Goal: Task Accomplishment & Management: Use online tool/utility

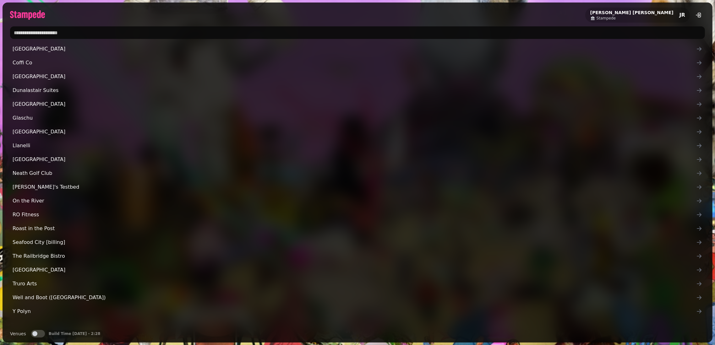
click at [186, 40] on div at bounding box center [358, 33] width 710 height 18
type input "**********"
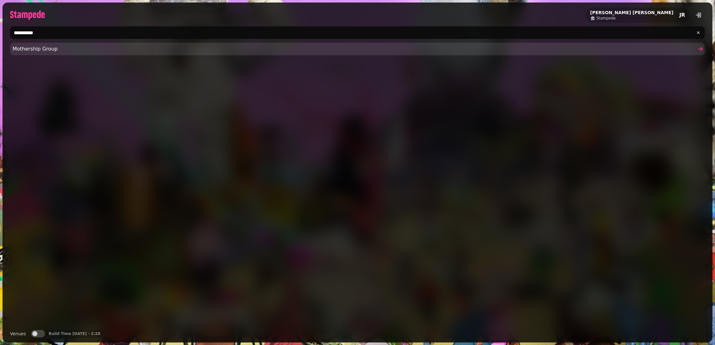
click at [28, 54] on link "Mothership Group" at bounding box center [357, 49] width 695 height 13
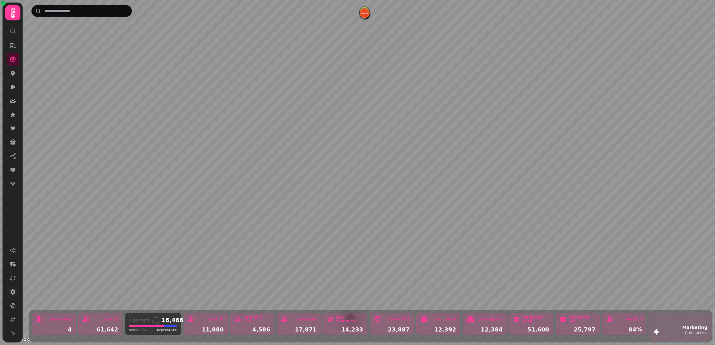
click at [11, 292] on icon at bounding box center [12, 293] width 5 height 6
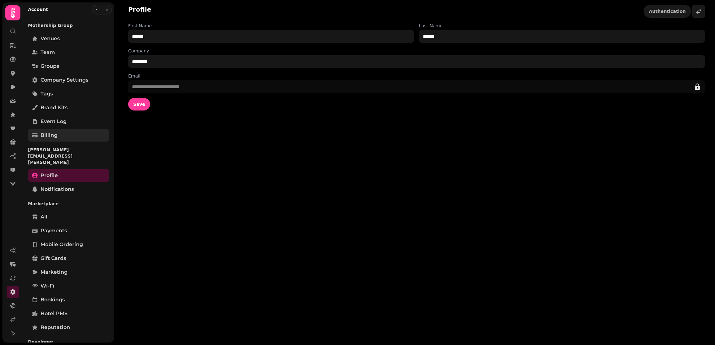
click at [41, 137] on span "Billing" at bounding box center [49, 136] width 17 height 8
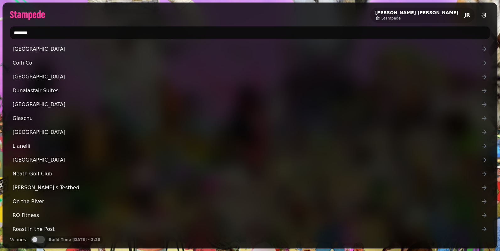
type input "*******"
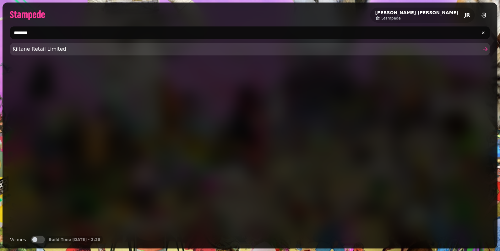
click at [33, 49] on span "Kiltane Retail Limited" at bounding box center [247, 49] width 469 height 8
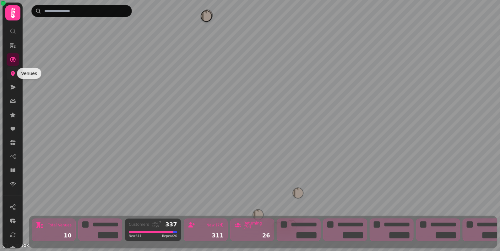
click at [10, 74] on icon at bounding box center [13, 73] width 6 height 6
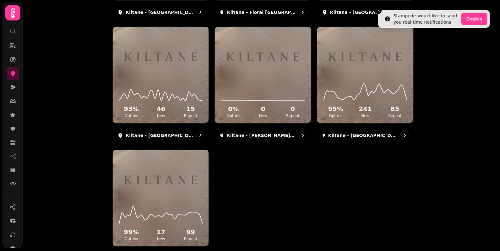
scroll to position [343, 0]
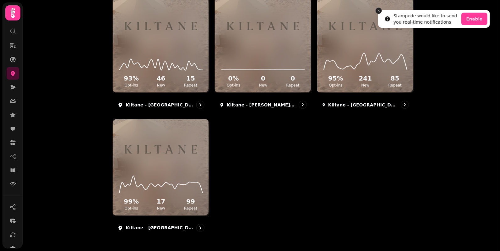
click at [379, 9] on icon "Close toast" at bounding box center [379, 11] width 4 height 4
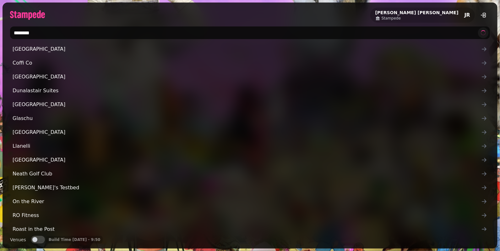
type input "********"
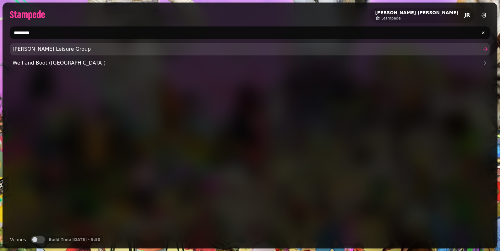
click at [60, 51] on span "Glendola Leisure Group" at bounding box center [247, 49] width 469 height 8
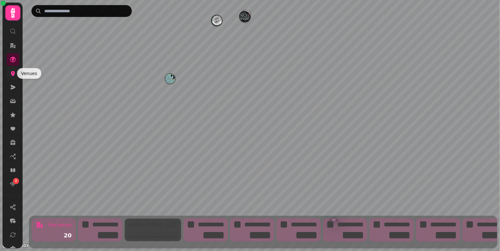
click at [11, 76] on icon at bounding box center [13, 73] width 6 height 6
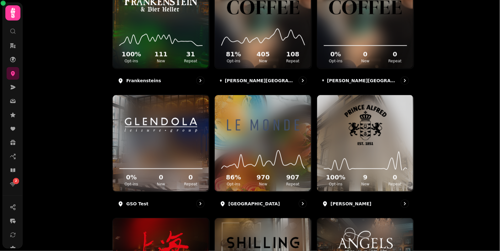
scroll to position [245, 0]
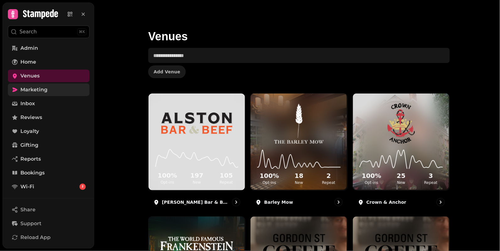
click at [41, 89] on span "Marketing" at bounding box center [33, 90] width 27 height 8
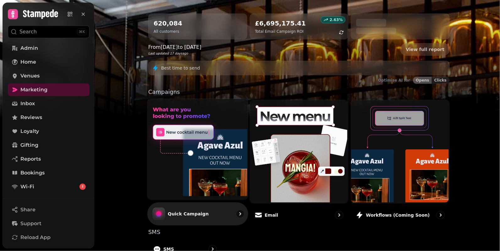
scroll to position [140, 0]
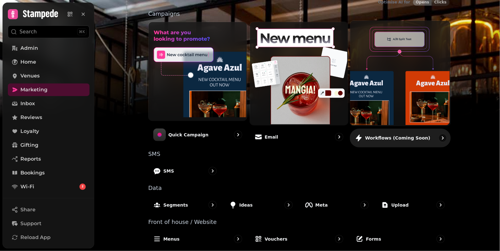
click at [400, 97] on img at bounding box center [400, 72] width 100 height 105
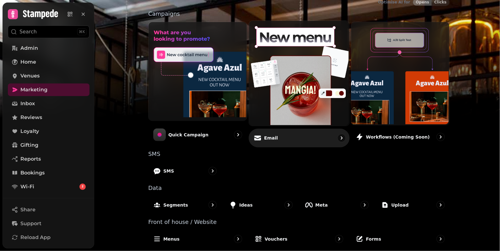
click at [295, 130] on div "Email" at bounding box center [299, 137] width 101 height 19
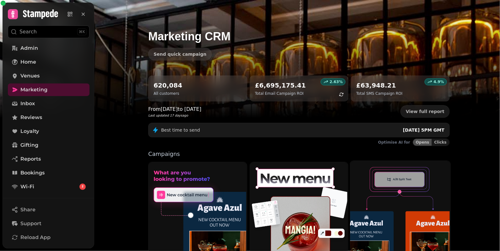
click at [402, 209] on img at bounding box center [400, 212] width 100 height 105
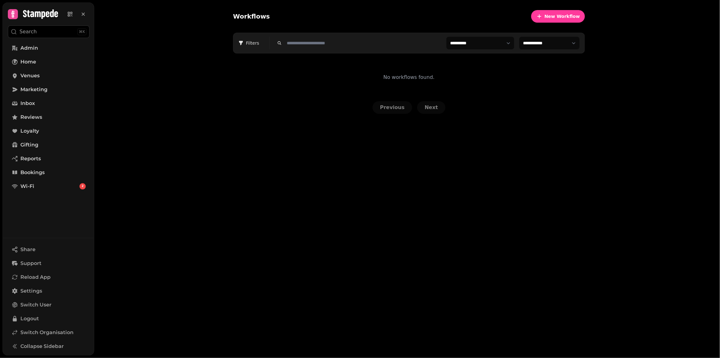
click at [185, 108] on div "**********" at bounding box center [407, 179] width 626 height 358
click at [543, 18] on icon "button" at bounding box center [540, 16] width 6 height 6
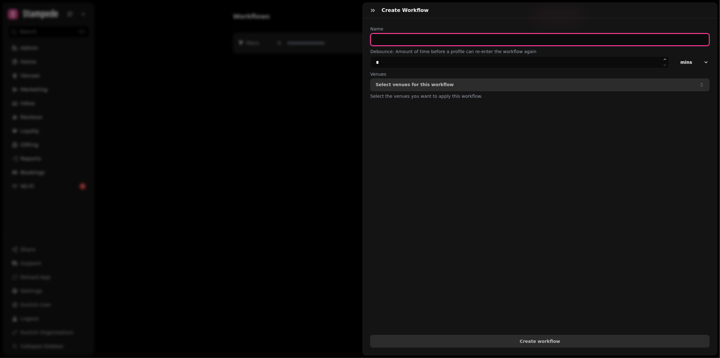
click at [411, 38] on input "text" at bounding box center [540, 39] width 339 height 13
type input "**********"
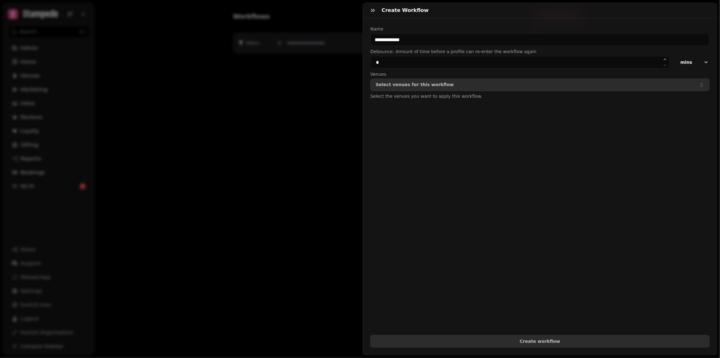
click at [515, 124] on form "**********" at bounding box center [540, 187] width 339 height 322
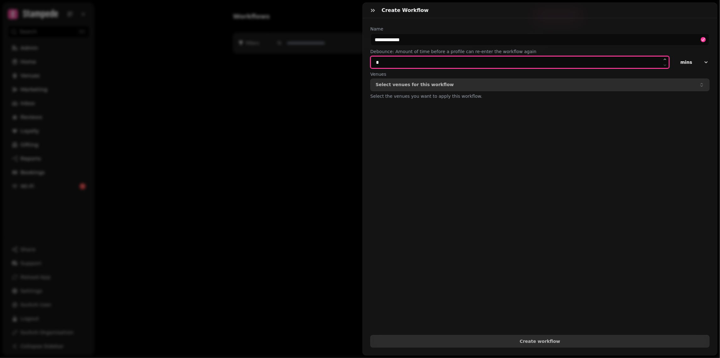
click at [475, 63] on input "*" at bounding box center [520, 62] width 299 height 13
type input "*"
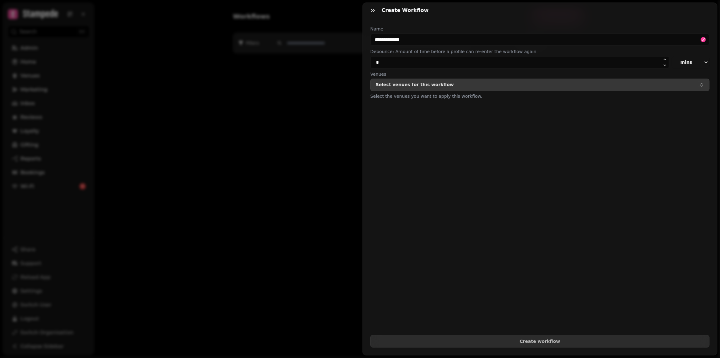
click at [477, 86] on div "Select venues for this workflow" at bounding box center [540, 84] width 329 height 5
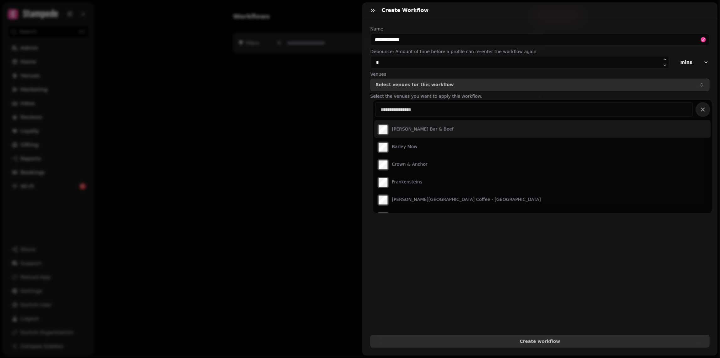
click at [450, 133] on div "[PERSON_NAME] Bar & Beef" at bounding box center [543, 129] width 337 height 18
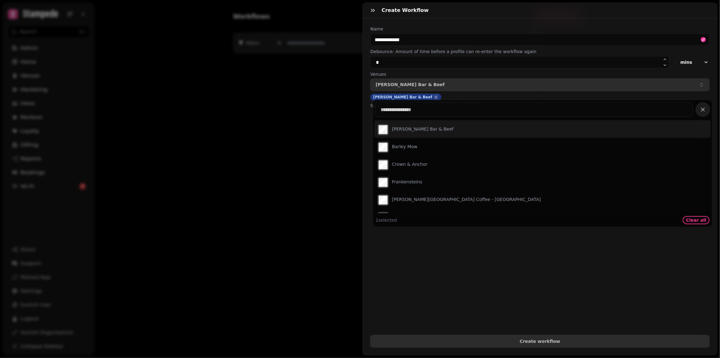
click at [410, 131] on label "[PERSON_NAME] Bar & Beef" at bounding box center [423, 129] width 62 height 6
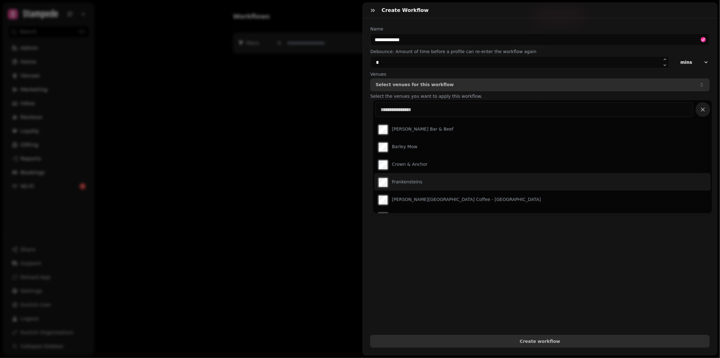
click at [414, 175] on div "Frankensteins" at bounding box center [400, 182] width 47 height 14
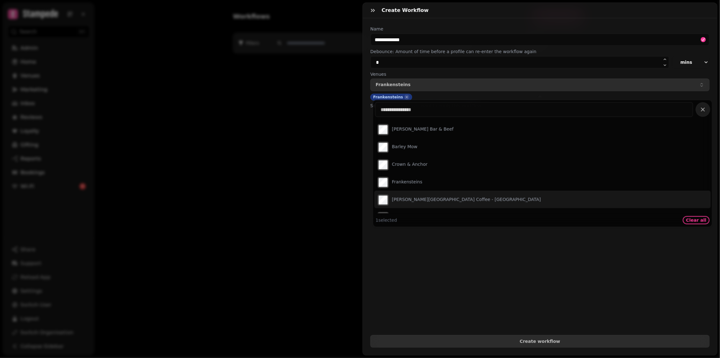
click at [640, 262] on form "**********" at bounding box center [540, 187] width 339 height 322
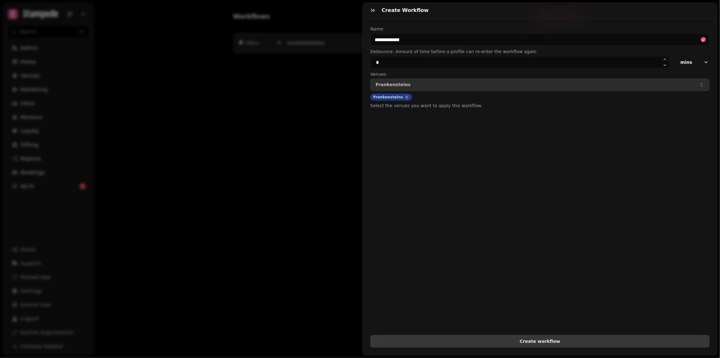
click at [563, 340] on span "Create workflow" at bounding box center [540, 341] width 329 height 4
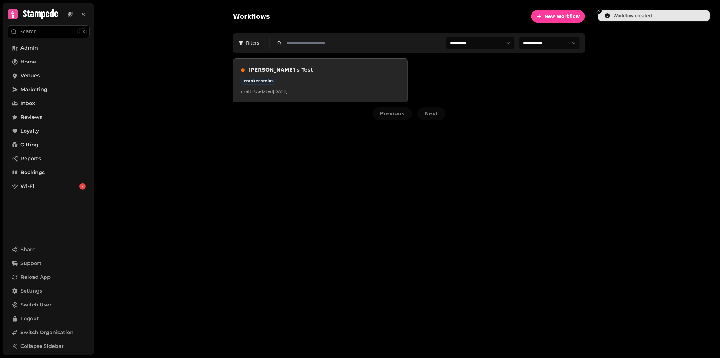
click at [388, 72] on h3 "Joseph's Test" at bounding box center [325, 70] width 152 height 8
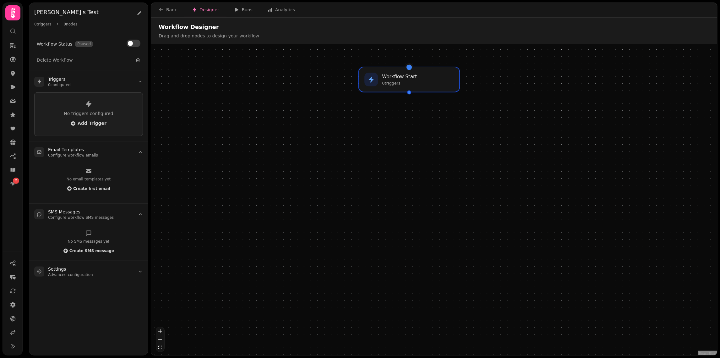
drag, startPoint x: 476, startPoint y: 274, endPoint x: 452, endPoint y: 133, distance: 142.7
click at [452, 133] on div "Workflow Start 0 trigger s" at bounding box center [434, 200] width 566 height 312
click at [96, 123] on span "Add Trigger" at bounding box center [89, 123] width 36 height 5
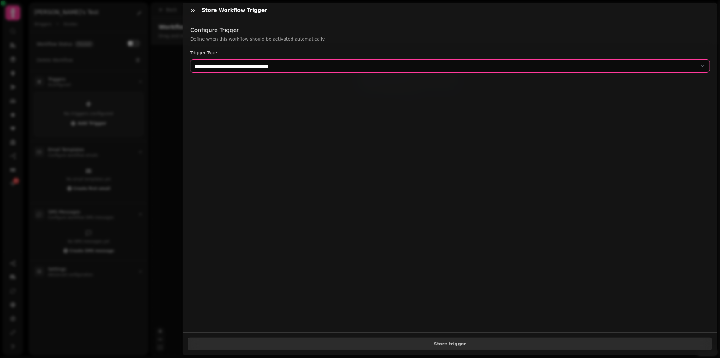
click at [235, 61] on select "**********" at bounding box center [450, 66] width 520 height 13
click at [190, 60] on select "**********" at bounding box center [450, 66] width 520 height 13
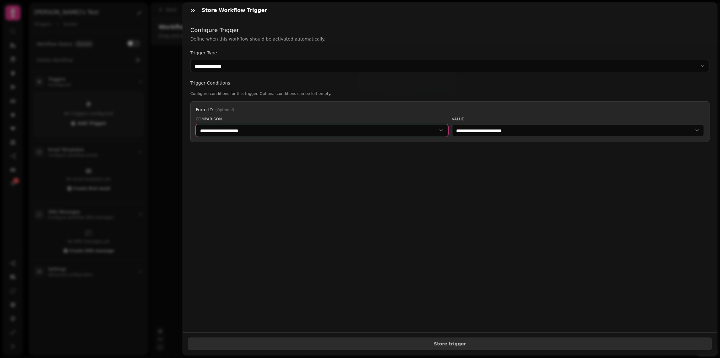
click at [254, 131] on select "**********" at bounding box center [322, 130] width 253 height 13
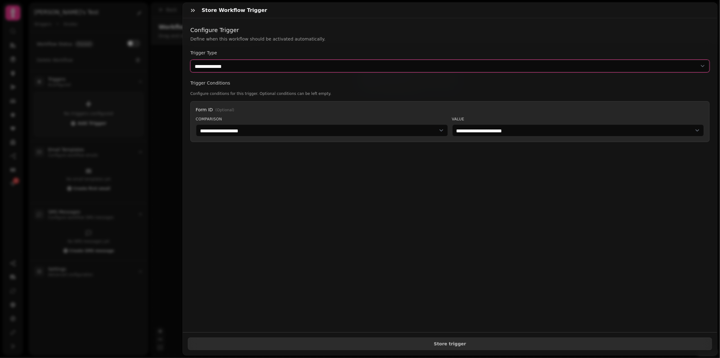
click at [259, 65] on select "**********" at bounding box center [450, 66] width 520 height 13
select select "**********"
click at [190, 60] on select "**********" at bounding box center [450, 66] width 520 height 13
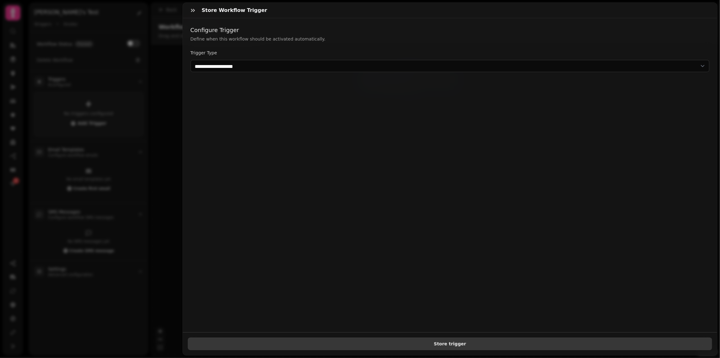
click at [439, 349] on button "Store trigger" at bounding box center [450, 344] width 525 height 13
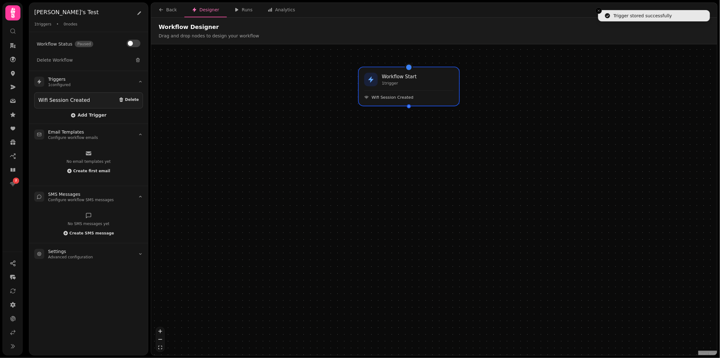
click at [410, 105] on div at bounding box center [409, 106] width 4 height 4
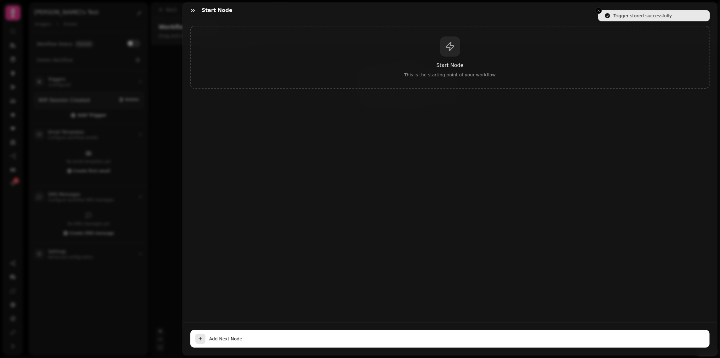
click at [383, 44] on div "Start Node This is the starting point of your workflow" at bounding box center [450, 57] width 520 height 63
click at [196, 14] on button "button" at bounding box center [193, 10] width 13 height 13
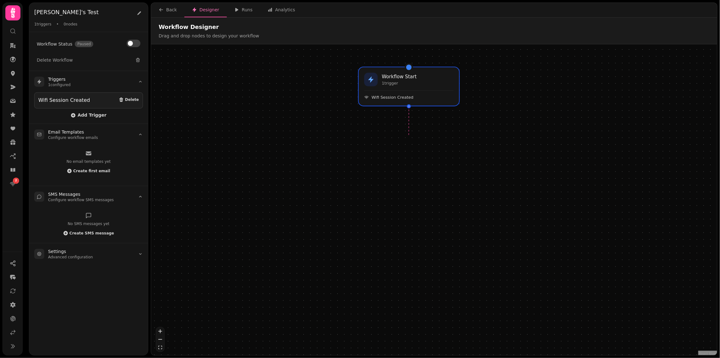
drag, startPoint x: 411, startPoint y: 107, endPoint x: 409, endPoint y: 135, distance: 28.3
click at [409, 135] on div "Workflow Start 1 trigger Wifi Session Created" at bounding box center [434, 200] width 566 height 312
click at [409, 130] on div "Workflow Start 1 trigger Wifi Session Created" at bounding box center [434, 200] width 566 height 312
click at [409, 105] on div at bounding box center [409, 106] width 4 height 4
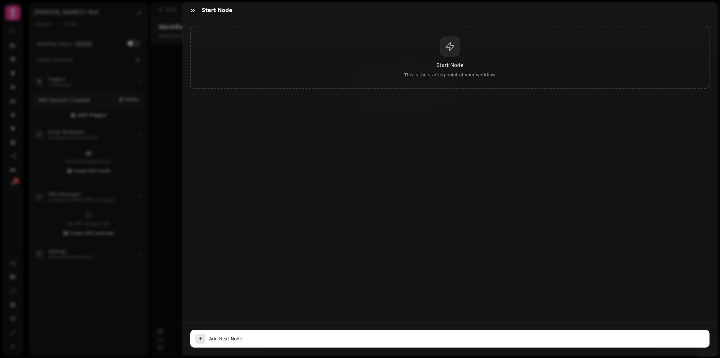
click at [450, 57] on div "Start Node This is the starting point of your workflow" at bounding box center [450, 57] width 520 height 63
click at [387, 342] on span "Add Next Node" at bounding box center [457, 339] width 496 height 6
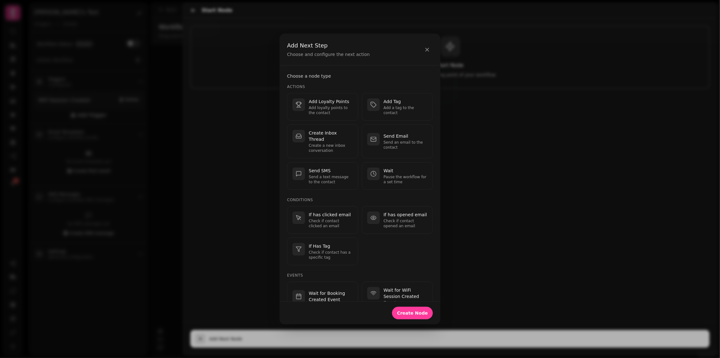
click at [363, 84] on h4 "Actions" at bounding box center [360, 86] width 146 height 5
click at [377, 136] on icon "button" at bounding box center [374, 139] width 6 height 6
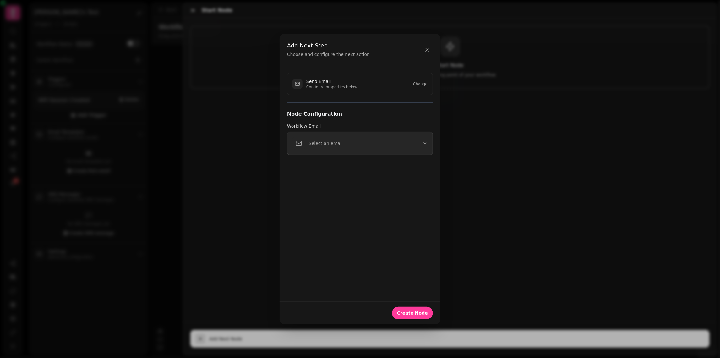
click at [338, 144] on p "Select an email" at bounding box center [326, 143] width 34 height 6
click at [359, 79] on div "Send Email Configure properties below Change" at bounding box center [360, 84] width 146 height 22
click at [323, 153] on button "Select an email" at bounding box center [360, 143] width 146 height 23
click at [353, 166] on div "No emails available" at bounding box center [360, 166] width 145 height 16
click at [309, 197] on div "Send Email Configure properties below Change Node Configuration Workflow Email …" at bounding box center [360, 183] width 161 height 236
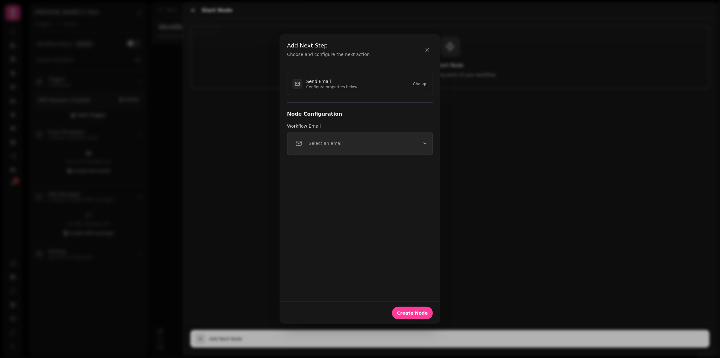
click at [297, 142] on icon "button" at bounding box center [299, 143] width 6 height 6
click at [350, 218] on div "Send Email Configure properties below Change Node Configuration Workflow Email …" at bounding box center [360, 183] width 161 height 236
click at [427, 51] on icon "button" at bounding box center [427, 50] width 6 height 6
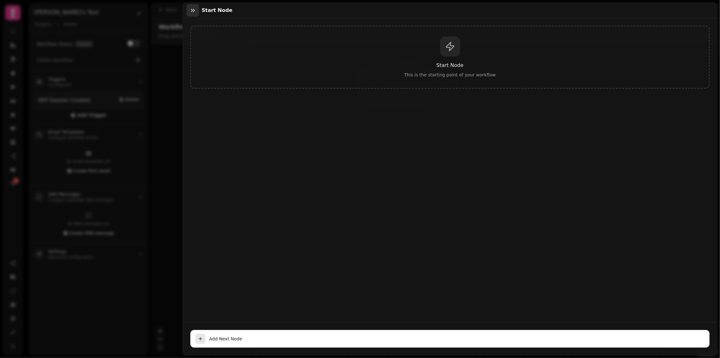
click at [195, 8] on icon "button" at bounding box center [193, 10] width 6 height 6
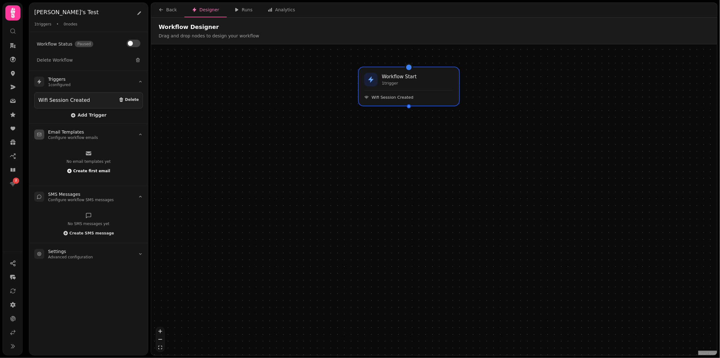
click at [80, 169] on span "Create first email" at bounding box center [91, 171] width 37 height 4
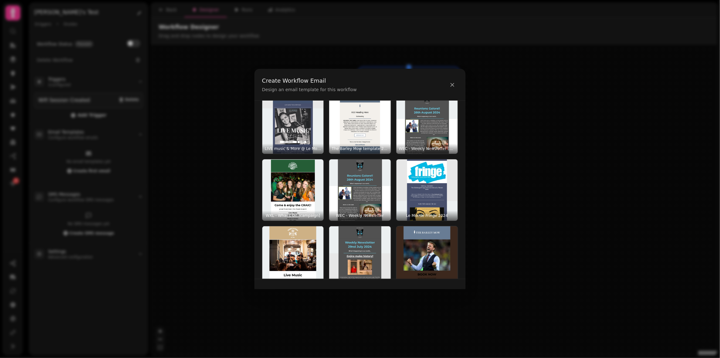
scroll to position [167, 0]
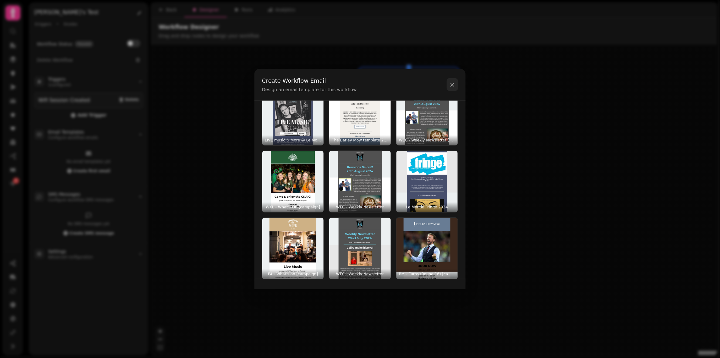
click at [455, 85] on icon at bounding box center [453, 85] width 6 height 6
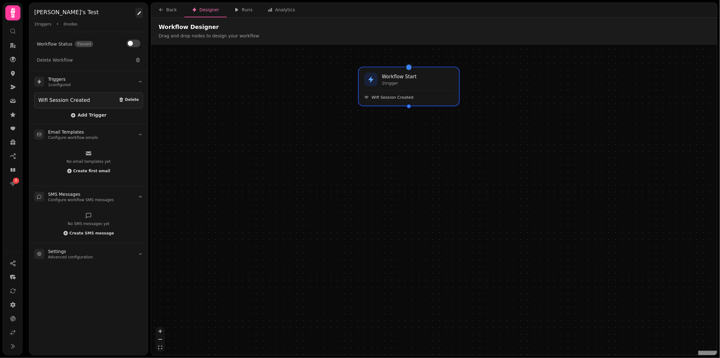
click at [139, 13] on icon at bounding box center [139, 13] width 4 height 4
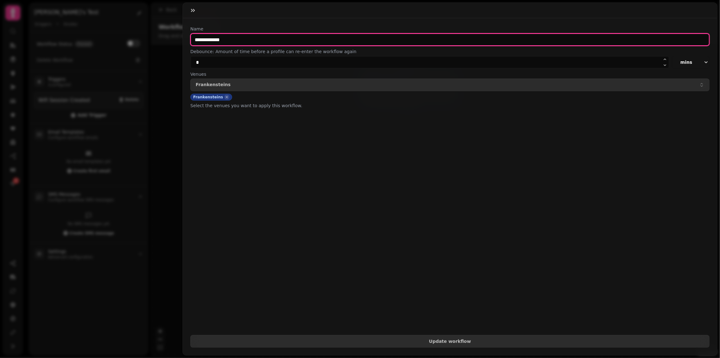
click at [239, 41] on input "**********" at bounding box center [450, 39] width 520 height 13
type input "**********"
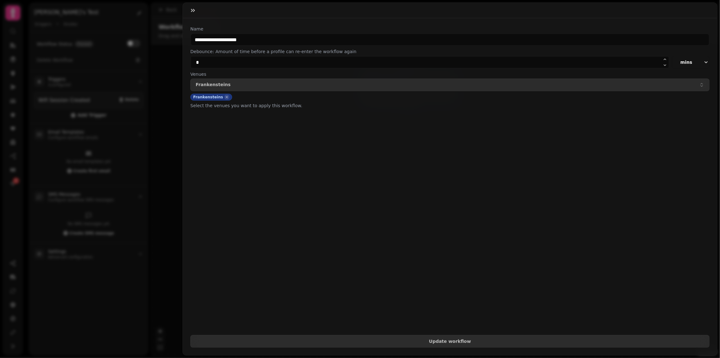
click at [268, 192] on form "**********" at bounding box center [450, 187] width 520 height 322
click at [225, 94] on icon "button" at bounding box center [227, 97] width 4 height 6
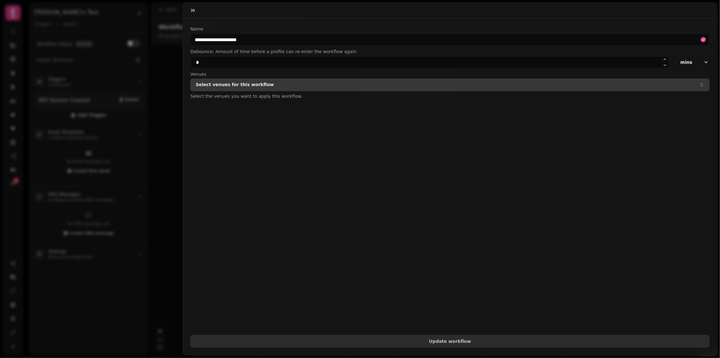
click at [232, 86] on p "Select venues for this workflow" at bounding box center [235, 84] width 78 height 5
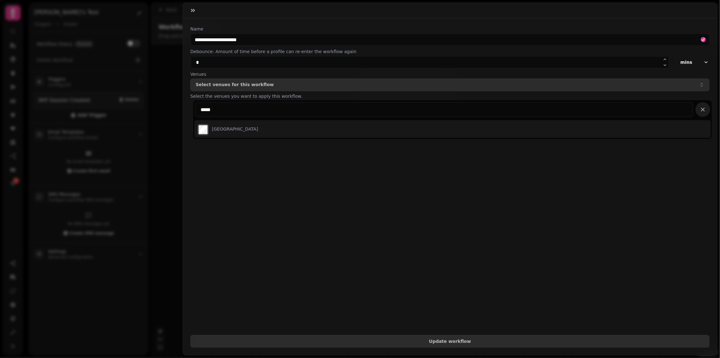
type input "*****"
click at [222, 124] on div "[GEOGRAPHIC_DATA]" at bounding box center [228, 129] width 63 height 14
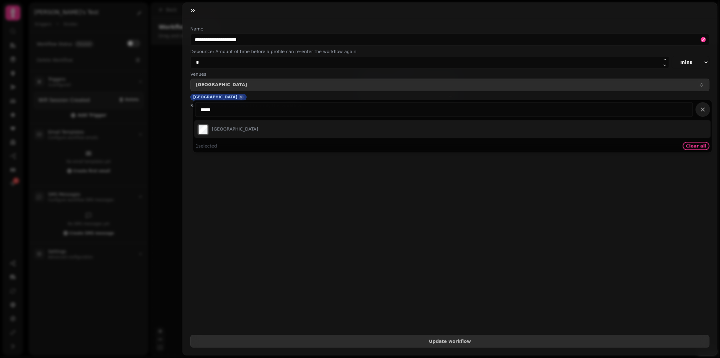
click at [248, 183] on form "**********" at bounding box center [450, 187] width 520 height 322
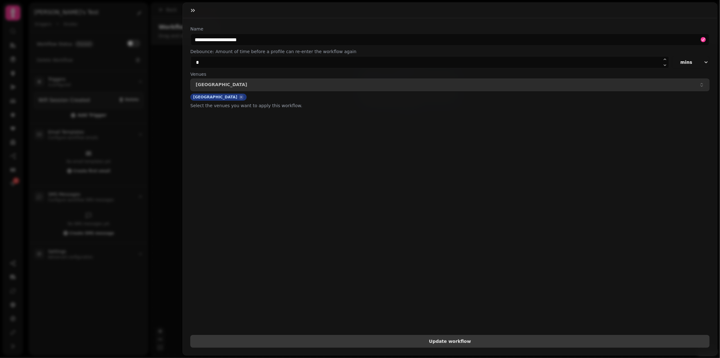
click at [435, 343] on span "Update workflow" at bounding box center [450, 341] width 509 height 4
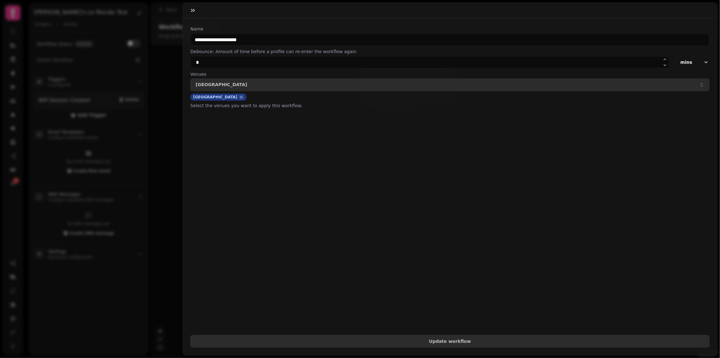
click at [695, 67] on button "mins" at bounding box center [691, 62] width 38 height 13
click at [674, 105] on span "days" at bounding box center [679, 102] width 54 height 8
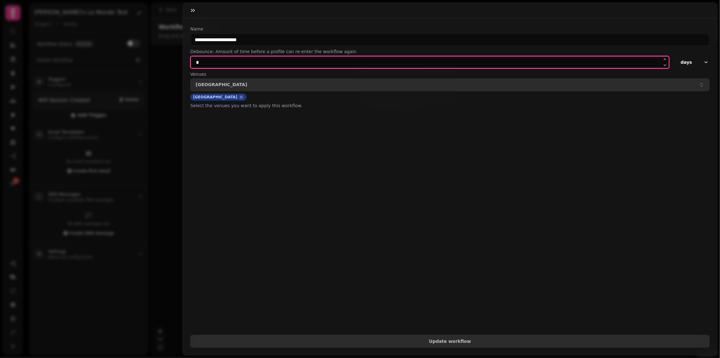
click at [568, 60] on input "*" at bounding box center [429, 62] width 479 height 13
type input "****"
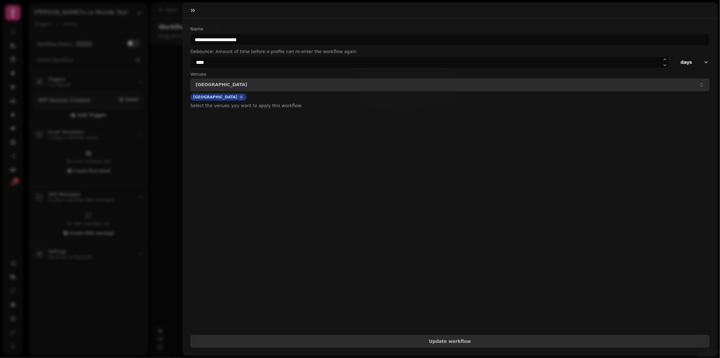
click at [474, 232] on form "**********" at bounding box center [450, 187] width 520 height 322
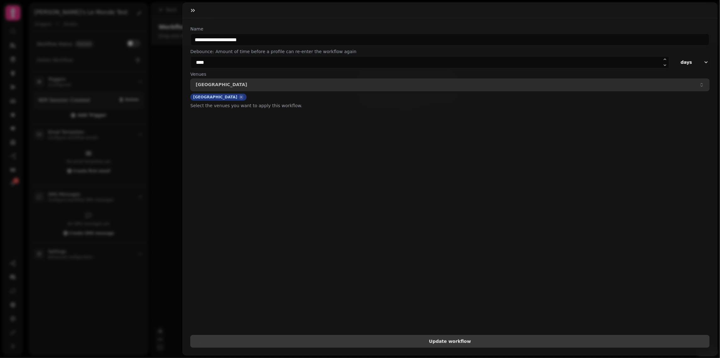
click at [460, 340] on span "Update workflow" at bounding box center [450, 341] width 509 height 4
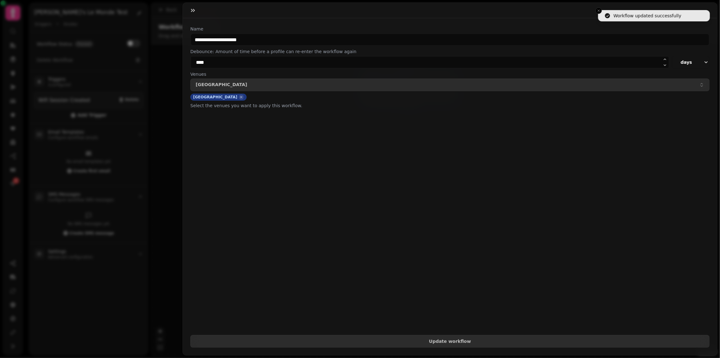
click at [164, 153] on div "**********" at bounding box center [360, 184] width 720 height 348
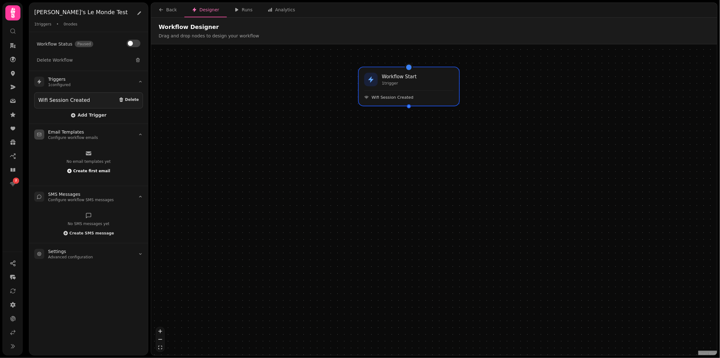
click at [91, 169] on span "Create first email" at bounding box center [91, 171] width 37 height 4
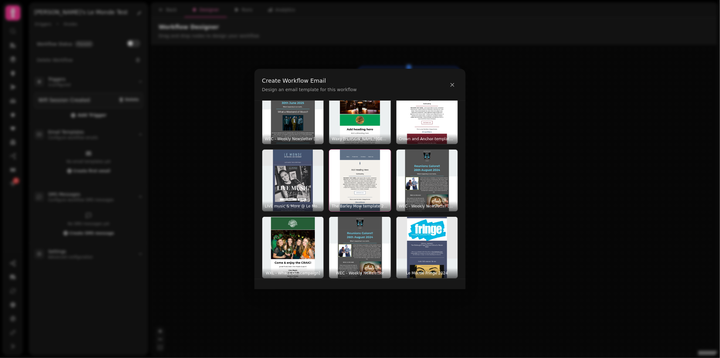
scroll to position [106, 0]
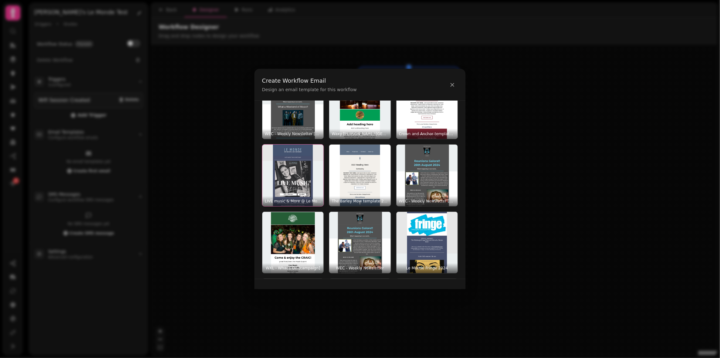
click at [304, 181] on img "button" at bounding box center [292, 175] width 61 height 61
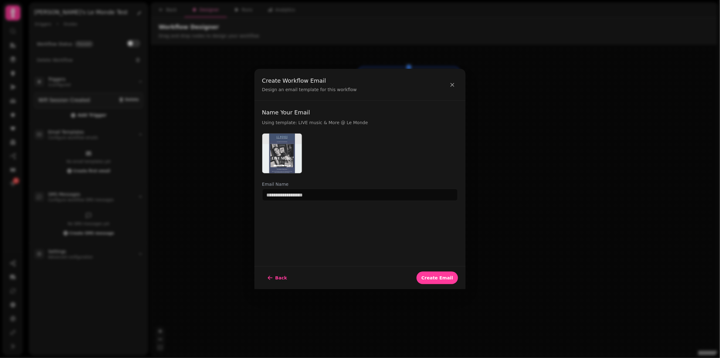
scroll to position [0, 0]
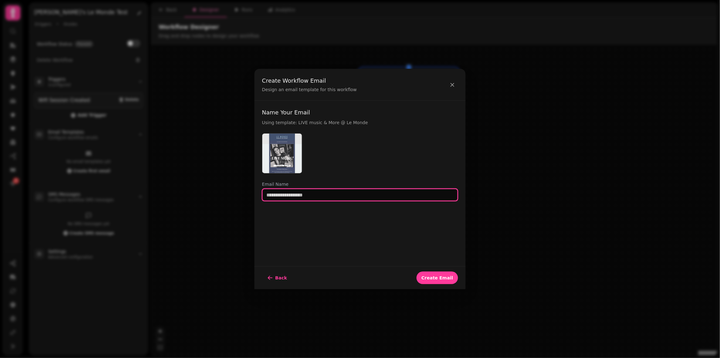
click at [323, 197] on input "text" at bounding box center [360, 195] width 196 height 13
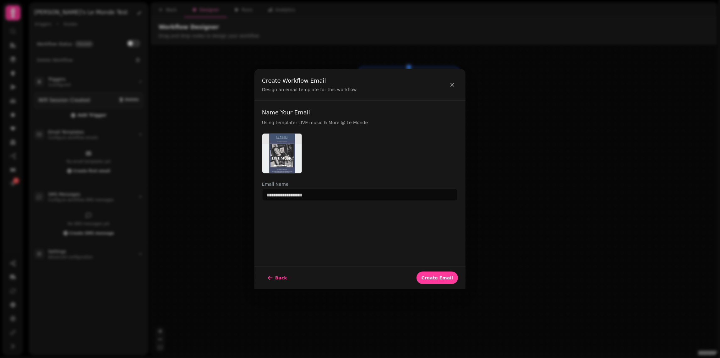
click at [289, 153] on img at bounding box center [282, 154] width 40 height 40
click at [292, 111] on h3 "Name Your Email" at bounding box center [360, 112] width 196 height 9
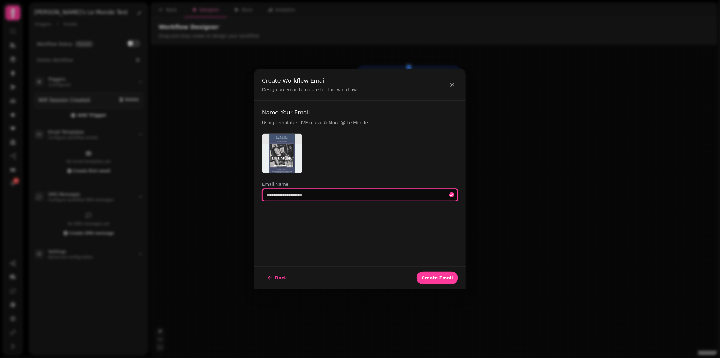
click at [329, 196] on input "text" at bounding box center [360, 195] width 196 height 13
type input "**********"
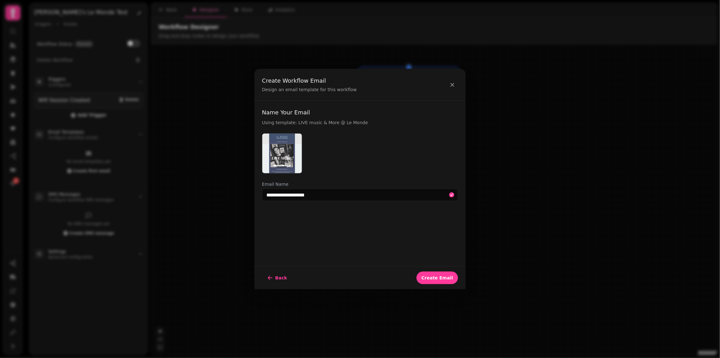
click at [403, 242] on div "**********" at bounding box center [360, 184] width 211 height 166
click at [443, 277] on span "Create Email" at bounding box center [437, 278] width 31 height 4
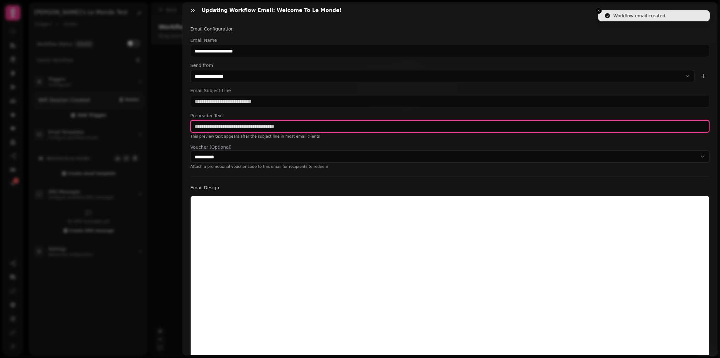
click at [245, 125] on input "text" at bounding box center [450, 126] width 520 height 13
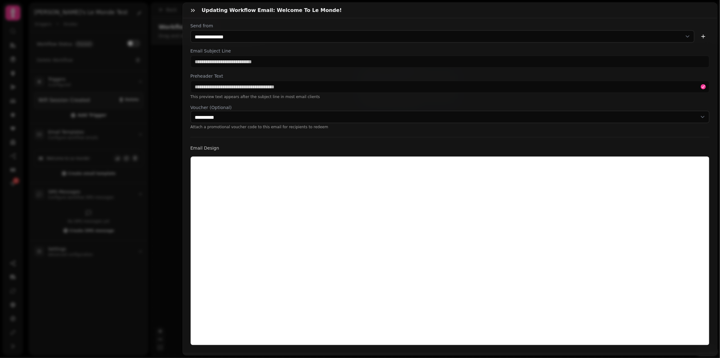
scroll to position [32, 0]
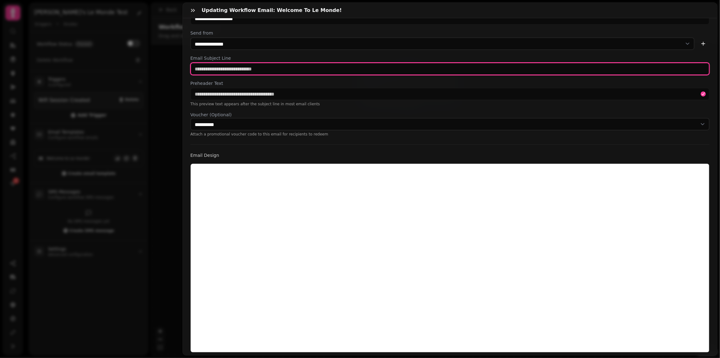
click at [251, 67] on input "text" at bounding box center [450, 69] width 520 height 13
type input "**********"
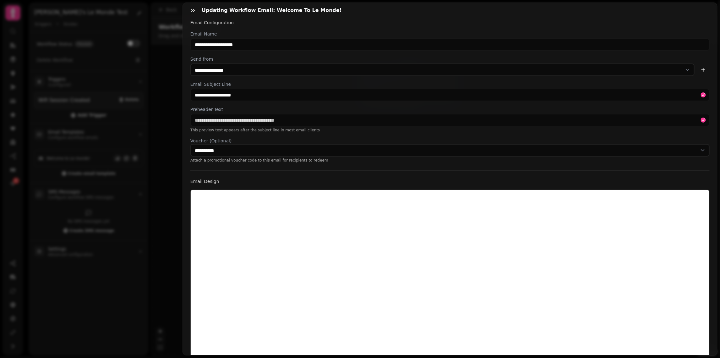
scroll to position [0, 0]
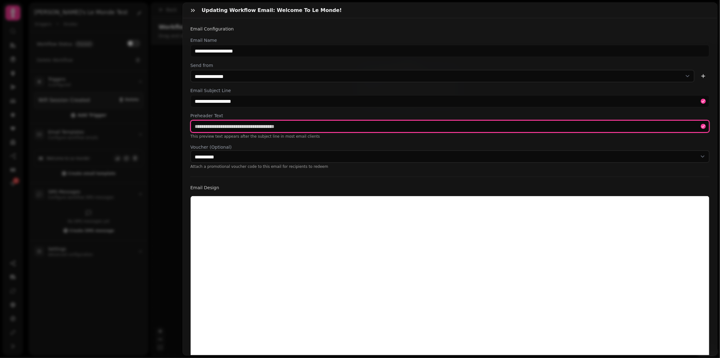
click at [284, 123] on input "text" at bounding box center [450, 126] width 520 height 13
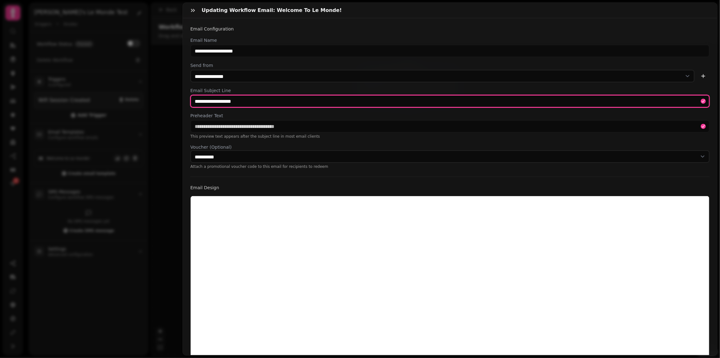
click at [277, 102] on input "**********" at bounding box center [450, 101] width 520 height 13
type input "**********"
click at [262, 101] on input "**********" at bounding box center [450, 101] width 520 height 13
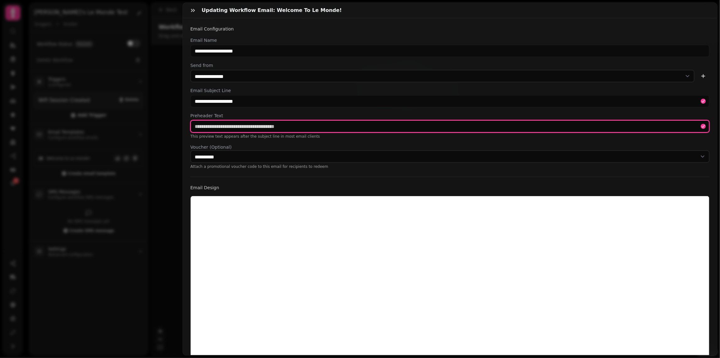
click at [266, 129] on input "text" at bounding box center [450, 126] width 520 height 13
paste input "**********"
type input "**********"
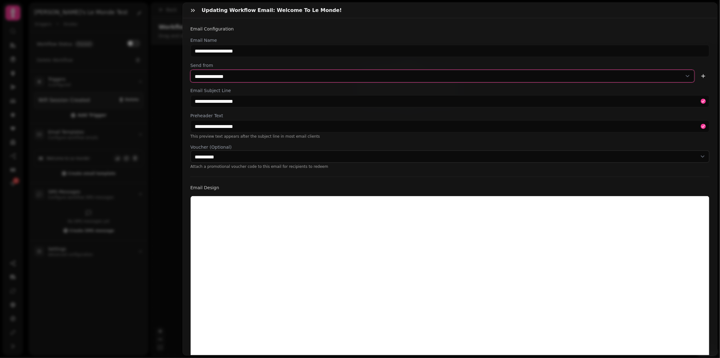
click at [277, 78] on select "**********" at bounding box center [442, 76] width 505 height 13
select select "**********"
click at [190, 70] on select "**********" at bounding box center [442, 76] width 505 height 13
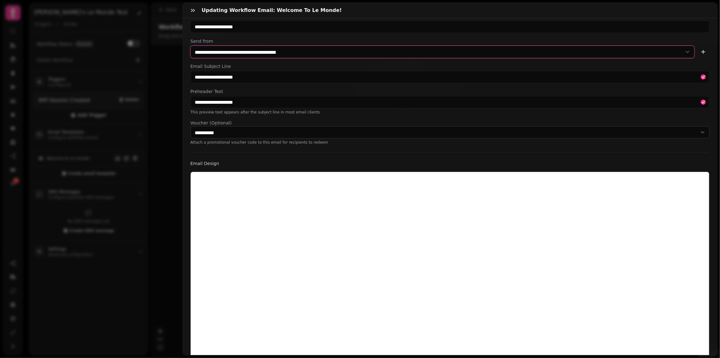
scroll to position [62, 0]
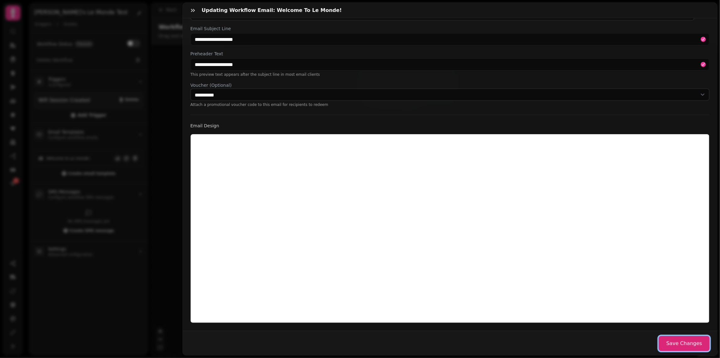
click at [686, 342] on button "Save Changes" at bounding box center [684, 343] width 51 height 15
click at [683, 344] on button "Save Changes" at bounding box center [684, 343] width 51 height 15
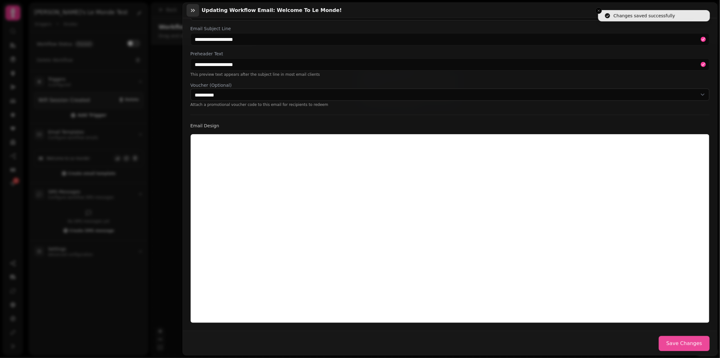
click at [192, 13] on icon "button" at bounding box center [193, 10] width 6 height 6
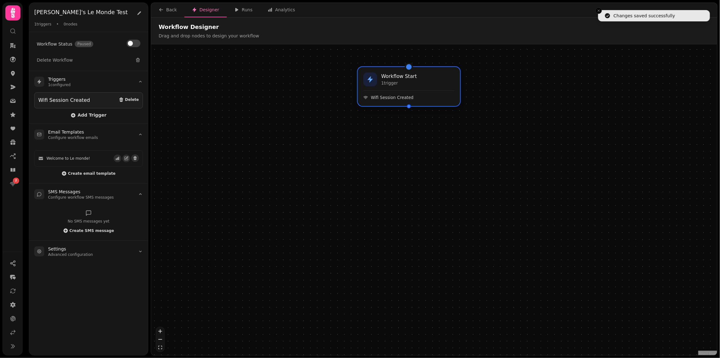
click at [408, 95] on span "Wifi Session Created" at bounding box center [392, 98] width 43 height 6
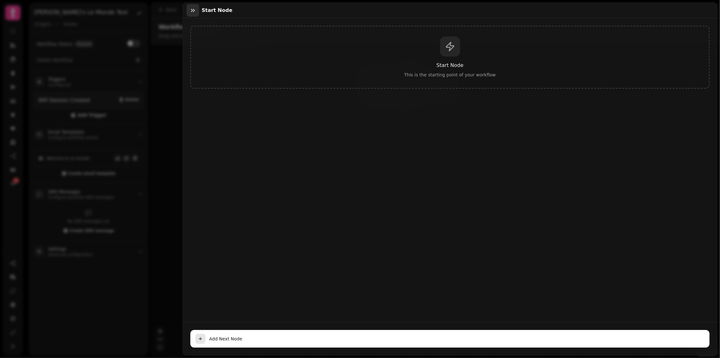
click at [193, 12] on icon "button" at bounding box center [193, 10] width 6 height 6
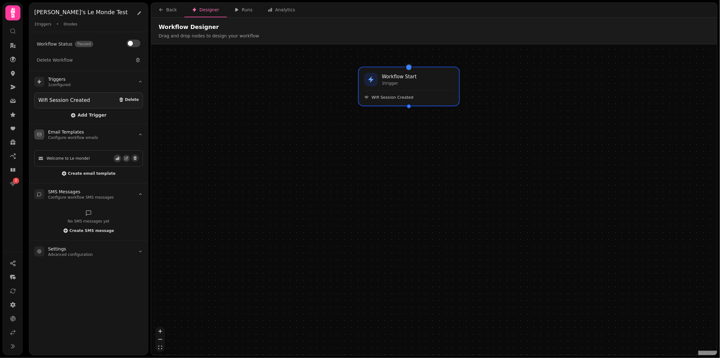
click at [119, 157] on icon "button" at bounding box center [117, 158] width 3 height 3
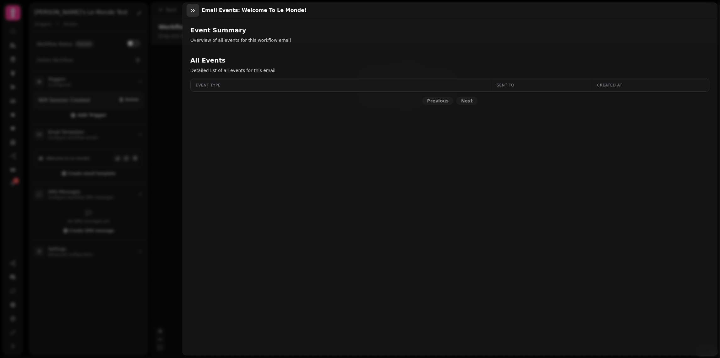
click at [196, 8] on icon "button" at bounding box center [193, 10] width 6 height 6
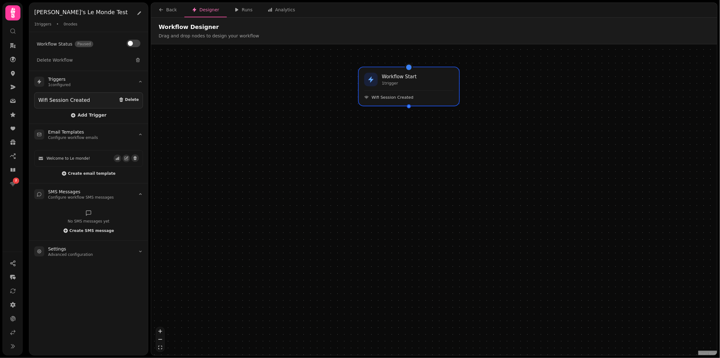
click at [410, 107] on div at bounding box center [409, 106] width 4 height 4
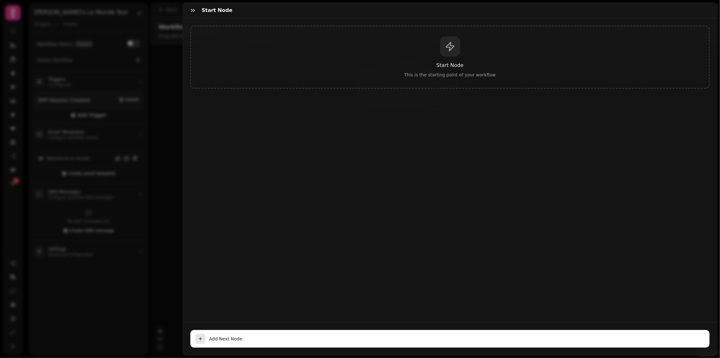
click at [428, 70] on div "Start Node This is the starting point of your workflow" at bounding box center [450, 57] width 520 height 63
click at [360, 337] on span "Add Next Node" at bounding box center [457, 339] width 496 height 6
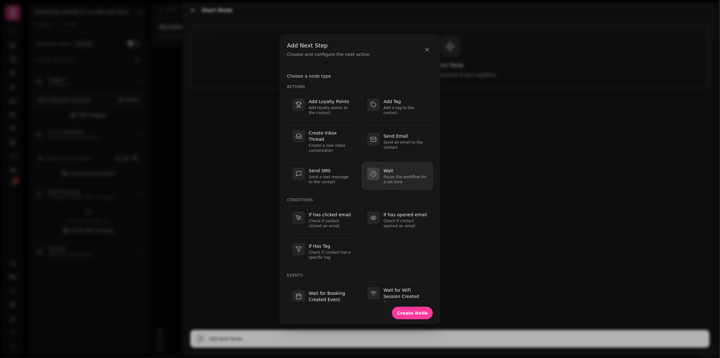
click at [392, 162] on button "Wait Pause the workflow for a set time" at bounding box center [397, 176] width 71 height 28
select select "**"
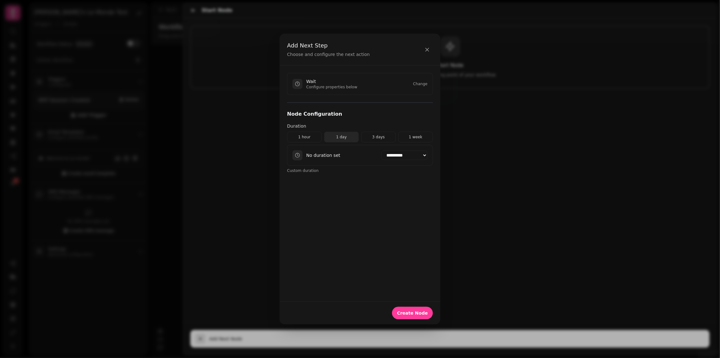
click at [334, 137] on button "1 day" at bounding box center [341, 137] width 35 height 11
click at [414, 312] on span "Create Node" at bounding box center [412, 313] width 31 height 4
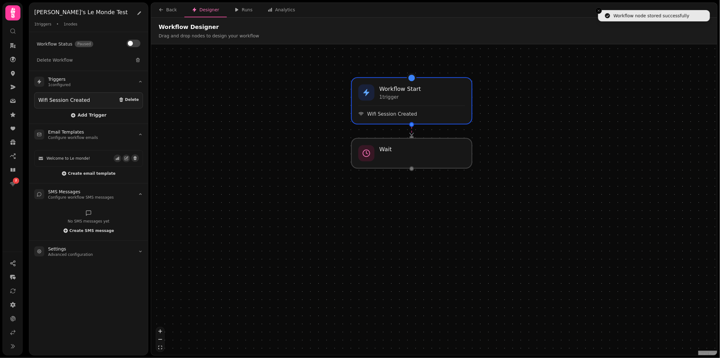
drag, startPoint x: 511, startPoint y: 243, endPoint x: 483, endPoint y: 149, distance: 98.4
click at [483, 149] on div "Workflow Start 1 trigger Wifi Session Created Wait" at bounding box center [434, 200] width 566 height 312
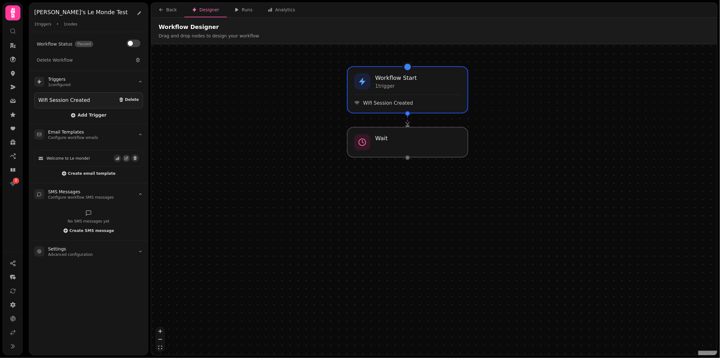
click at [408, 159] on div at bounding box center [407, 157] width 5 height 5
select select "*****"
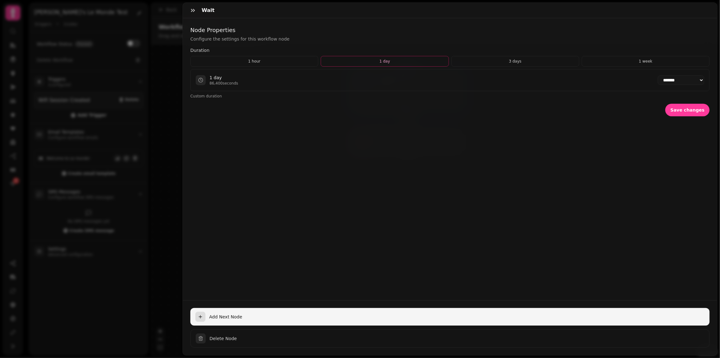
click at [331, 319] on span "Add Next Node" at bounding box center [457, 317] width 496 height 6
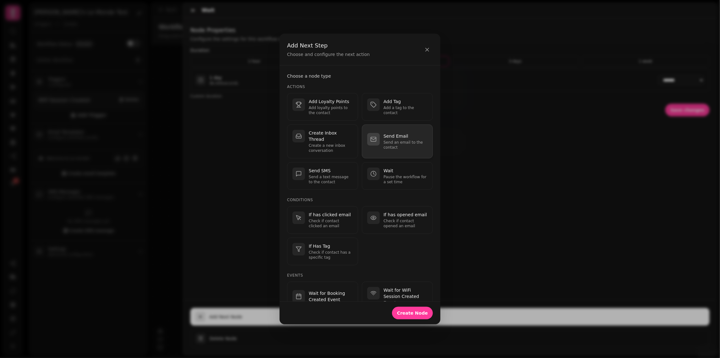
click at [396, 143] on p "Send an email to the contact" at bounding box center [406, 145] width 44 height 10
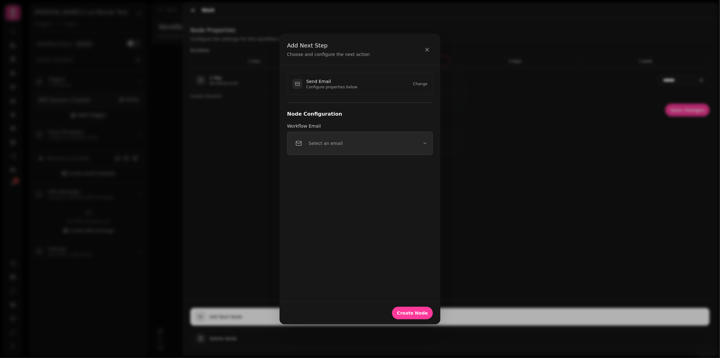
click at [350, 149] on button "Select an email" at bounding box center [360, 143] width 146 height 23
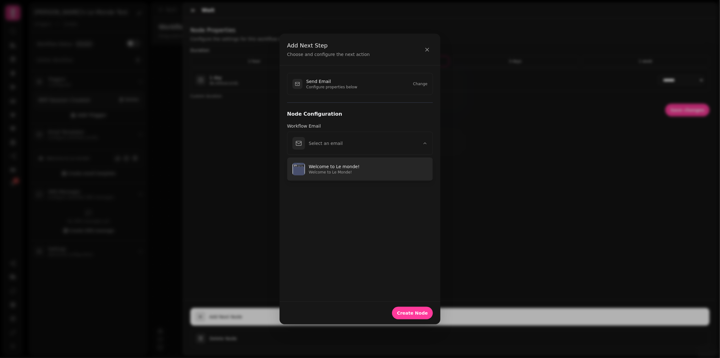
click at [343, 164] on p "Welcome to Le monde!" at bounding box center [368, 166] width 119 height 6
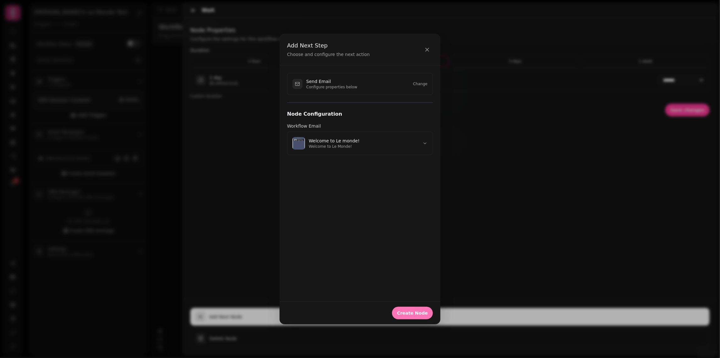
click at [414, 314] on span "Create Node" at bounding box center [412, 313] width 31 height 4
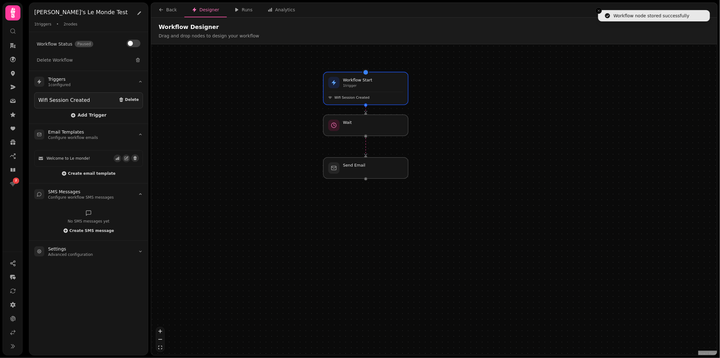
drag, startPoint x: 282, startPoint y: 227, endPoint x: 273, endPoint y: 133, distance: 93.7
click at [273, 133] on div "Workflow Start 1 trigger Wifi Session Created Wait Send Email" at bounding box center [434, 200] width 566 height 312
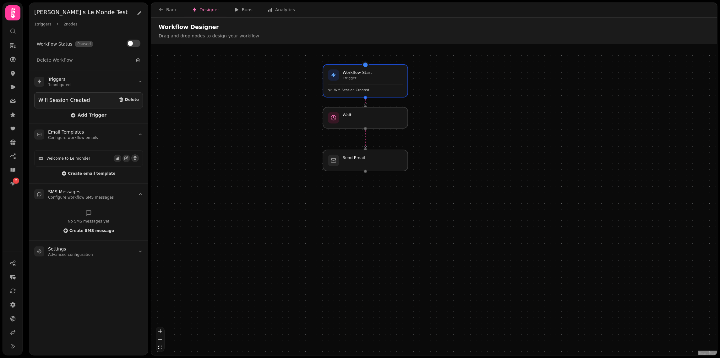
click at [366, 170] on div at bounding box center [365, 171] width 3 height 3
click at [61, 133] on h3 "Email Templates" at bounding box center [73, 132] width 50 height 6
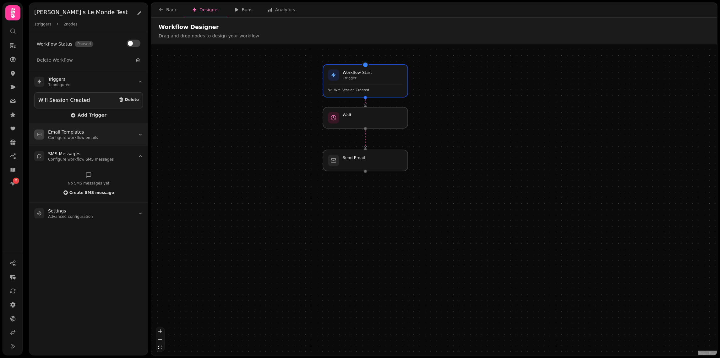
click at [61, 133] on h3 "Email Templates" at bounding box center [73, 132] width 50 height 6
click at [86, 172] on span "Create email template" at bounding box center [91, 174] width 47 height 4
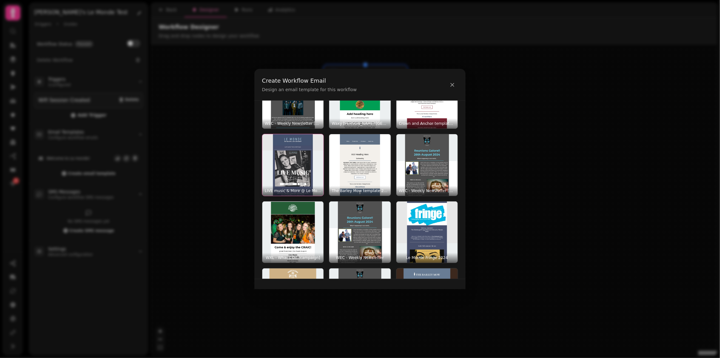
scroll to position [114, 0]
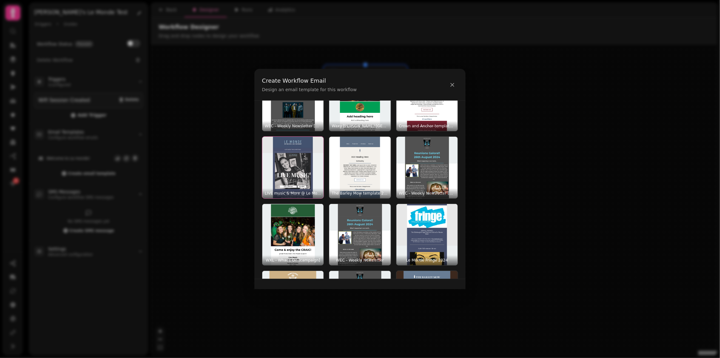
click at [296, 144] on img "button" at bounding box center [292, 167] width 61 height 61
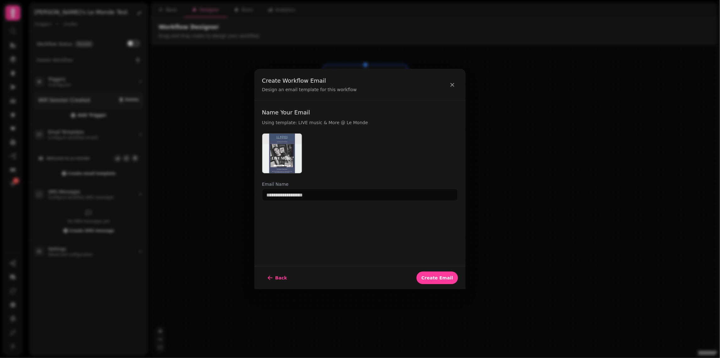
scroll to position [0, 0]
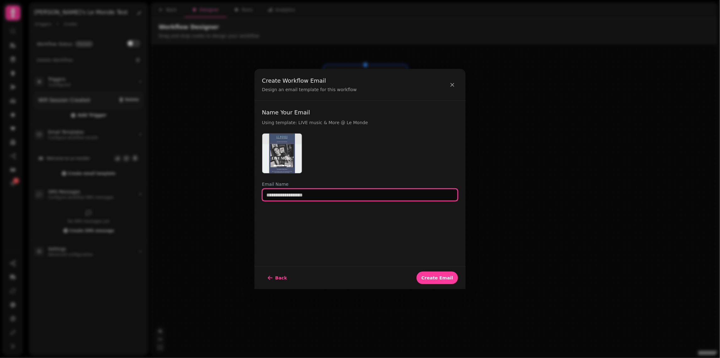
click at [322, 194] on input "text" at bounding box center [360, 195] width 196 height 13
type input "**********"
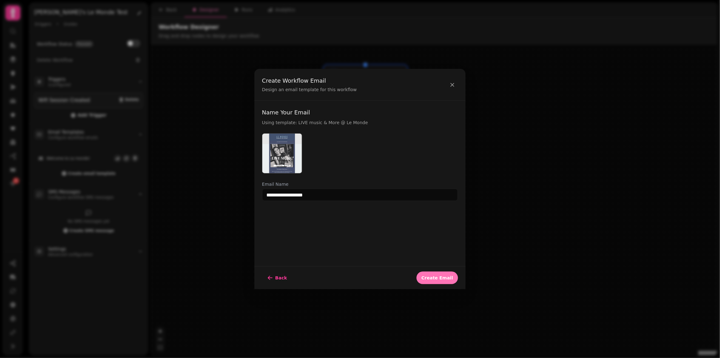
click at [431, 279] on span "Create Email" at bounding box center [437, 278] width 31 height 4
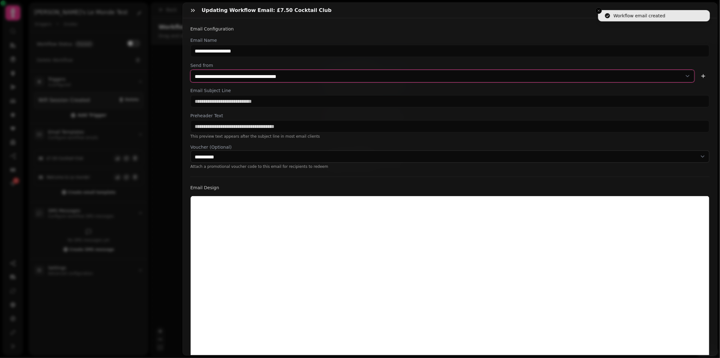
click at [248, 71] on select "**********" at bounding box center [442, 76] width 505 height 13
select select "**********"
click at [190, 70] on select "**********" at bounding box center [442, 76] width 505 height 13
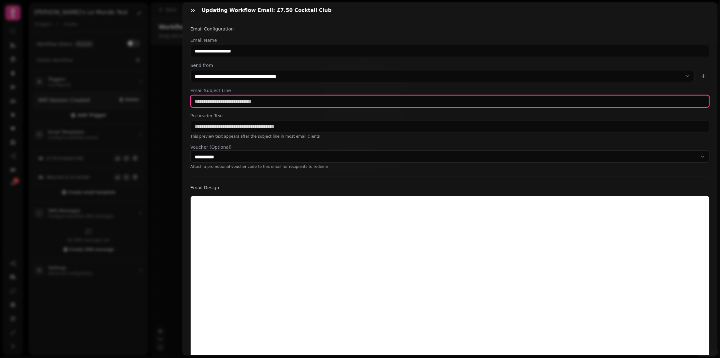
click at [258, 102] on input "text" at bounding box center [450, 101] width 520 height 13
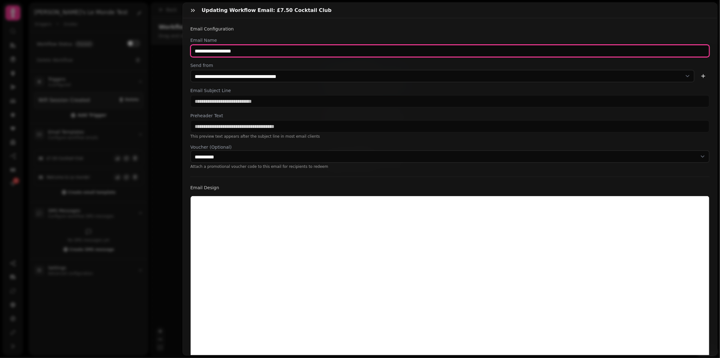
click at [245, 49] on input "**********" at bounding box center [450, 51] width 520 height 13
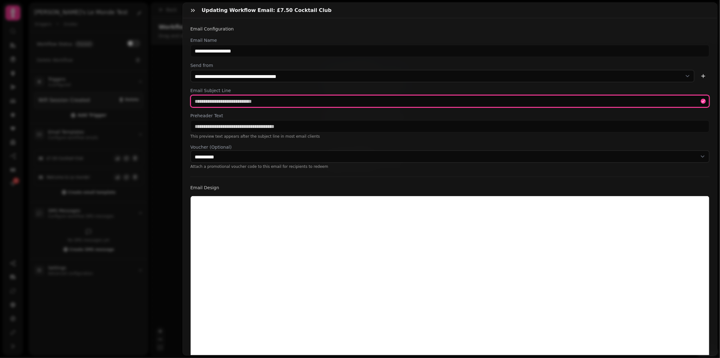
click at [255, 103] on input "text" at bounding box center [450, 101] width 520 height 13
paste input "**********"
type input "**********"
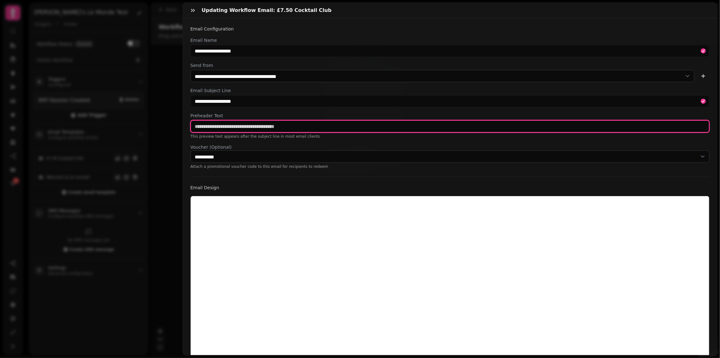
click at [255, 126] on input "text" at bounding box center [450, 126] width 520 height 13
paste input "**********"
type input "**********"
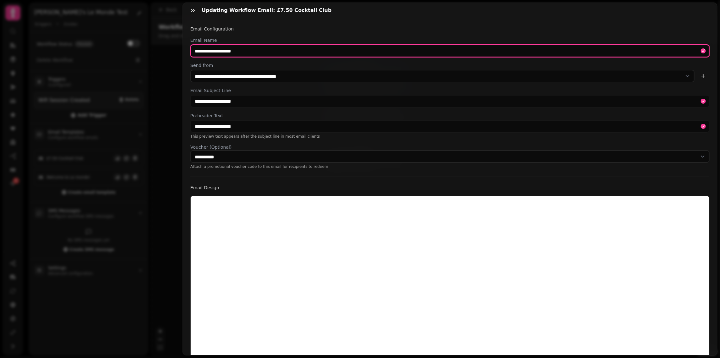
click at [279, 46] on input "**********" at bounding box center [450, 51] width 520 height 13
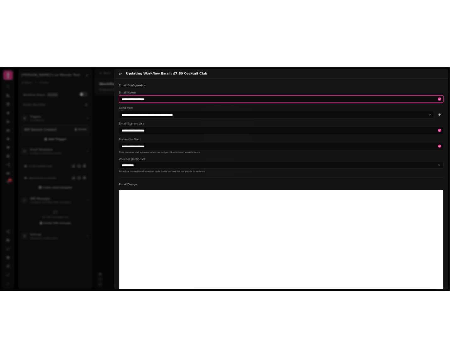
scroll to position [62, 0]
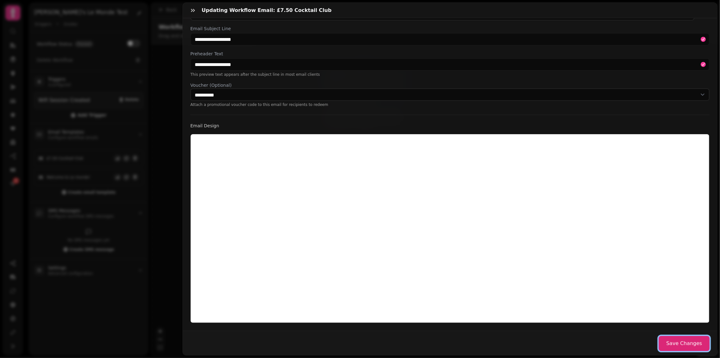
click at [678, 341] on button "Save Changes" at bounding box center [684, 343] width 51 height 15
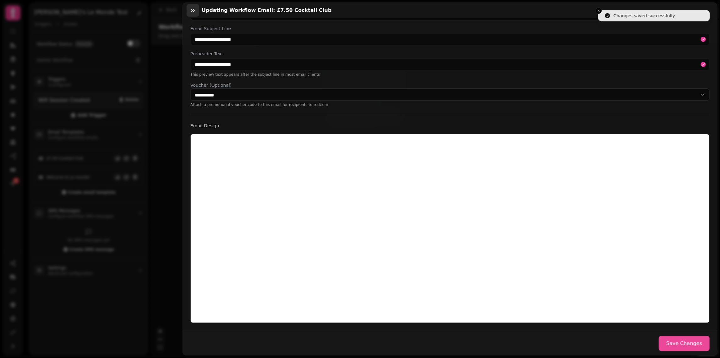
click at [192, 8] on icon "button" at bounding box center [193, 10] width 6 height 6
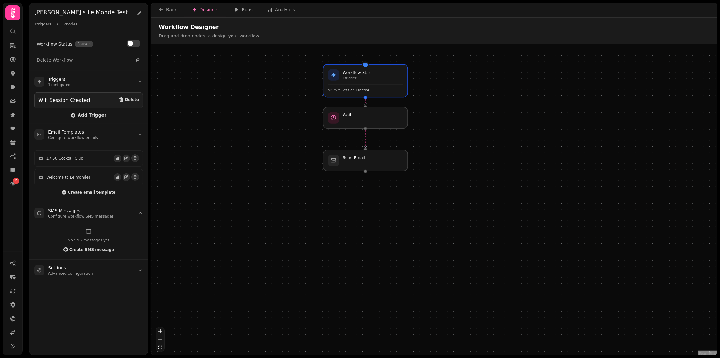
click at [366, 171] on div at bounding box center [365, 171] width 3 height 3
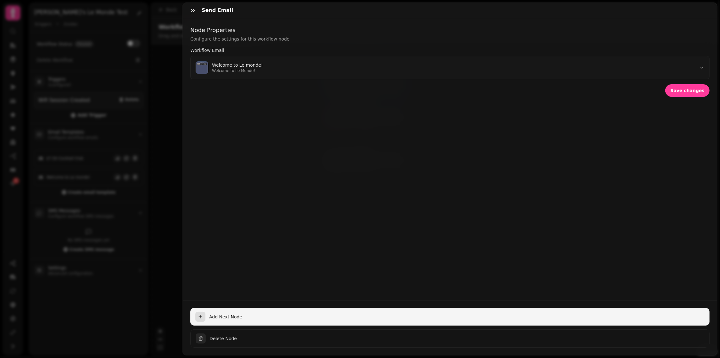
click at [268, 321] on button "Add Next Node" at bounding box center [450, 317] width 520 height 18
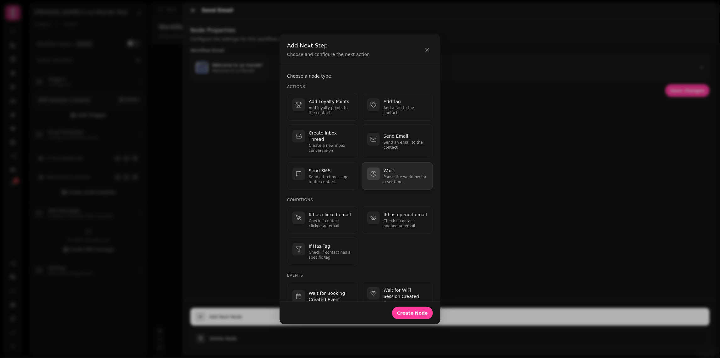
click at [380, 177] on div "Wait Pause the workflow for a set time" at bounding box center [397, 176] width 60 height 17
select select "**"
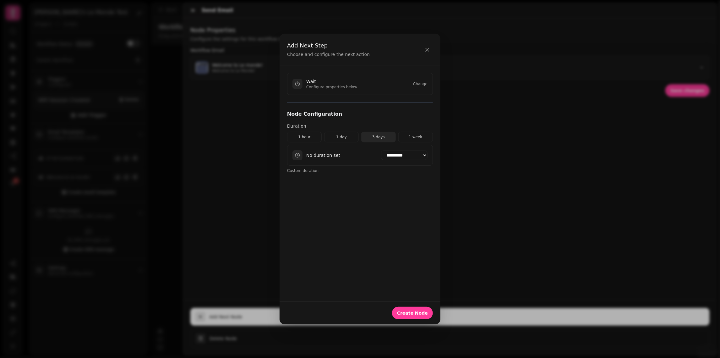
click at [375, 135] on button "3 days" at bounding box center [378, 137] width 35 height 11
click at [413, 307] on button "Create Node" at bounding box center [412, 313] width 41 height 13
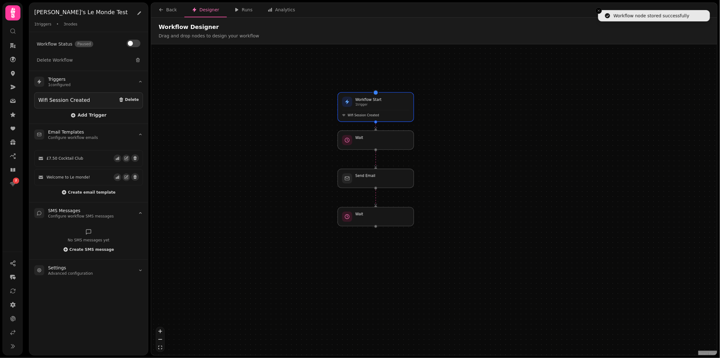
drag, startPoint x: 296, startPoint y: 213, endPoint x: 303, endPoint y: 137, distance: 76.4
click at [303, 137] on div "Workflow Start 1 trigger Wifi Session Created Wait Send Email Wait" at bounding box center [434, 200] width 566 height 312
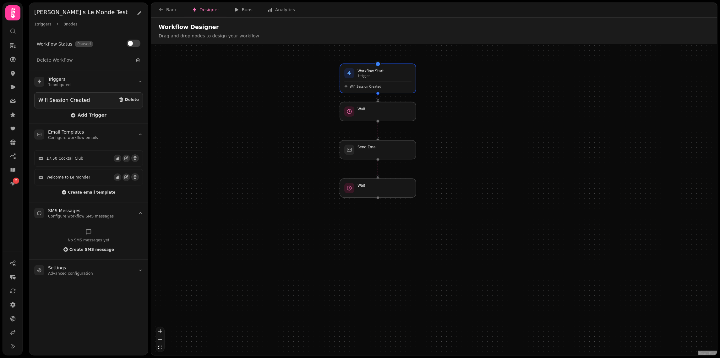
click at [378, 198] on div at bounding box center [378, 197] width 3 height 3
select select "******"
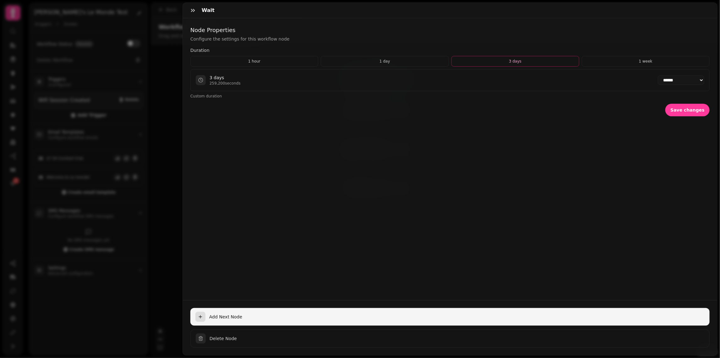
click at [248, 312] on button "Add Next Node" at bounding box center [450, 317] width 520 height 18
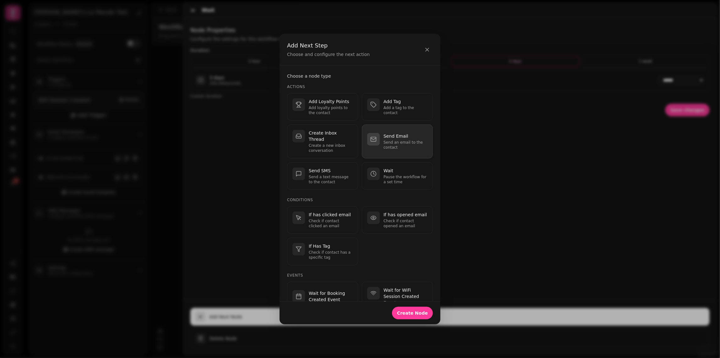
click at [399, 140] on p "Send an email to the contact" at bounding box center [406, 145] width 44 height 10
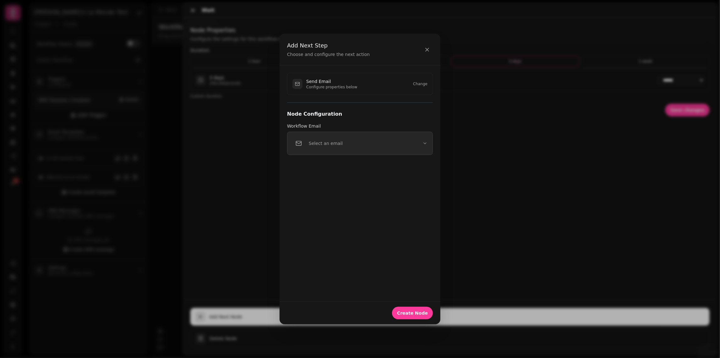
click at [336, 141] on p "Select an email" at bounding box center [326, 143] width 34 height 6
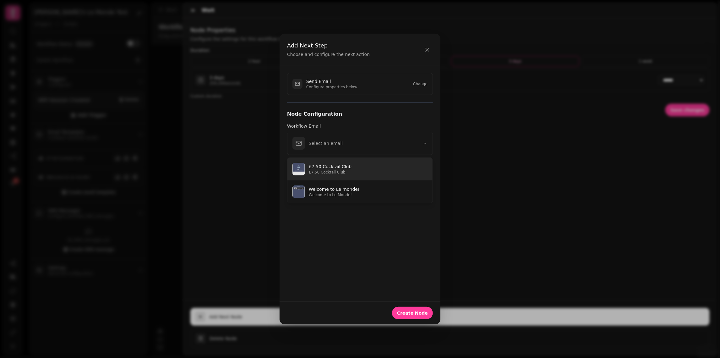
click at [334, 174] on button "£7.50 Cocktail Club £7.50 Cocktail Club" at bounding box center [360, 169] width 145 height 23
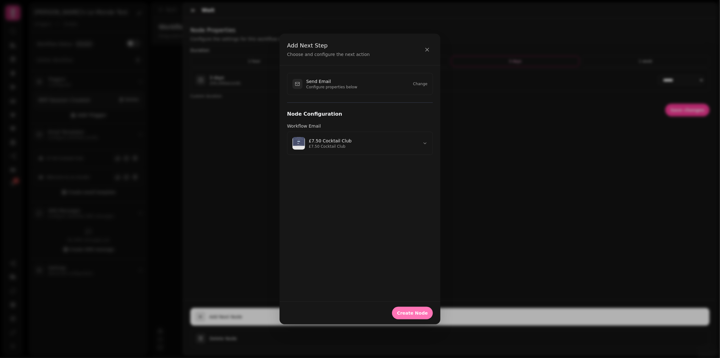
click at [410, 311] on span "Create Node" at bounding box center [412, 313] width 31 height 4
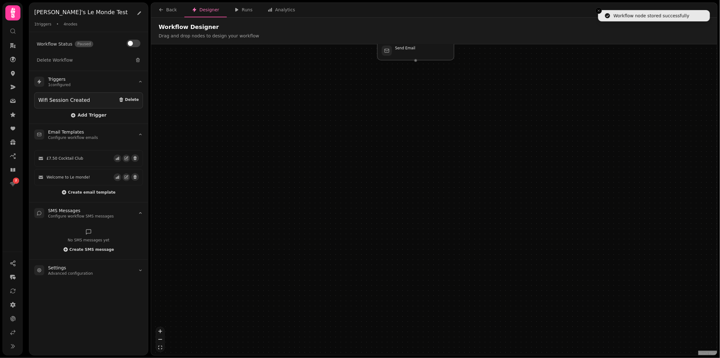
drag, startPoint x: 289, startPoint y: 227, endPoint x: 304, endPoint y: -20, distance: 247.6
click at [304, 0] on html "Workflow node stored successfully 2 Joseph's Le Monde Test Joseph's Le Monde Te…" at bounding box center [360, 179] width 720 height 358
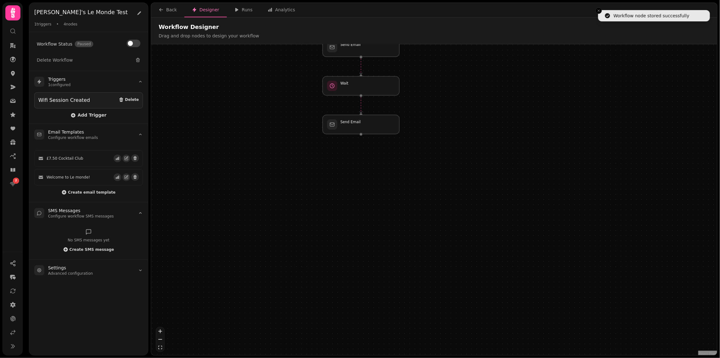
drag, startPoint x: 383, startPoint y: 99, endPoint x: 313, endPoint y: 193, distance: 116.8
click at [314, 192] on div "Workflow Start 1 trigger Wifi Session Created Wait Send Email Wait Send Email" at bounding box center [434, 200] width 566 height 312
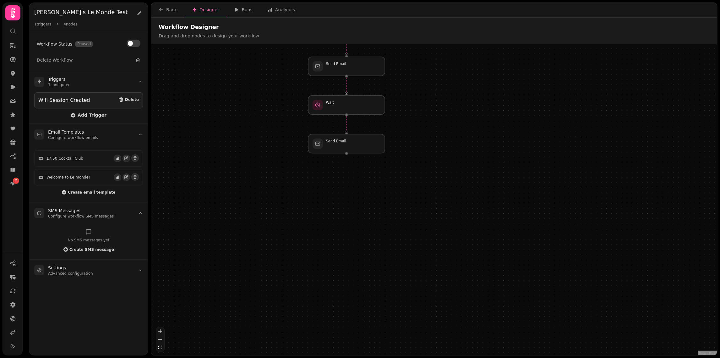
click at [347, 152] on div at bounding box center [346, 153] width 3 height 3
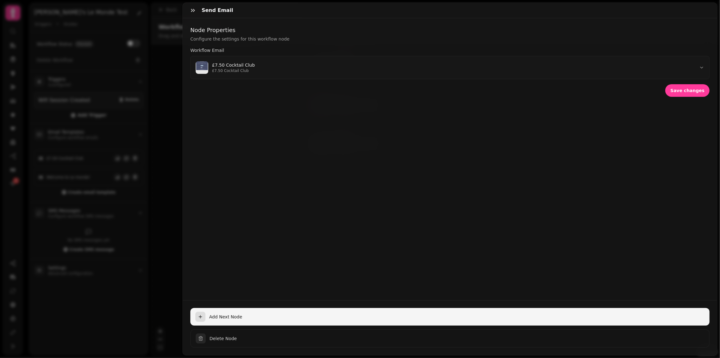
click at [284, 318] on span "Add Next Node" at bounding box center [457, 317] width 496 height 6
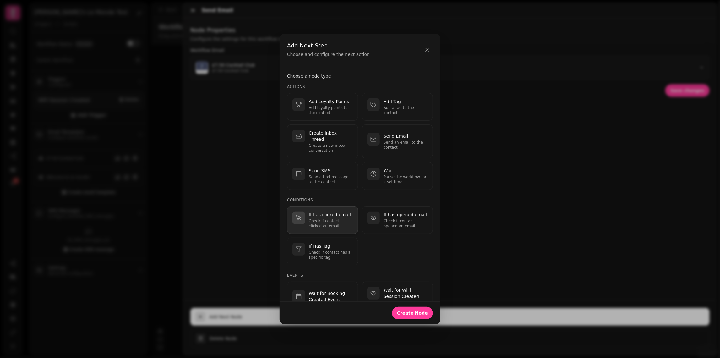
click at [342, 218] on p "Check if contact clicked an email" at bounding box center [331, 223] width 44 height 10
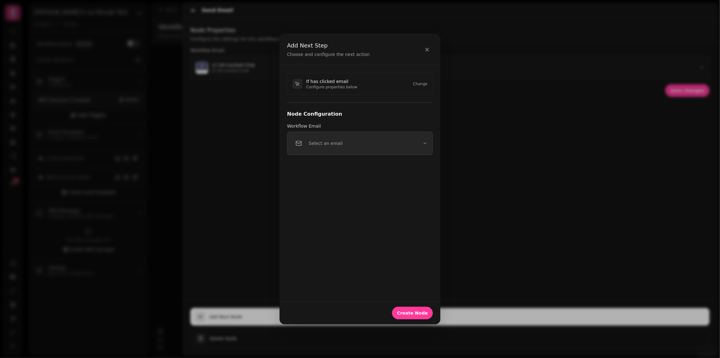
click at [347, 147] on button "Select an email" at bounding box center [360, 143] width 146 height 23
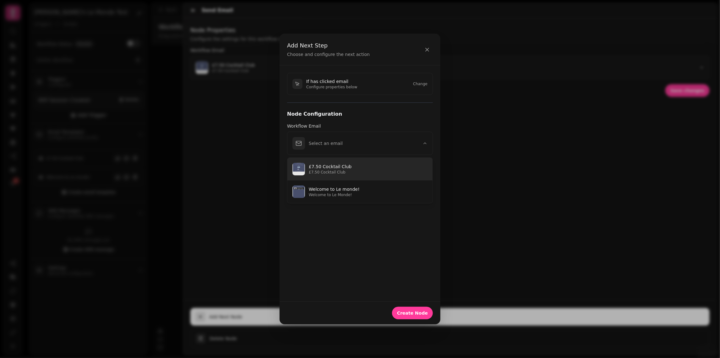
click at [340, 167] on p "£7.50 Cocktail Club" at bounding box center [368, 166] width 119 height 6
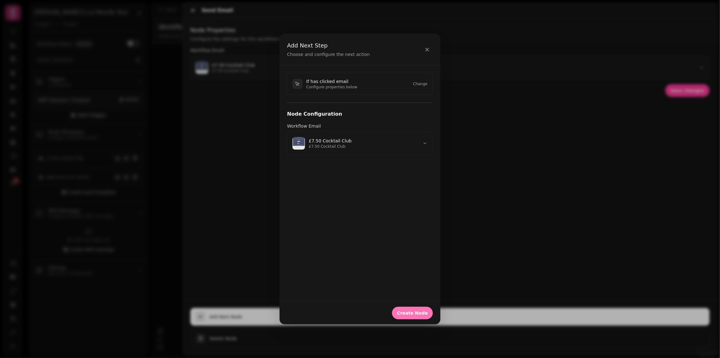
click at [416, 311] on span "Create Node" at bounding box center [412, 313] width 31 height 4
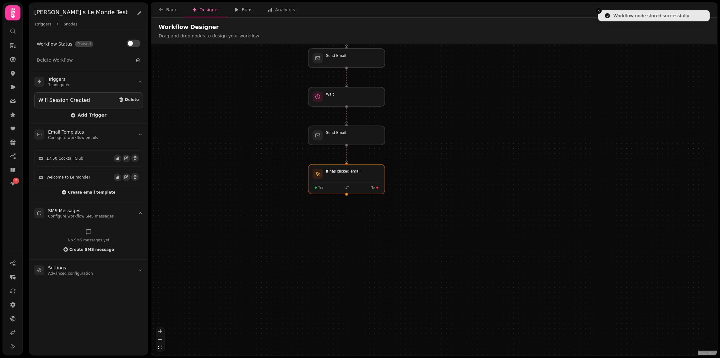
drag, startPoint x: 344, startPoint y: 272, endPoint x: 277, endPoint y: 141, distance: 147.5
click at [277, 141] on div "Workflow Start 1 trigger Wifi Session Created Wait Send Email Wait Send Email I…" at bounding box center [434, 200] width 566 height 312
click at [326, 188] on div at bounding box center [347, 179] width 78 height 30
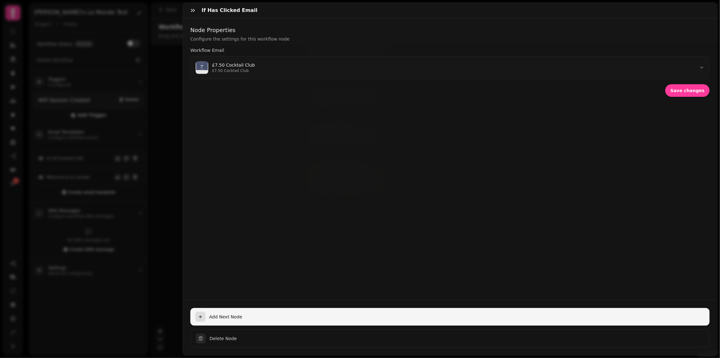
click at [263, 316] on span "Add Next Node" at bounding box center [457, 317] width 496 height 6
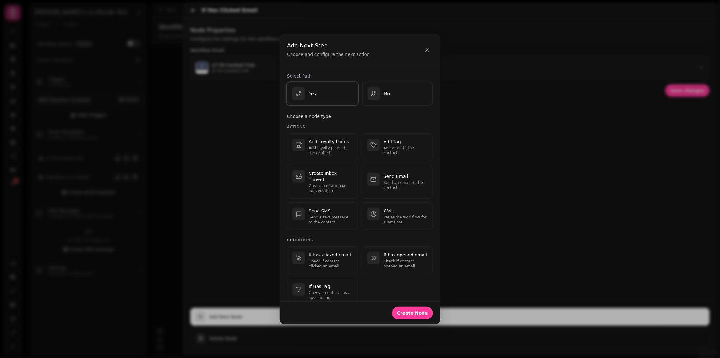
click at [321, 99] on div "Yes" at bounding box center [322, 93] width 61 height 13
click at [408, 307] on button "Create Node" at bounding box center [412, 313] width 41 height 13
click at [404, 92] on div "No" at bounding box center [397, 93] width 61 height 13
click at [409, 311] on span "Create Node" at bounding box center [412, 313] width 31 height 4
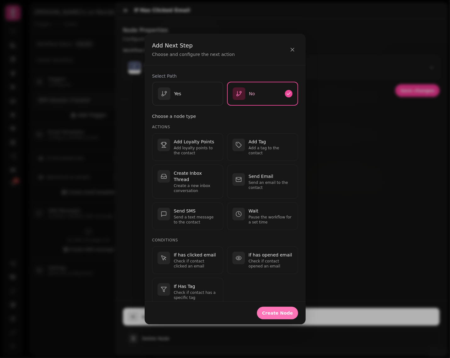
click at [273, 311] on span "Create Node" at bounding box center [277, 313] width 31 height 4
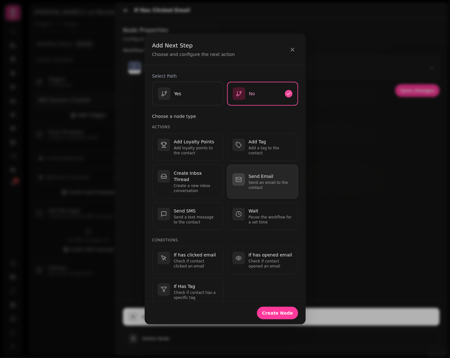
click at [242, 173] on div "button" at bounding box center [238, 179] width 13 height 13
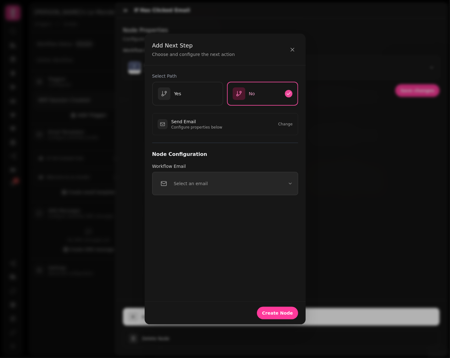
click at [203, 186] on div "Select an email" at bounding box center [182, 183] width 50 height 13
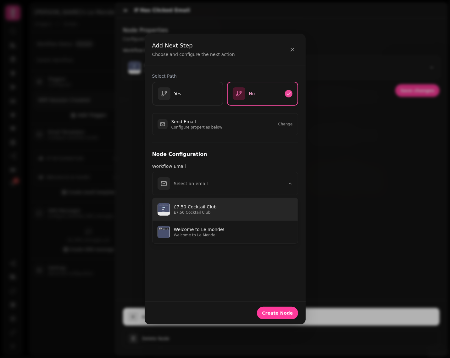
click at [211, 208] on p "£7.50 Cocktail Club" at bounding box center [233, 207] width 119 height 6
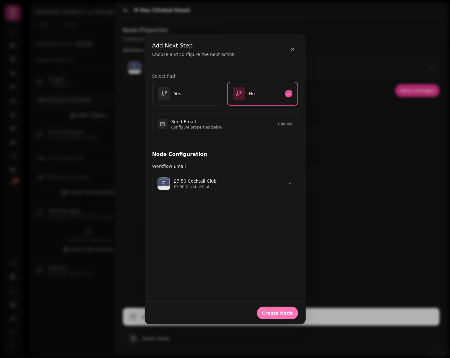
click at [279, 312] on span "Create Node" at bounding box center [277, 313] width 31 height 4
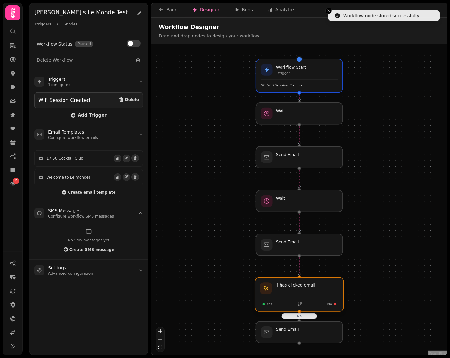
click at [286, 306] on div at bounding box center [299, 294] width 89 height 34
click at [293, 294] on div at bounding box center [299, 294] width 89 height 34
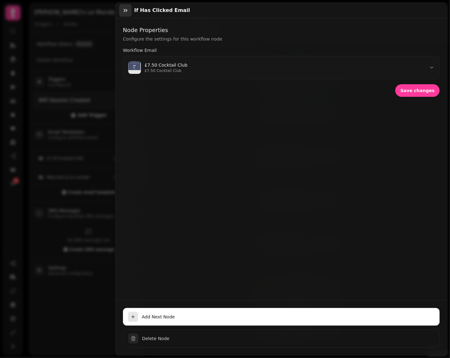
click at [123, 7] on icon "button" at bounding box center [125, 10] width 6 height 6
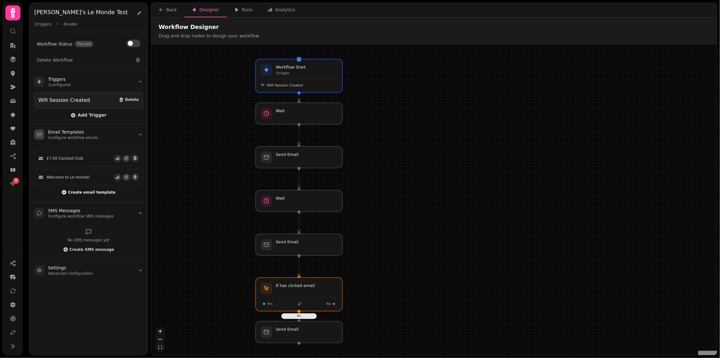
click at [89, 191] on span "Create email template" at bounding box center [91, 192] width 47 height 4
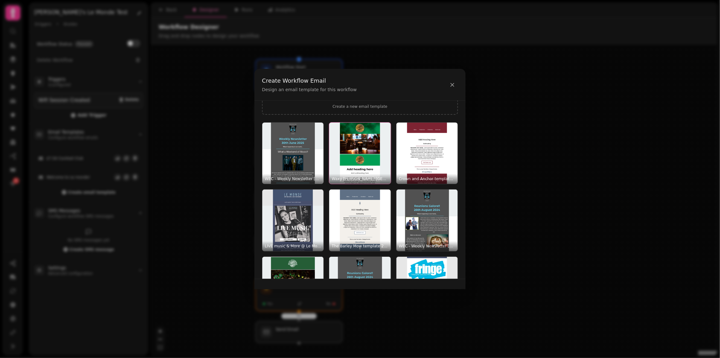
scroll to position [74, 0]
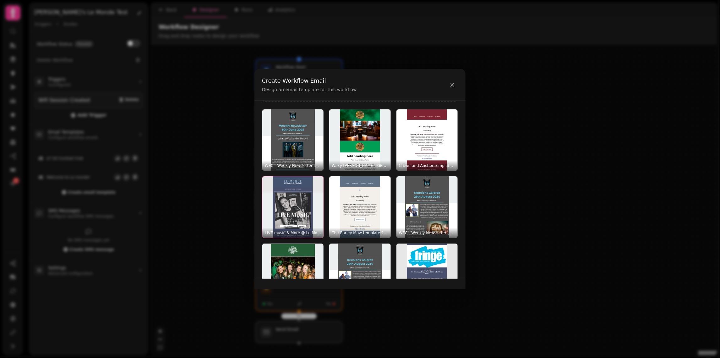
click at [304, 210] on img "button" at bounding box center [292, 206] width 61 height 61
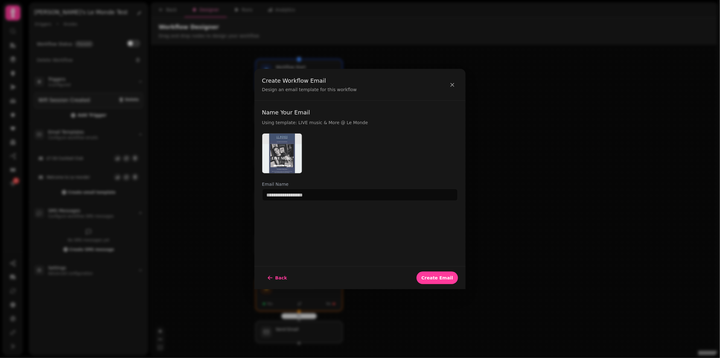
scroll to position [0, 0]
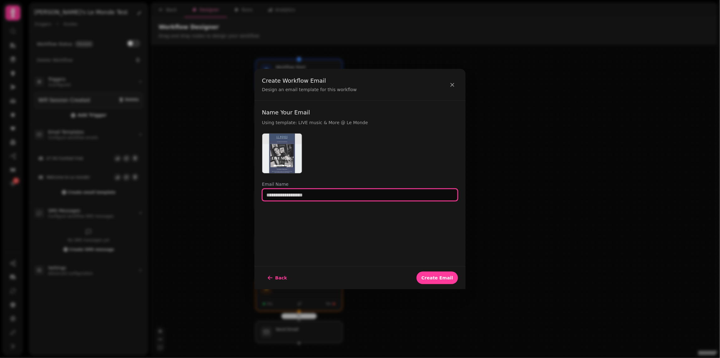
click at [348, 194] on input "text" at bounding box center [360, 195] width 196 height 13
type input "**********"
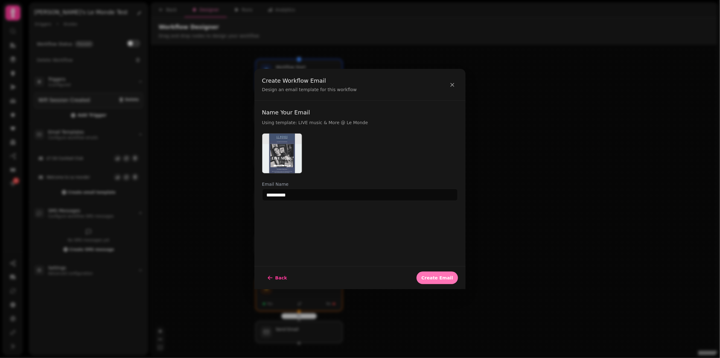
click at [436, 279] on span "Create Email" at bounding box center [437, 278] width 31 height 4
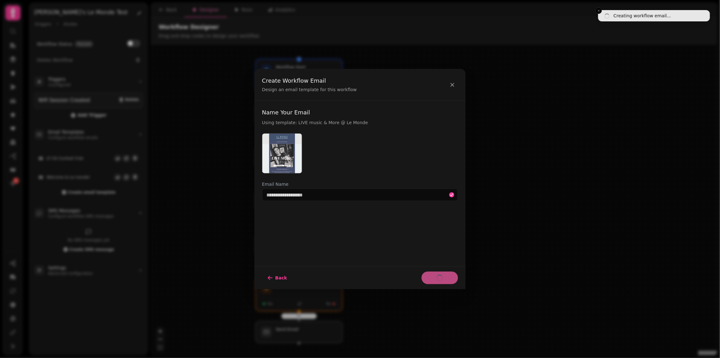
select select "**********"
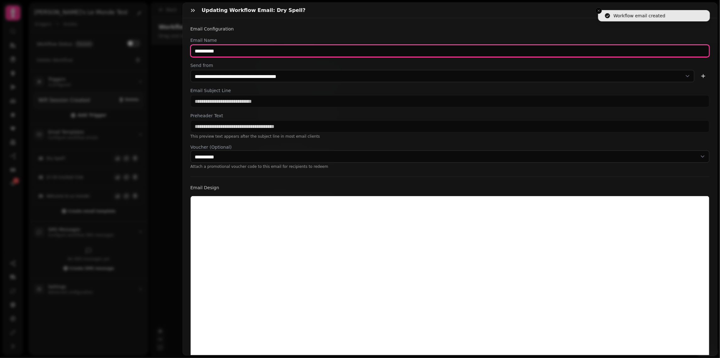
click at [227, 53] on input "**********" at bounding box center [450, 51] width 520 height 13
click at [314, 51] on input "**********" at bounding box center [450, 51] width 520 height 13
type input "**********"
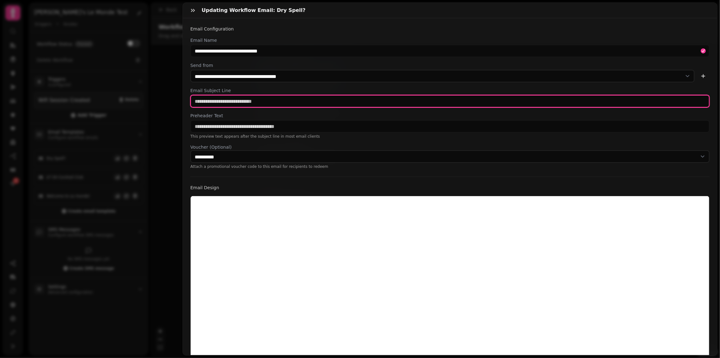
click at [318, 97] on input "text" at bounding box center [450, 101] width 520 height 13
paste input "**********"
type input "**********"
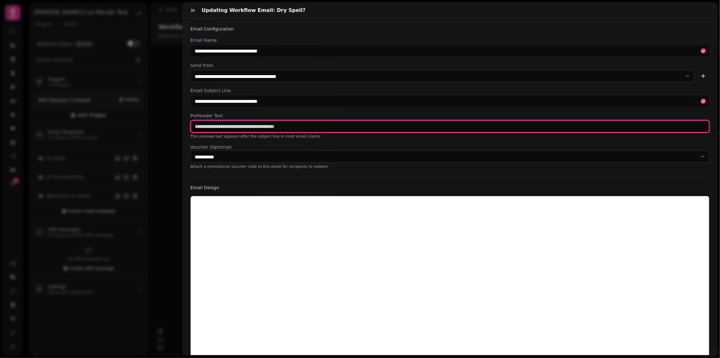
paste input "**********"
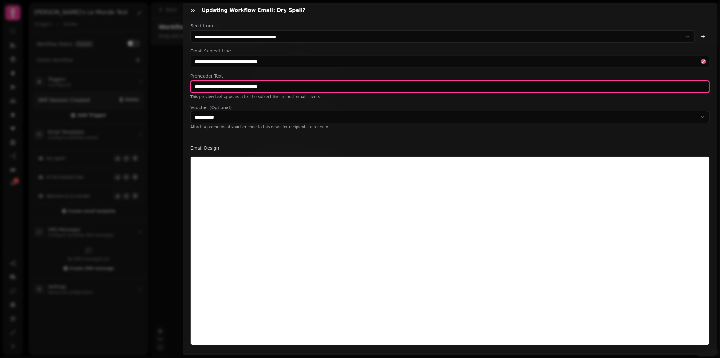
scroll to position [62, 0]
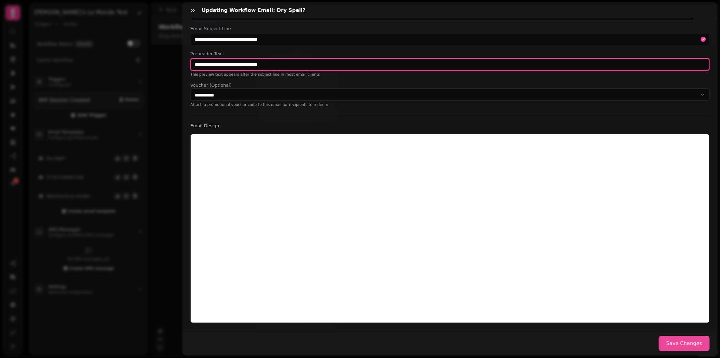
type input "**********"
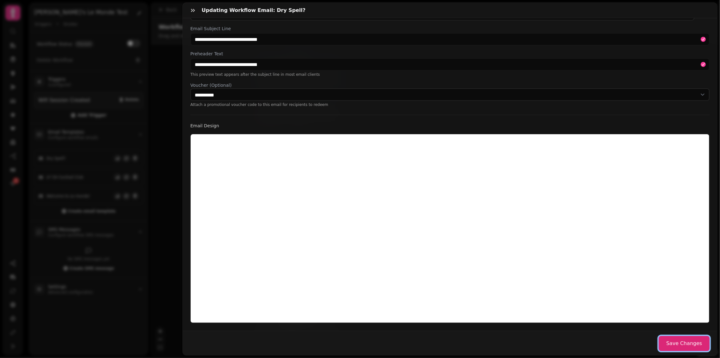
click at [679, 345] on button "Save Changes" at bounding box center [684, 343] width 51 height 15
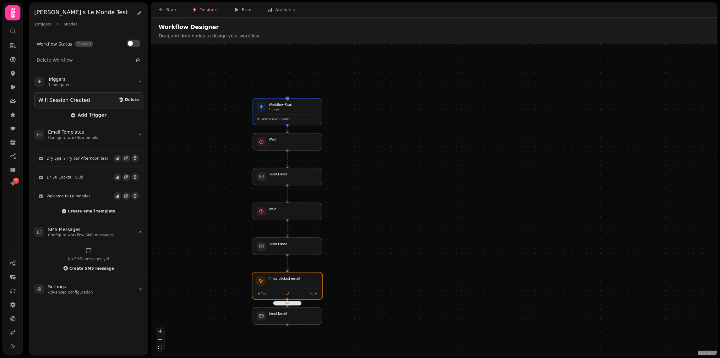
click at [284, 293] on div at bounding box center [287, 285] width 71 height 27
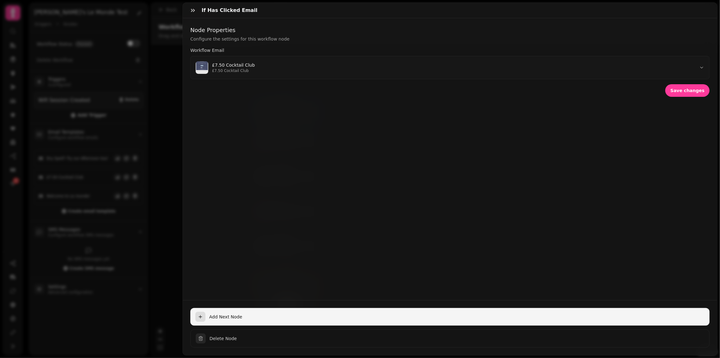
click at [259, 309] on button "Add Next Node" at bounding box center [450, 317] width 520 height 18
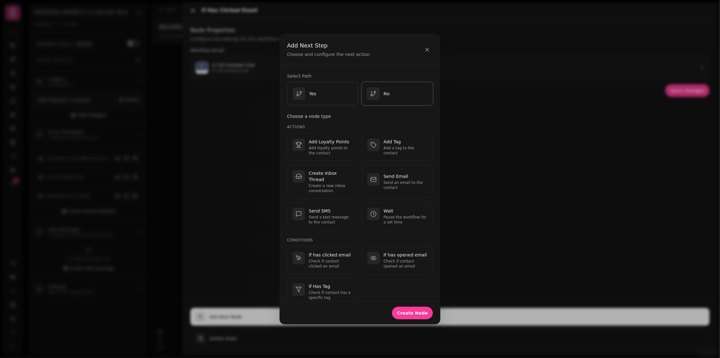
click at [399, 88] on div "No" at bounding box center [397, 93] width 61 height 13
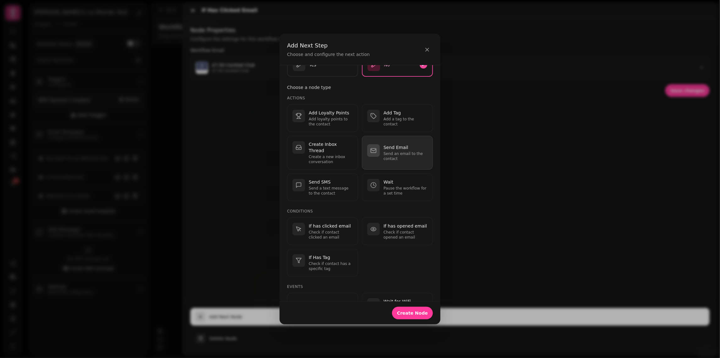
click at [395, 151] on p "Send an email to the contact" at bounding box center [406, 156] width 44 height 10
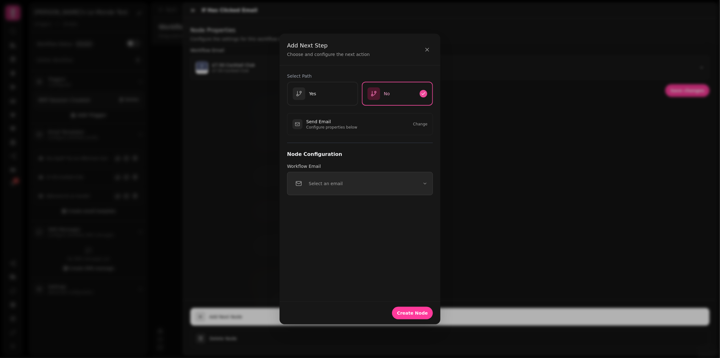
click at [363, 183] on button "Select an email" at bounding box center [360, 183] width 146 height 23
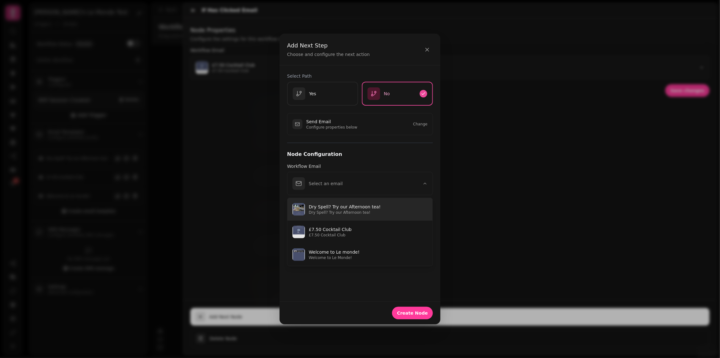
click at [340, 207] on p "Dry Spell? Try our Afternoon tea!" at bounding box center [368, 207] width 119 height 6
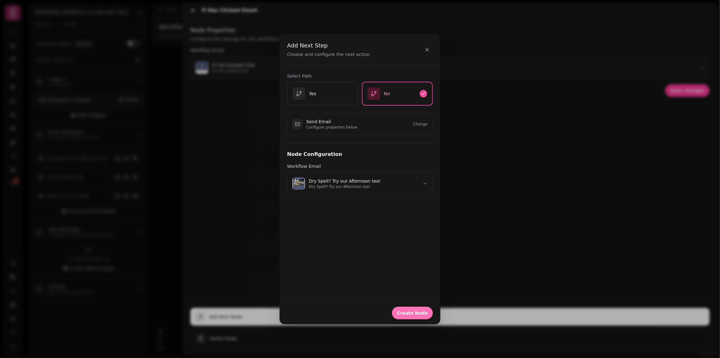
click at [420, 314] on span "Create Node" at bounding box center [412, 313] width 31 height 4
click at [428, 41] on div "Add Next Step Choose and configure the next action" at bounding box center [360, 50] width 161 height 32
click at [428, 48] on icon "button" at bounding box center [427, 50] width 6 height 6
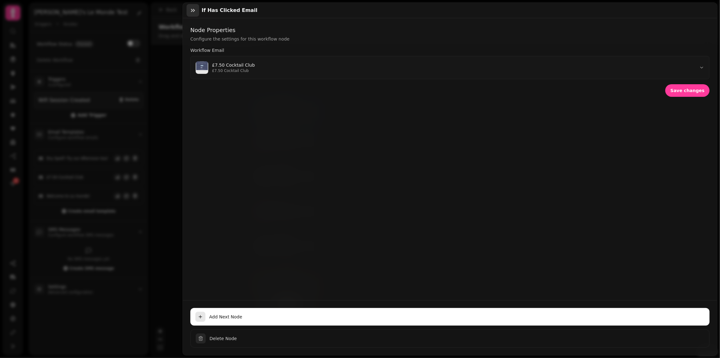
click at [192, 11] on icon "button" at bounding box center [193, 10] width 6 height 6
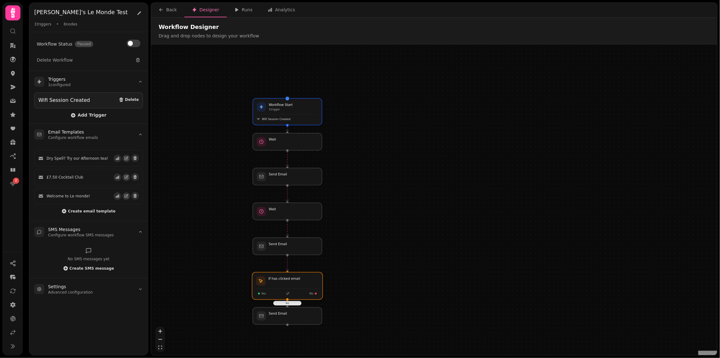
click at [290, 290] on div at bounding box center [287, 285] width 71 height 27
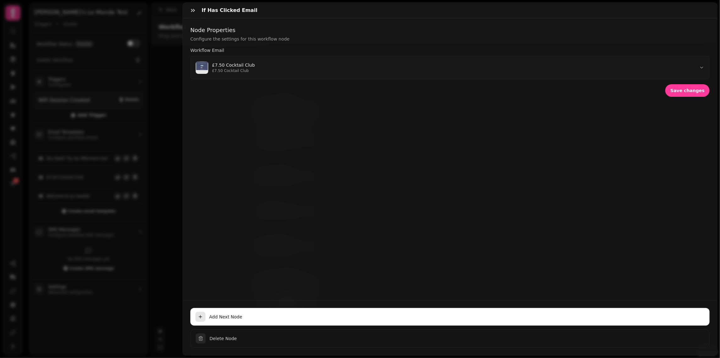
click at [186, 12] on div "If has clicked email" at bounding box center [450, 10] width 535 height 15
click at [189, 12] on button "button" at bounding box center [193, 10] width 13 height 13
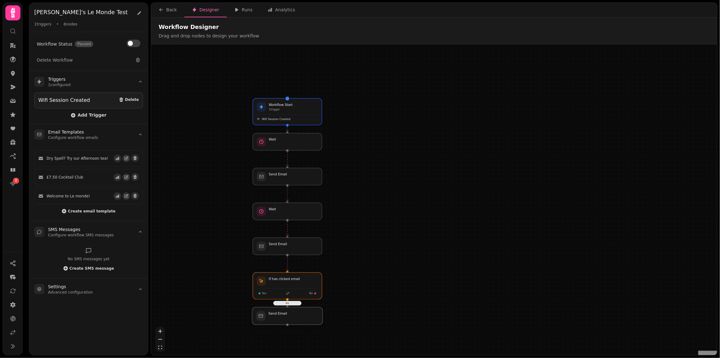
click at [290, 318] on div at bounding box center [287, 316] width 71 height 18
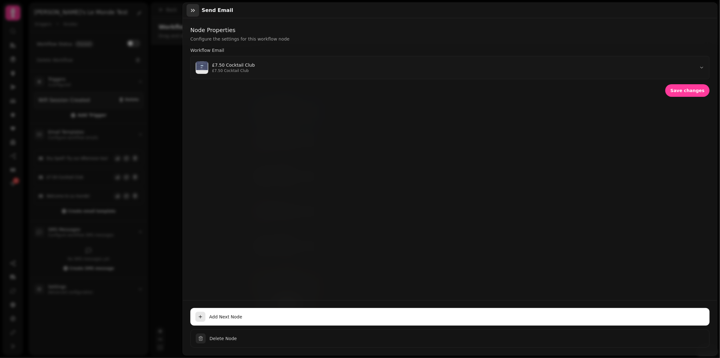
click at [192, 9] on icon "button" at bounding box center [193, 10] width 6 height 6
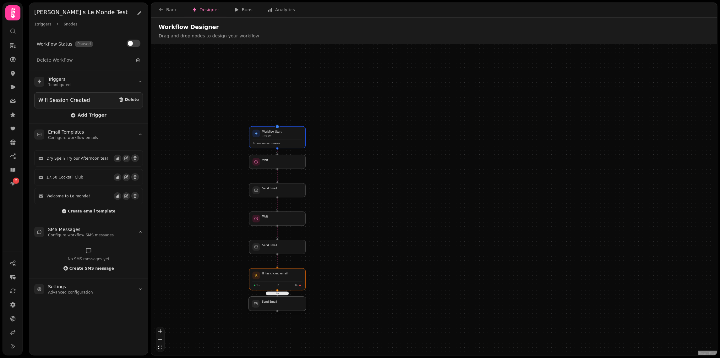
click at [280, 309] on div at bounding box center [278, 304] width 58 height 14
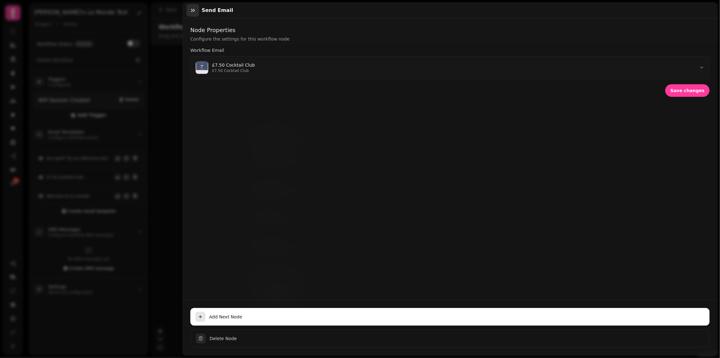
click at [196, 14] on button "button" at bounding box center [193, 10] width 13 height 13
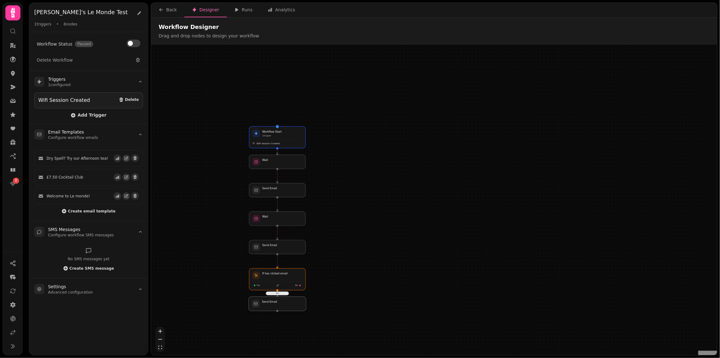
click at [277, 303] on div at bounding box center [278, 304] width 58 height 14
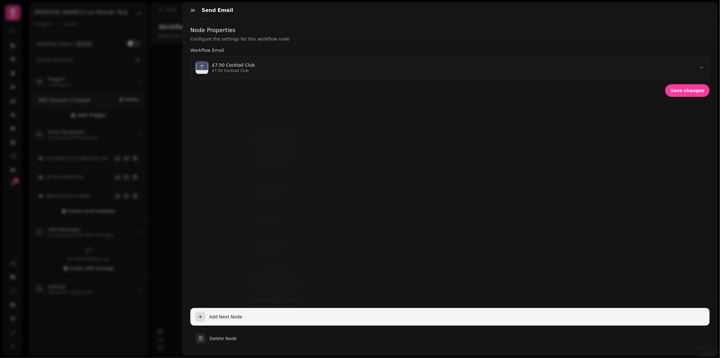
click at [249, 315] on span "Add Next Node" at bounding box center [457, 317] width 496 height 6
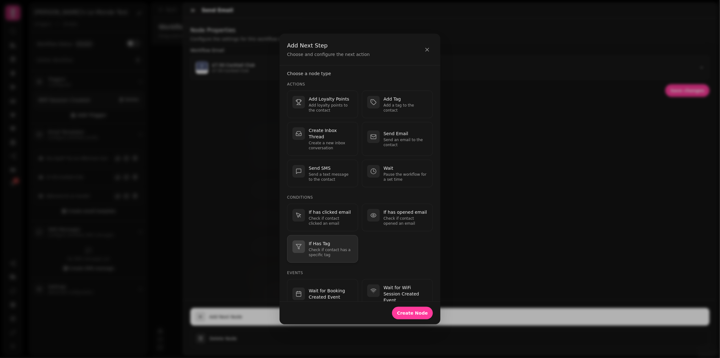
scroll to position [3, 0]
click at [323, 208] on p "If has clicked email" at bounding box center [331, 211] width 44 height 6
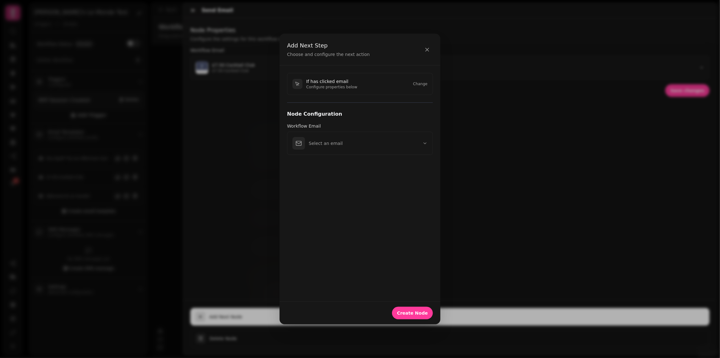
scroll to position [0, 0]
click at [362, 141] on button "Select an email" at bounding box center [360, 143] width 146 height 23
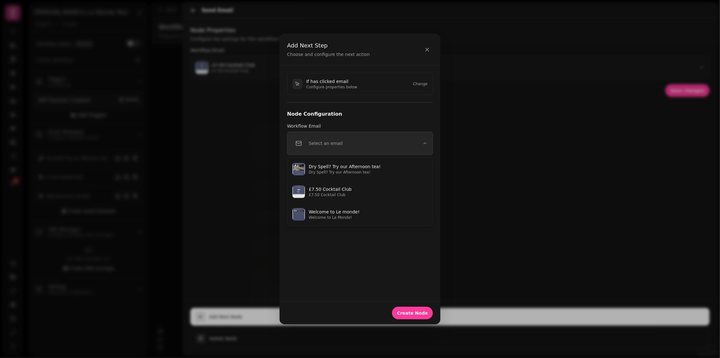
click at [392, 145] on button "Select an email" at bounding box center [360, 143] width 146 height 23
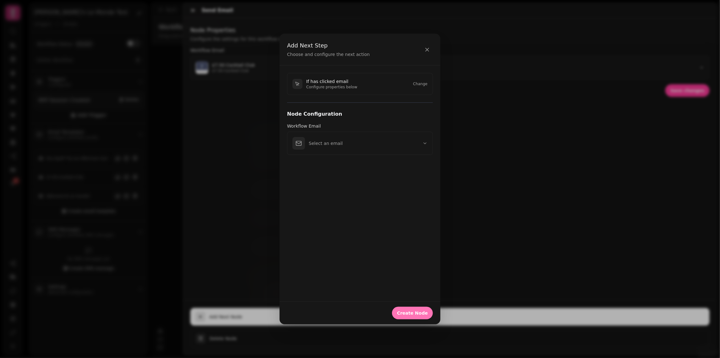
click at [414, 316] on button "Create Node" at bounding box center [412, 313] width 41 height 13
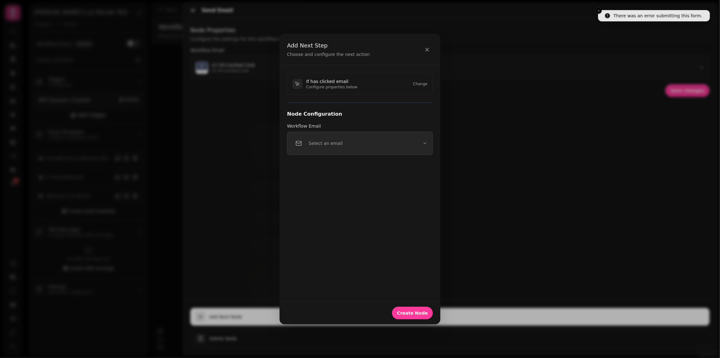
click at [395, 141] on button "Select an email" at bounding box center [360, 143] width 146 height 23
click at [395, 112] on h3 "Node Configuration" at bounding box center [360, 114] width 146 height 8
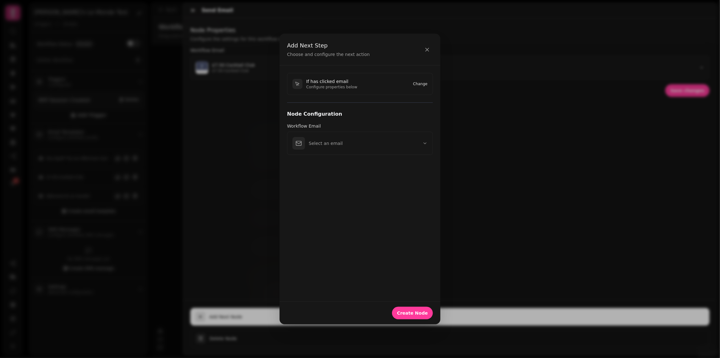
click at [424, 83] on button "Change" at bounding box center [420, 83] width 14 height 5
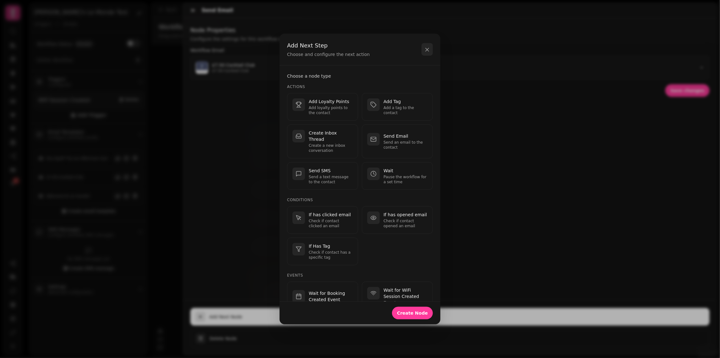
click at [428, 49] on icon "button" at bounding box center [427, 49] width 3 height 3
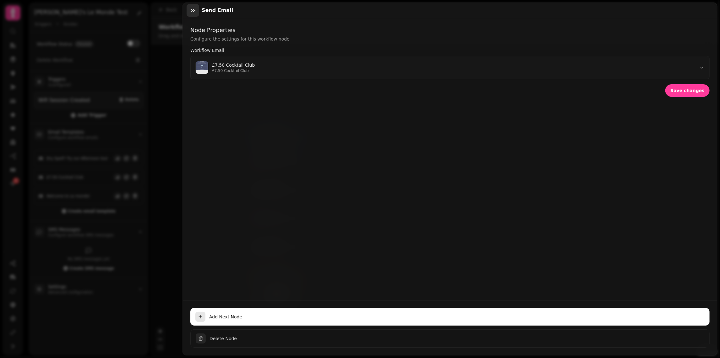
click at [192, 8] on icon "button" at bounding box center [193, 10] width 6 height 6
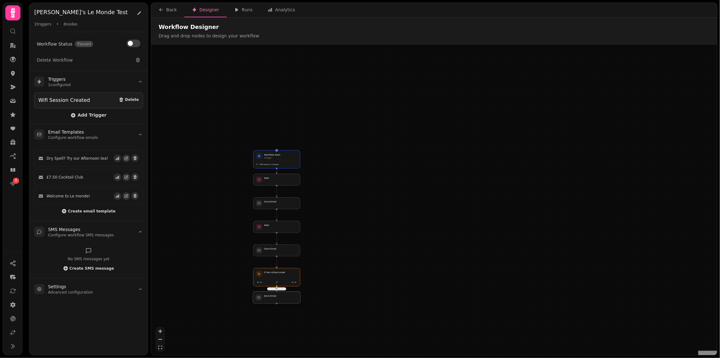
click at [279, 303] on div at bounding box center [277, 298] width 48 height 12
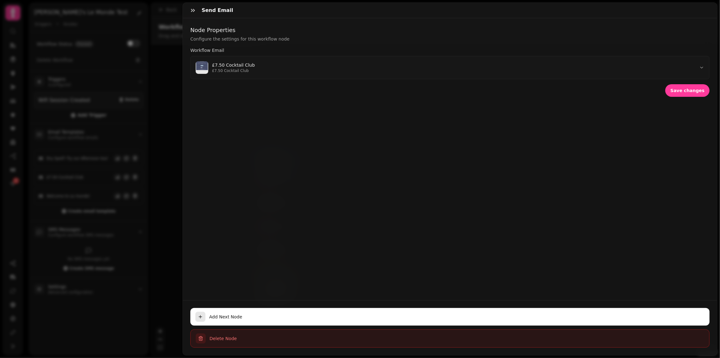
click at [247, 334] on button "Delete Node" at bounding box center [450, 338] width 520 height 18
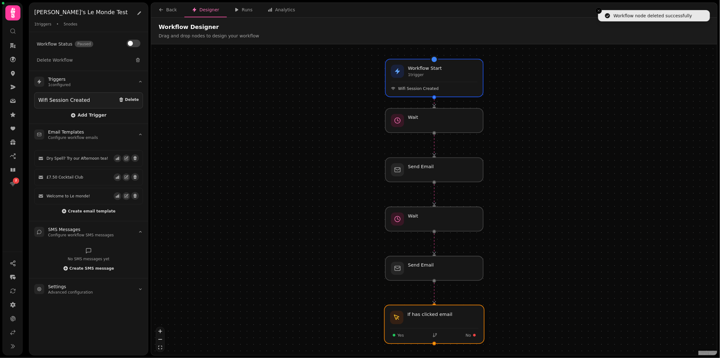
click at [426, 322] on div at bounding box center [435, 324] width 100 height 39
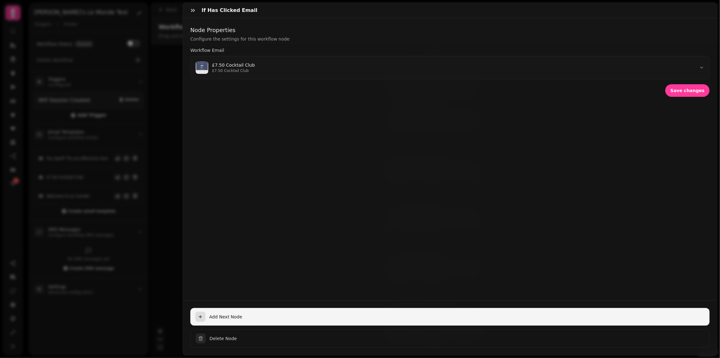
click at [254, 315] on span "Add Next Node" at bounding box center [457, 317] width 496 height 6
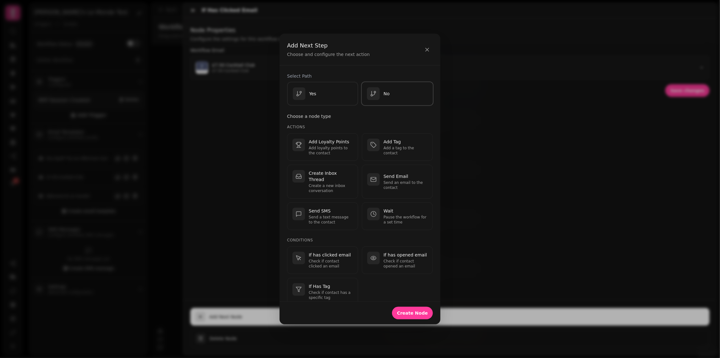
click at [386, 89] on div "No" at bounding box center [378, 93] width 23 height 13
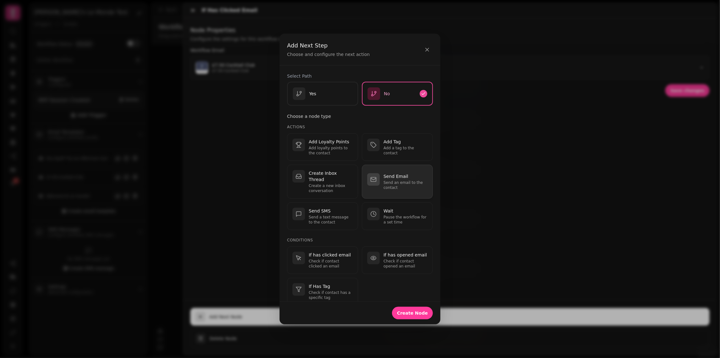
click at [394, 180] on p "Send an email to the contact" at bounding box center [406, 185] width 44 height 10
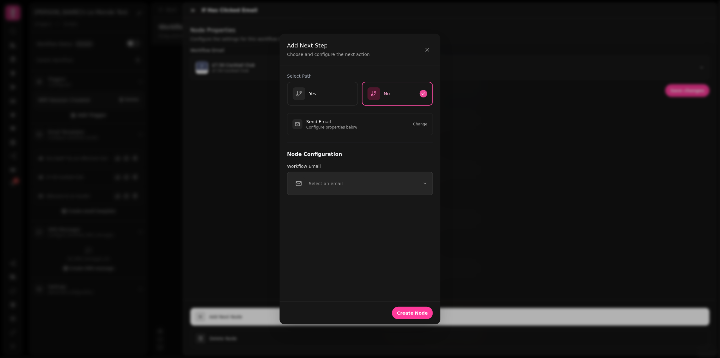
click at [382, 190] on button "Select an email" at bounding box center [360, 183] width 146 height 23
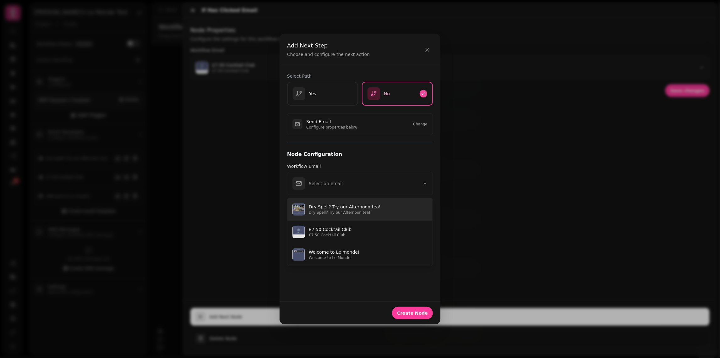
click at [372, 209] on p "Dry Spell? Try our Afternoon tea!" at bounding box center [368, 207] width 119 height 6
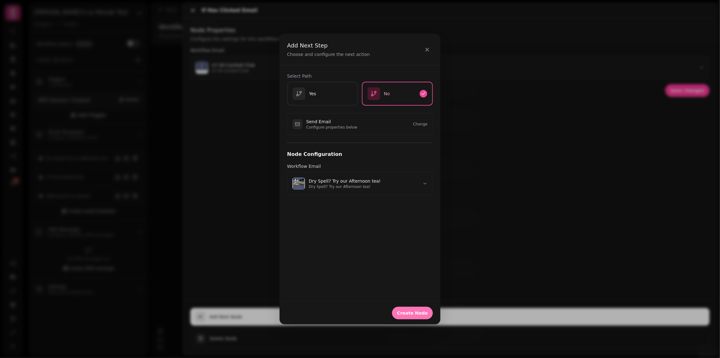
click at [418, 315] on span "Create Node" at bounding box center [412, 313] width 31 height 4
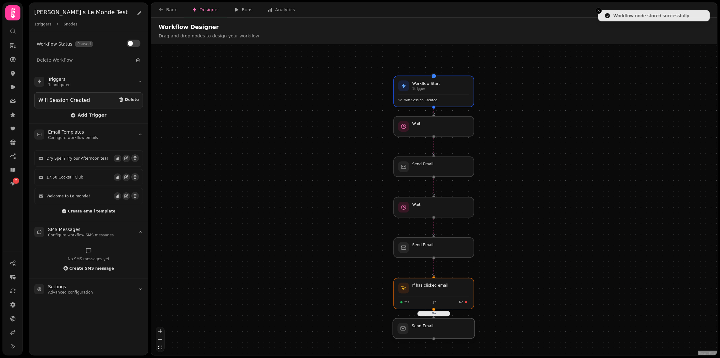
click at [433, 329] on div at bounding box center [434, 328] width 82 height 20
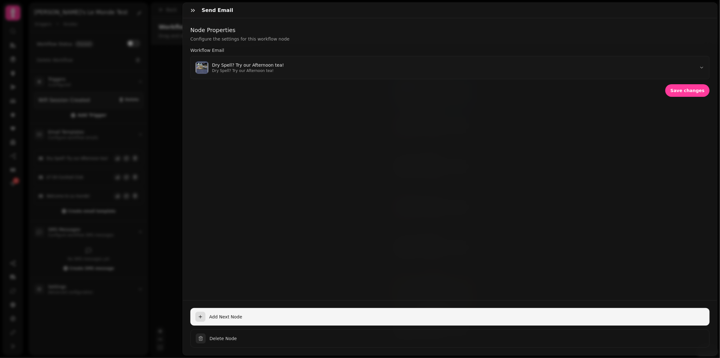
click at [270, 320] on span "Add Next Node" at bounding box center [457, 317] width 496 height 6
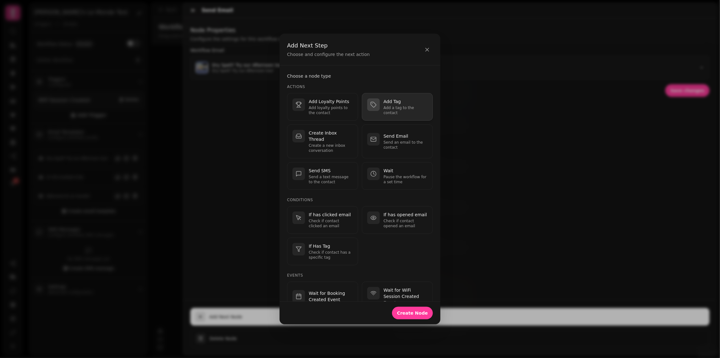
click at [383, 109] on div "Add Tag Add a tag to the contact" at bounding box center [397, 106] width 60 height 17
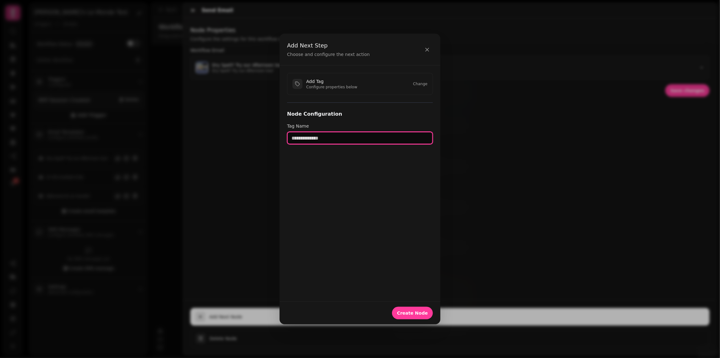
click at [342, 138] on input "text" at bounding box center [360, 138] width 146 height 13
type input "**********"
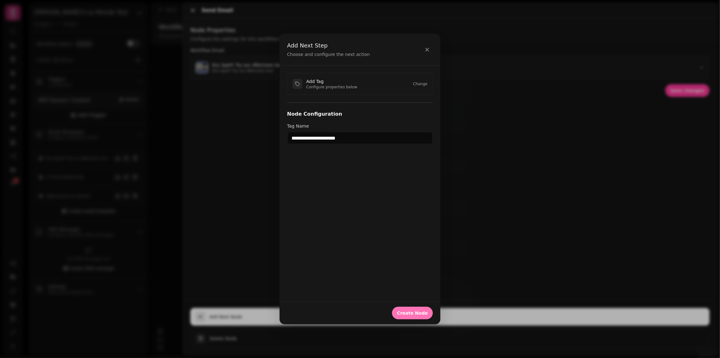
click at [417, 308] on button "Create Node" at bounding box center [412, 313] width 41 height 13
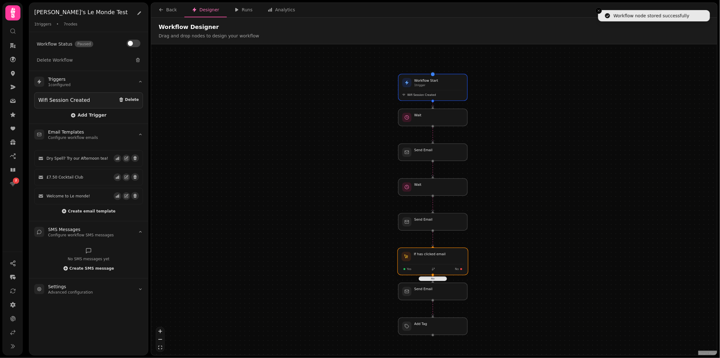
click at [419, 265] on div at bounding box center [433, 261] width 70 height 27
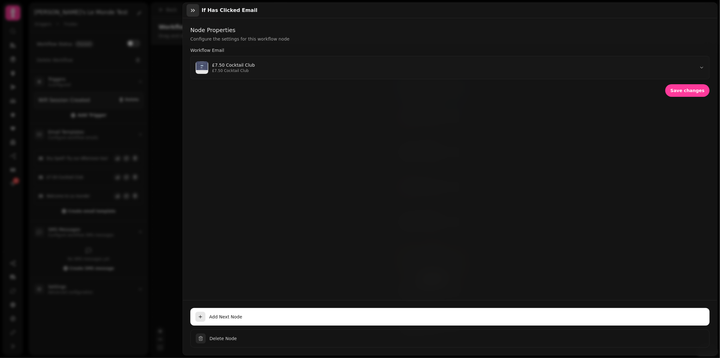
click at [190, 8] on icon "button" at bounding box center [193, 10] width 6 height 6
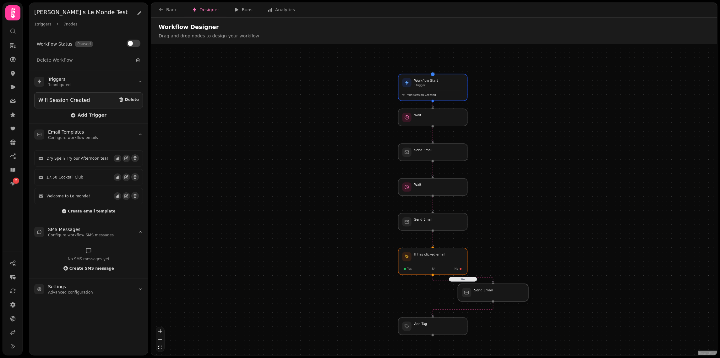
drag, startPoint x: 436, startPoint y: 287, endPoint x: 499, endPoint y: 287, distance: 62.9
click at [499, 287] on div at bounding box center [493, 293] width 70 height 18
drag, startPoint x: 438, startPoint y: 324, endPoint x: 502, endPoint y: 324, distance: 64.4
click at [502, 324] on div at bounding box center [497, 328] width 70 height 18
click at [423, 258] on div at bounding box center [433, 261] width 70 height 27
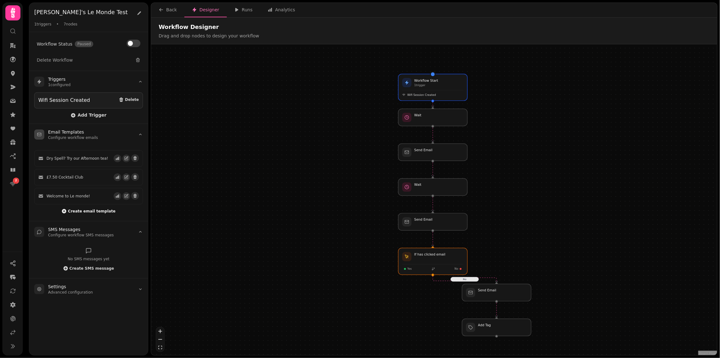
click at [89, 209] on span "Create email template" at bounding box center [91, 211] width 47 height 4
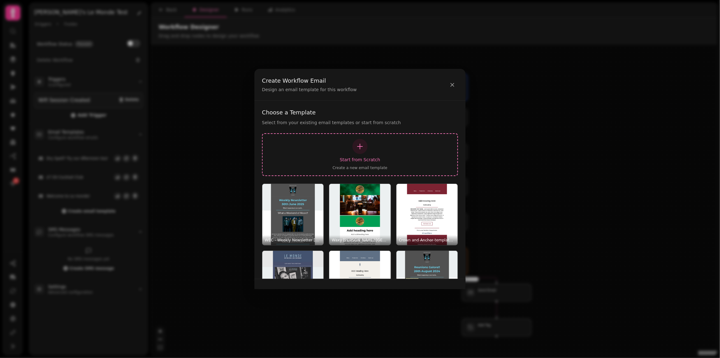
click at [354, 149] on div "button" at bounding box center [360, 146] width 15 height 15
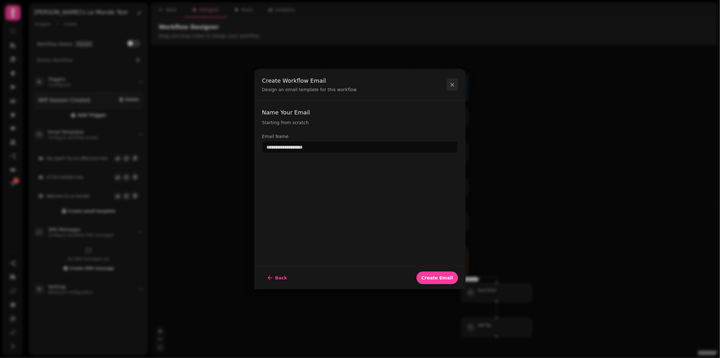
click at [454, 86] on icon at bounding box center [452, 84] width 3 height 3
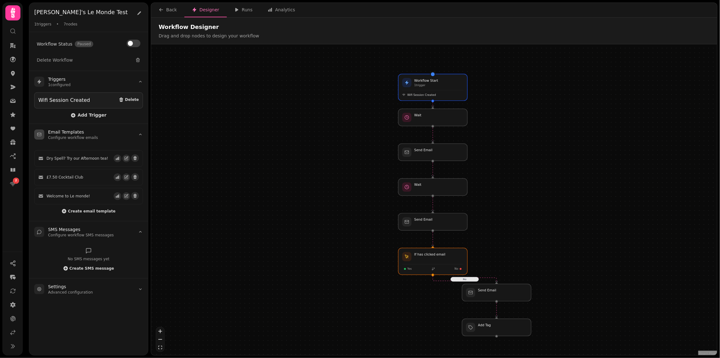
click at [77, 204] on div "Dry Spell? Try our Afternoon tea! £7.50 Cocktail Club Welcome to Le monde! Crea…" at bounding box center [88, 180] width 109 height 71
click at [81, 208] on button "Create email template" at bounding box center [89, 211] width 54 height 6
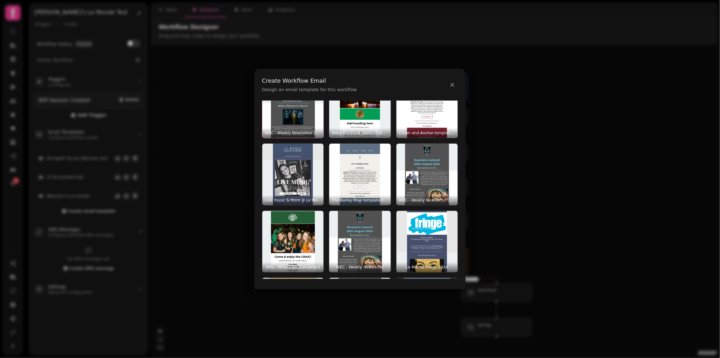
scroll to position [85, 0]
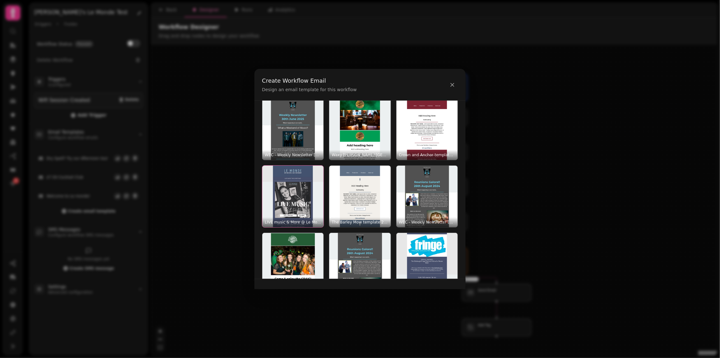
click at [280, 198] on img "button" at bounding box center [292, 196] width 61 height 61
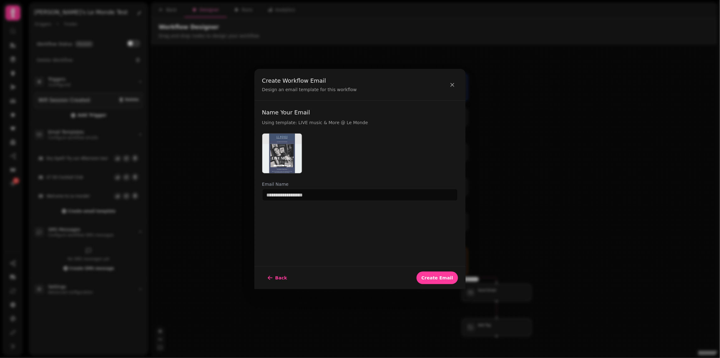
scroll to position [0, 0]
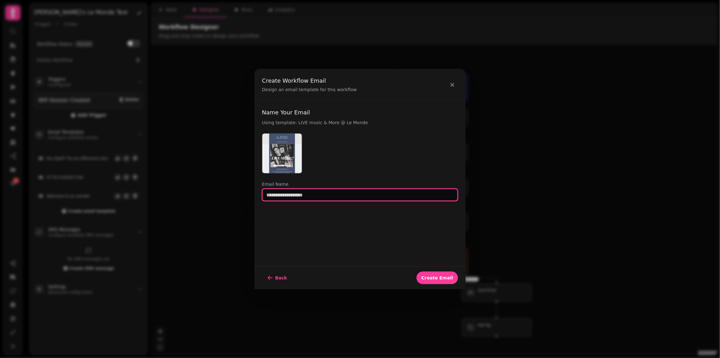
click at [332, 196] on input "text" at bounding box center [360, 195] width 196 height 13
type input "****"
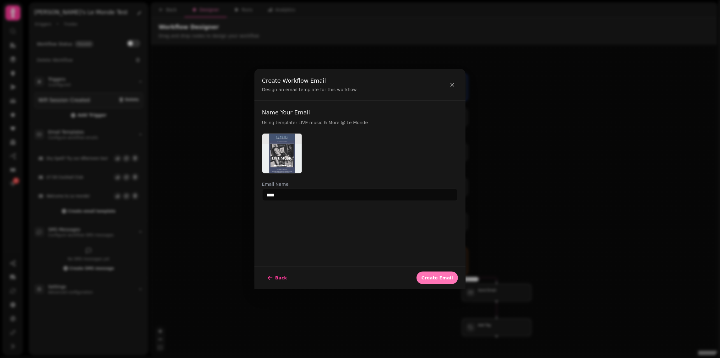
click at [436, 276] on span "Create Email" at bounding box center [437, 278] width 31 height 4
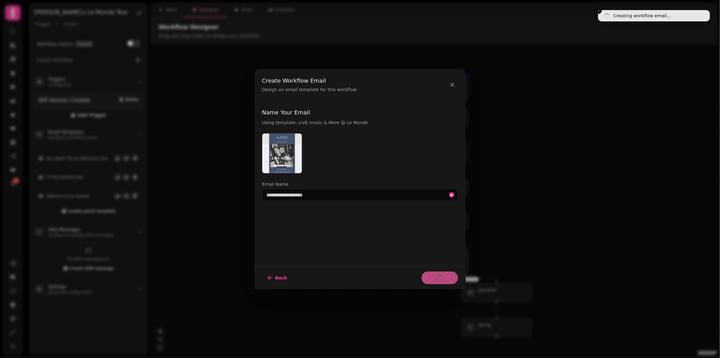
select select "**********"
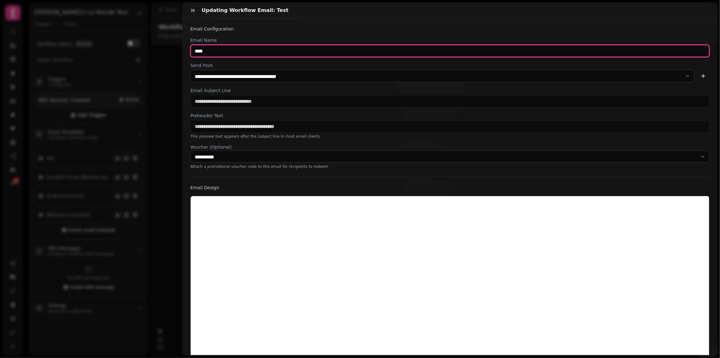
click at [314, 52] on input "****" at bounding box center [450, 51] width 520 height 13
type input "**********"
click at [309, 46] on input "**********" at bounding box center [450, 51] width 520 height 13
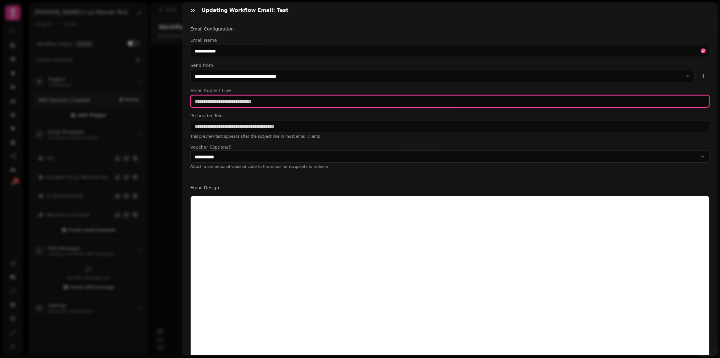
click at [277, 102] on input "text" at bounding box center [450, 101] width 520 height 13
paste input "**********"
type input "**********"
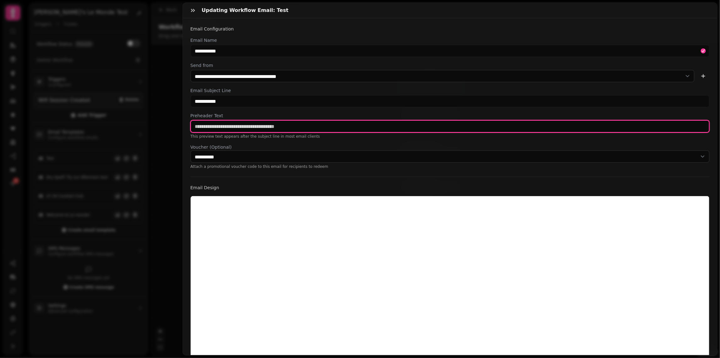
click at [274, 132] on input "text" at bounding box center [450, 126] width 520 height 13
paste input "**********"
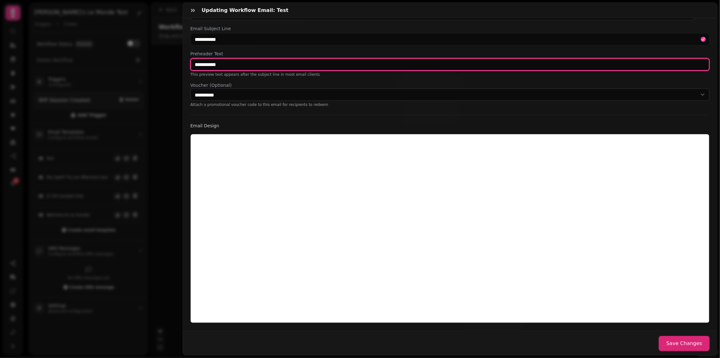
type input "**********"
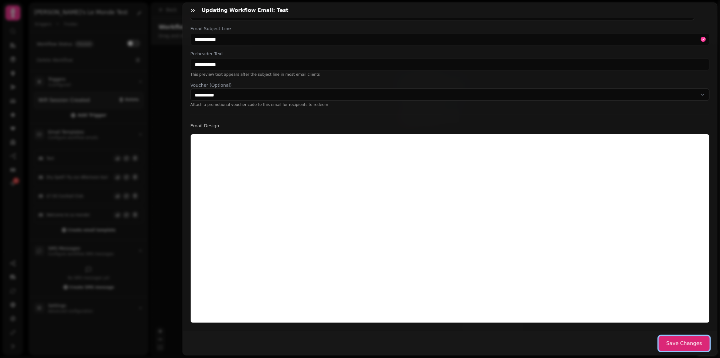
click at [683, 345] on button "Save Changes" at bounding box center [684, 343] width 51 height 15
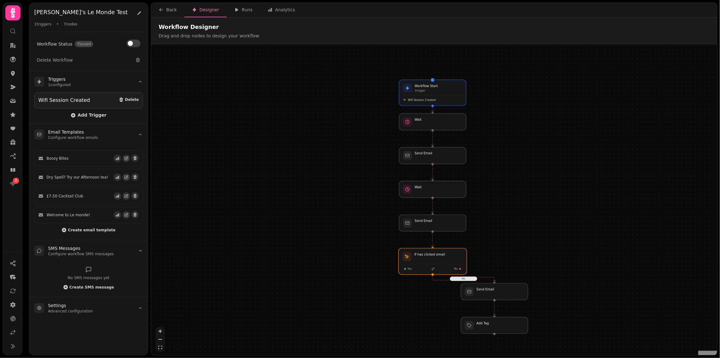
click at [427, 262] on div at bounding box center [433, 261] width 69 height 26
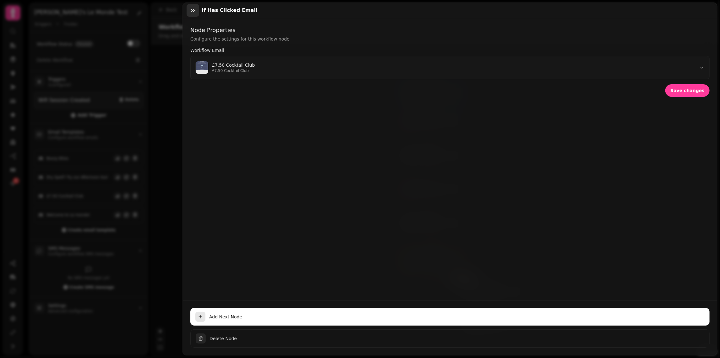
click at [193, 10] on icon "button" at bounding box center [193, 10] width 6 height 6
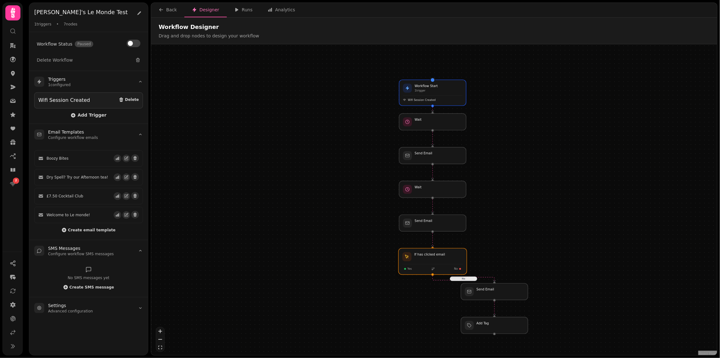
click at [421, 268] on div at bounding box center [433, 261] width 69 height 26
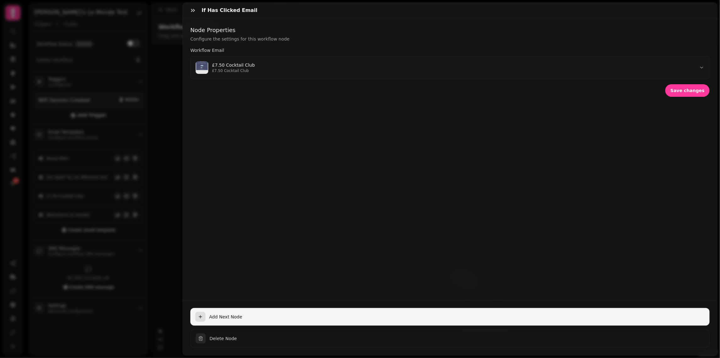
click at [303, 314] on span "Add Next Node" at bounding box center [457, 317] width 496 height 6
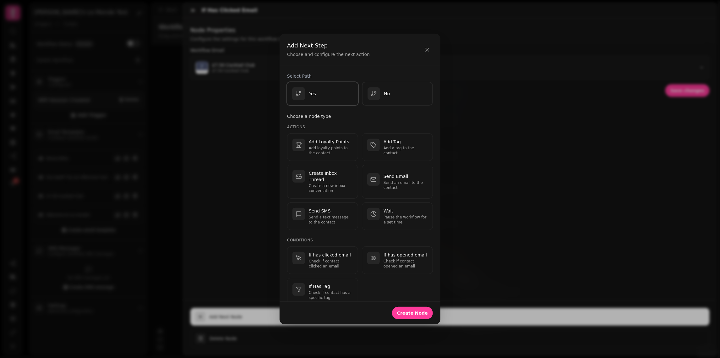
click at [324, 92] on div "Yes" at bounding box center [322, 93] width 61 height 13
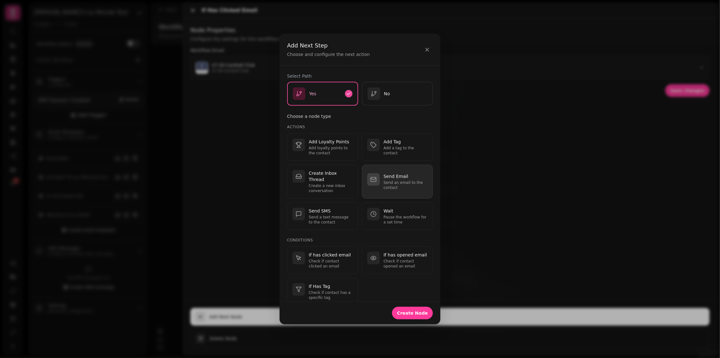
click at [380, 169] on button "Send Email Send an email to the contact" at bounding box center [397, 182] width 71 height 34
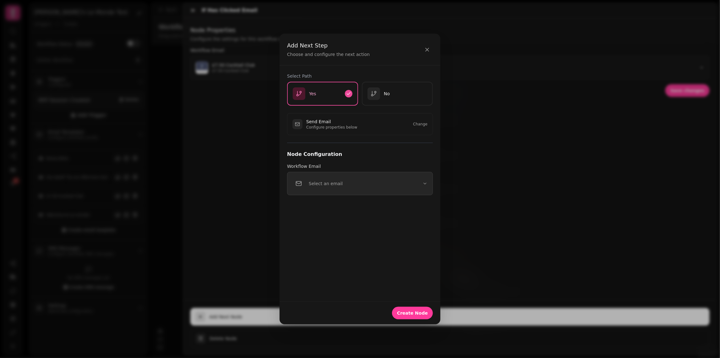
click at [366, 180] on button "Select an email" at bounding box center [360, 183] width 146 height 23
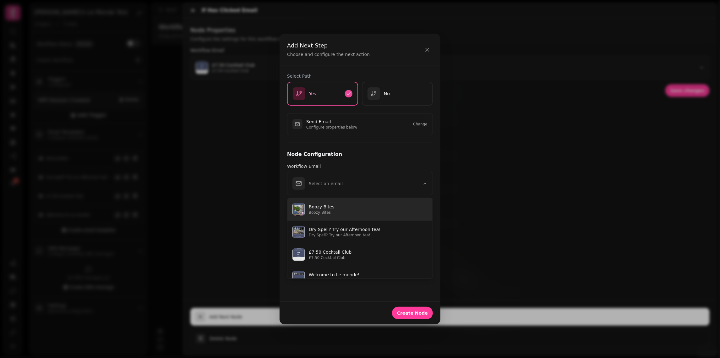
click at [355, 202] on button "Boozy Bites Boozy Bites" at bounding box center [360, 209] width 145 height 23
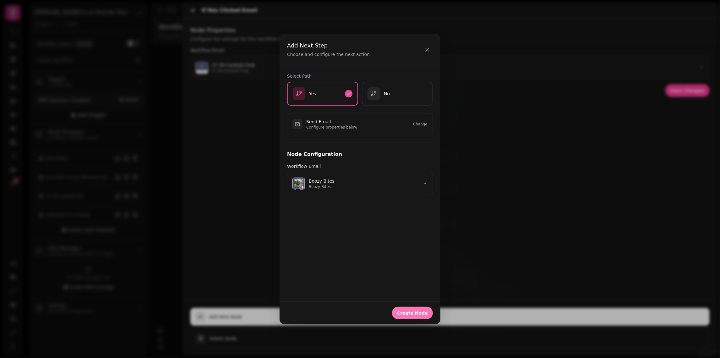
click at [413, 311] on span "Create Node" at bounding box center [412, 313] width 31 height 4
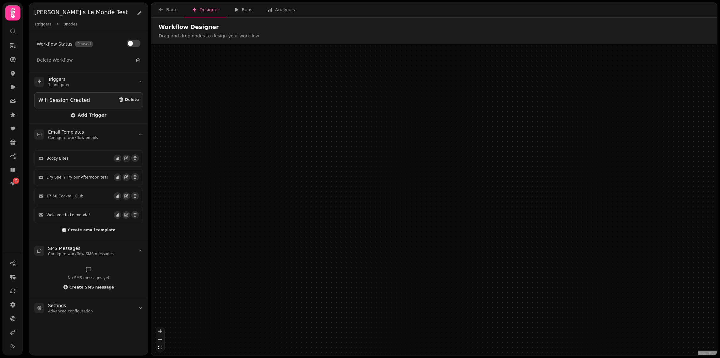
drag, startPoint x: 392, startPoint y: 299, endPoint x: 338, endPoint y: 319, distance: 57.7
click at [338, 319] on div at bounding box center [344, 314] width 76 height 19
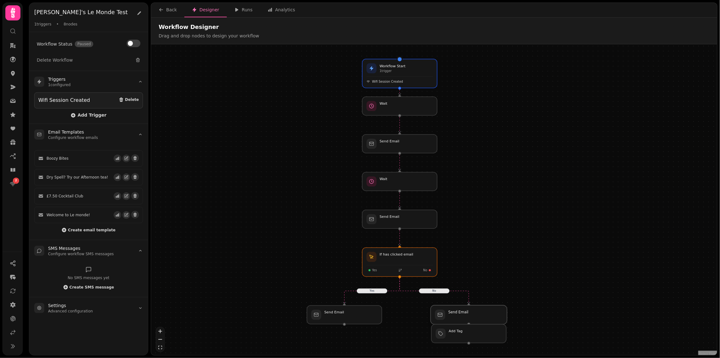
drag, startPoint x: 482, startPoint y: 294, endPoint x: 483, endPoint y: 313, distance: 18.6
click at [483, 313] on div at bounding box center [469, 314] width 76 height 19
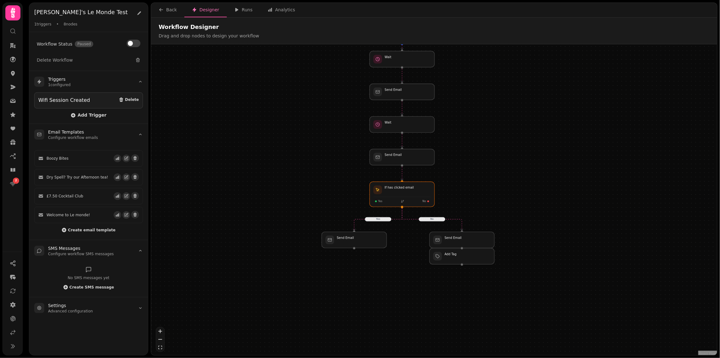
drag, startPoint x: 422, startPoint y: 335, endPoint x: 415, endPoint y: 258, distance: 77.3
click at [415, 258] on div "No Yes Workflow Start 1 trigger Wifi Session Created Wait Send Email Wait Send …" at bounding box center [434, 200] width 566 height 312
drag, startPoint x: 450, startPoint y: 254, endPoint x: 450, endPoint y: 257, distance: 3.5
click at [450, 257] on div at bounding box center [462, 259] width 66 height 16
click at [411, 272] on div "No Yes Workflow Start 1 trigger Wifi Session Created Wait Send Email Wait Send …" at bounding box center [434, 200] width 566 height 312
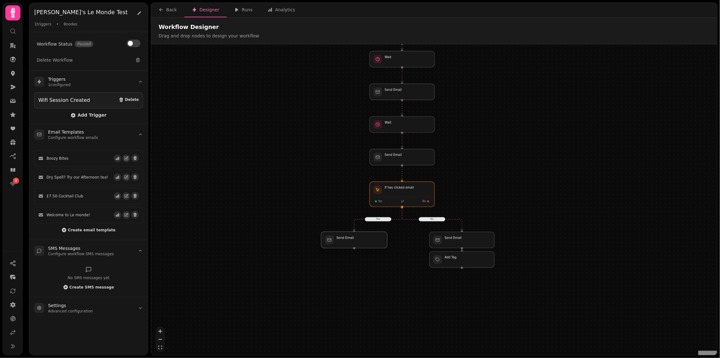
click at [363, 247] on div at bounding box center [354, 240] width 66 height 16
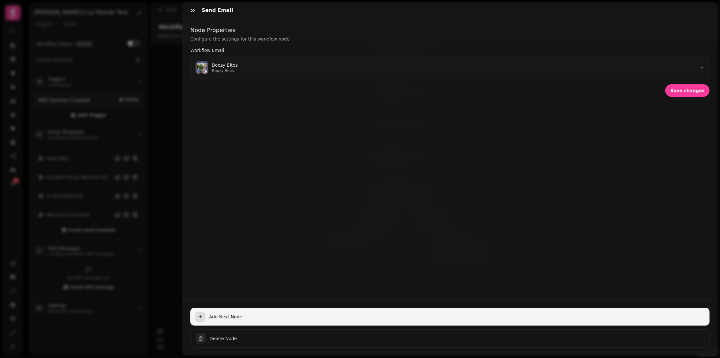
click at [298, 312] on button "Add Next Node" at bounding box center [450, 317] width 520 height 18
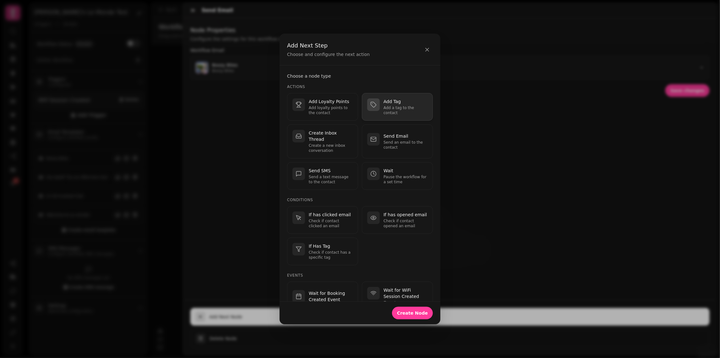
click at [396, 110] on p "Add a tag to the contact" at bounding box center [406, 110] width 44 height 10
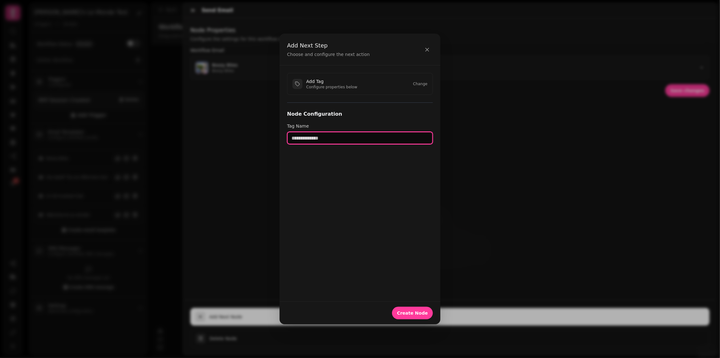
click at [365, 135] on input "text" at bounding box center [360, 138] width 146 height 13
type input "**********"
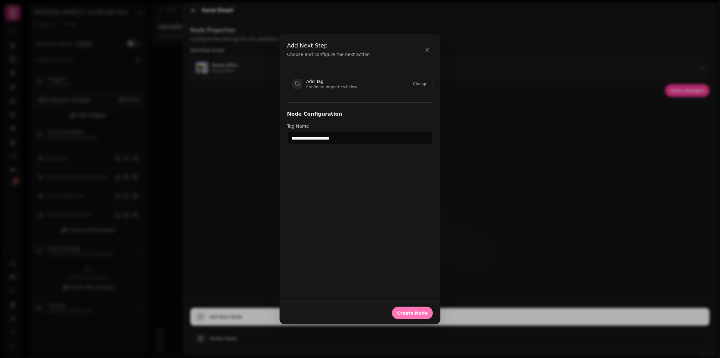
click at [420, 311] on span "Create Node" at bounding box center [412, 313] width 31 height 4
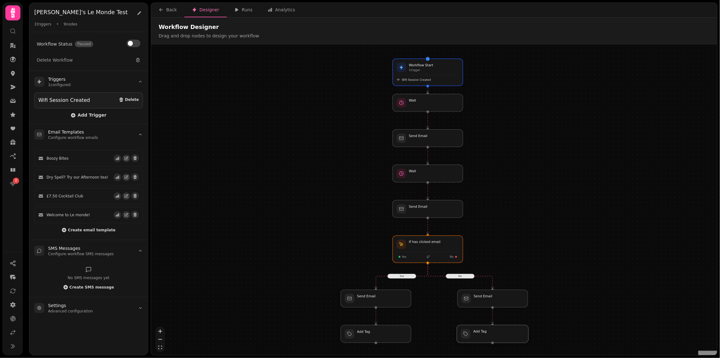
drag, startPoint x: 489, startPoint y: 320, endPoint x: 488, endPoint y: 335, distance: 14.8
click at [488, 335] on div at bounding box center [493, 334] width 72 height 18
drag, startPoint x: 475, startPoint y: 302, endPoint x: 467, endPoint y: 302, distance: 7.5
click at [467, 302] on div at bounding box center [486, 299] width 72 height 18
drag, startPoint x: 483, startPoint y: 334, endPoint x: 476, endPoint y: 334, distance: 7.5
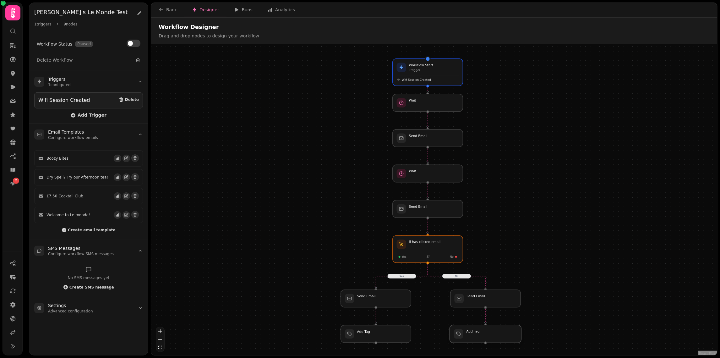
click at [476, 334] on div at bounding box center [486, 334] width 72 height 18
click at [341, 196] on div "No Yes Workflow Start 1 trigger Wifi Session Created Wait Send Email Wait Send …" at bounding box center [434, 200] width 566 height 312
click at [433, 138] on div at bounding box center [428, 138] width 72 height 18
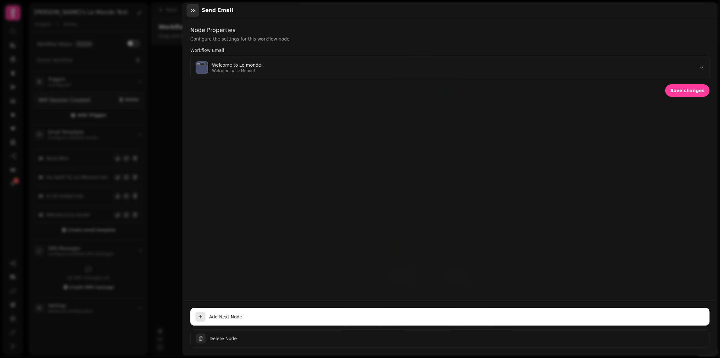
click at [196, 10] on button "button" at bounding box center [193, 10] width 13 height 13
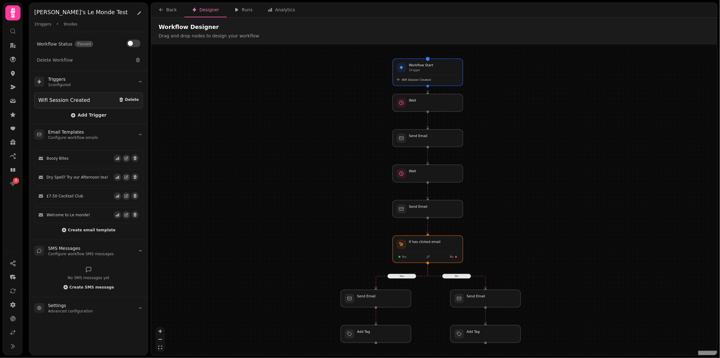
click at [236, 149] on div "No Yes Workflow Start 1 trigger Wifi Session Created Wait Send Email Wait Send …" at bounding box center [434, 200] width 566 height 312
click at [276, 7] on div "Analytics" at bounding box center [282, 10] width 28 height 6
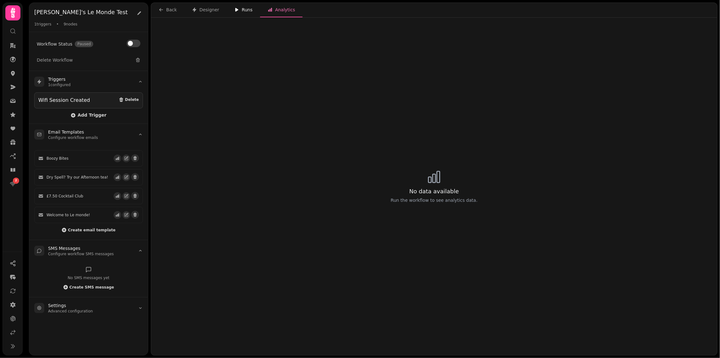
click at [247, 8] on div "Runs" at bounding box center [243, 10] width 18 height 6
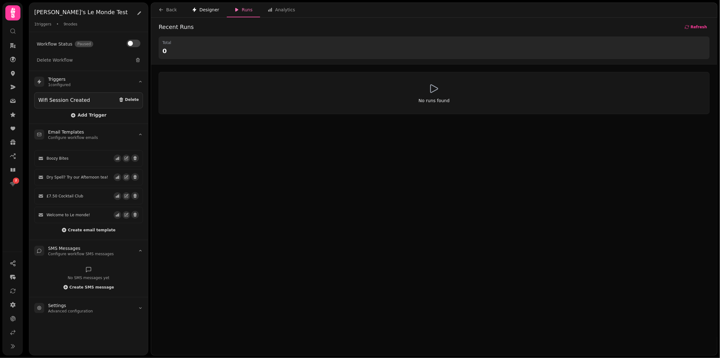
click at [207, 8] on div "Designer" at bounding box center [205, 10] width 27 height 6
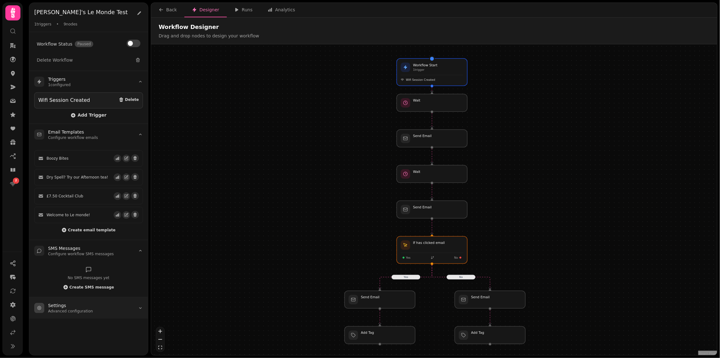
click at [124, 301] on summary "Settings Advanced configuration" at bounding box center [88, 307] width 119 height 21
click at [124, 301] on summary "Settings Advanced configuration" at bounding box center [88, 305] width 119 height 21
click at [166, 7] on div "Back" at bounding box center [168, 10] width 18 height 6
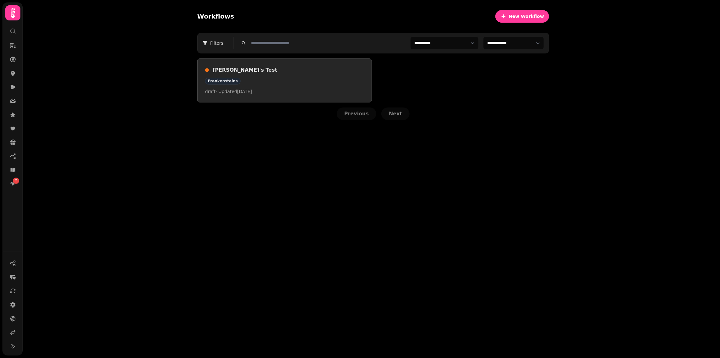
click at [305, 87] on div "Joseph's Test Frankensteins draft · Updated 18 Aug 2025" at bounding box center [284, 80] width 159 height 28
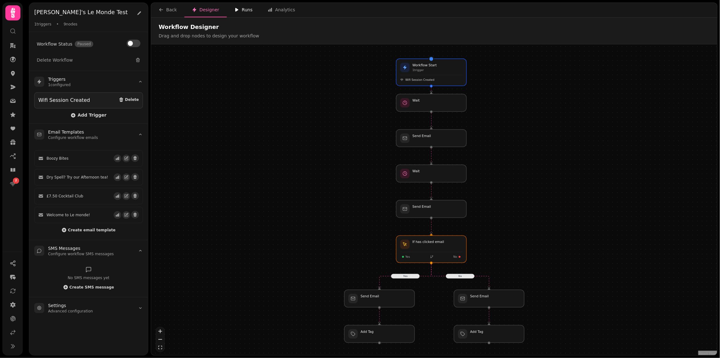
click at [245, 11] on div "Runs" at bounding box center [243, 10] width 18 height 6
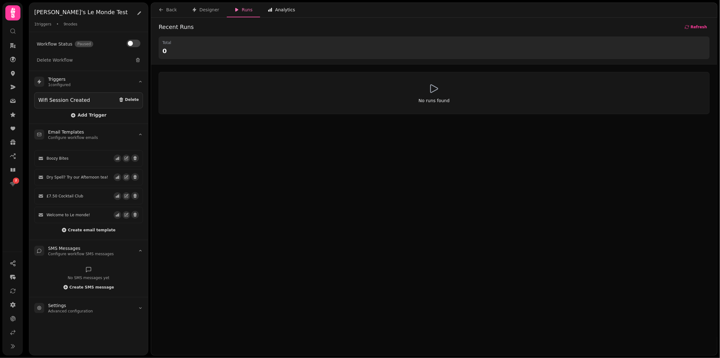
click at [271, 11] on div "Analytics" at bounding box center [282, 10] width 28 height 6
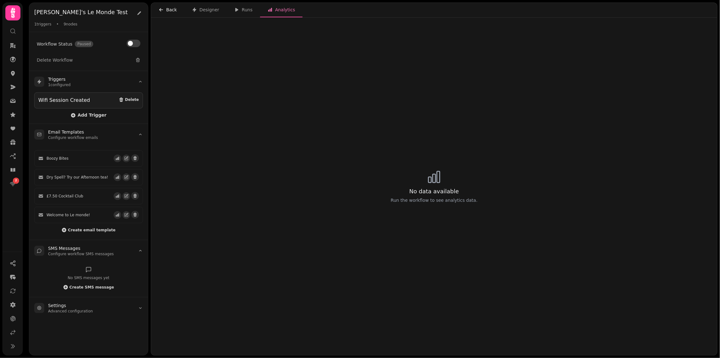
click at [159, 9] on icon "button" at bounding box center [161, 9] width 4 height 3
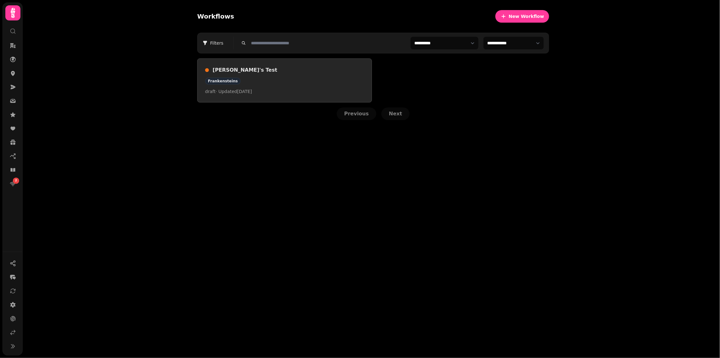
click at [292, 82] on div "Frankensteins" at bounding box center [284, 81] width 159 height 7
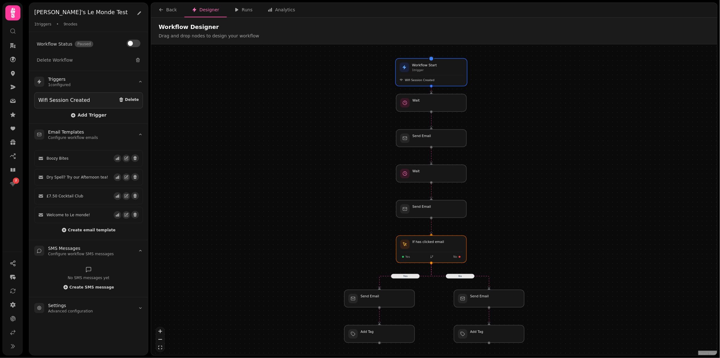
click at [423, 70] on p "1 trigger" at bounding box center [424, 70] width 25 height 4
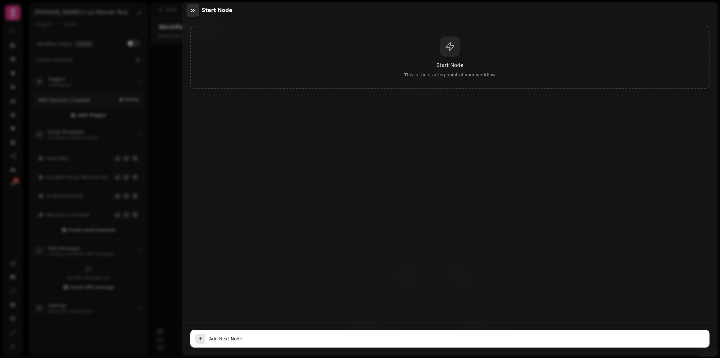
click at [197, 10] on button "button" at bounding box center [193, 10] width 13 height 13
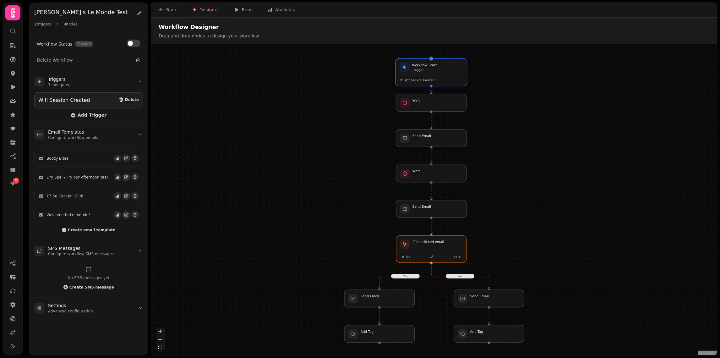
click at [419, 80] on span "Wifi Session Created" at bounding box center [420, 80] width 30 height 4
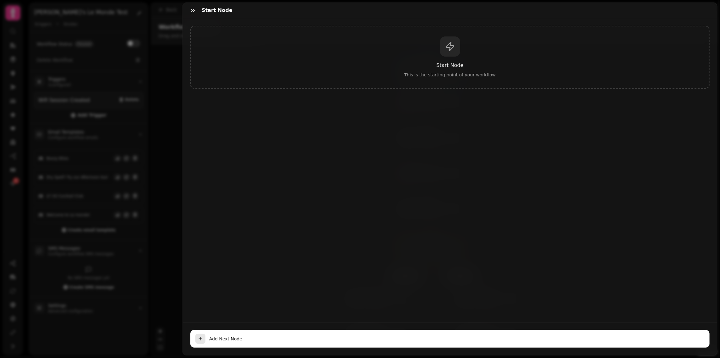
click at [433, 57] on div "Start Node This is the starting point of your workflow" at bounding box center [450, 57] width 520 height 63
click at [191, 10] on icon "button" at bounding box center [193, 10] width 6 height 6
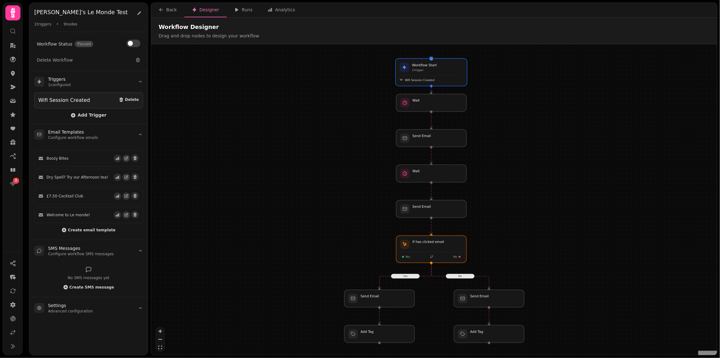
click at [429, 68] on p "1 trigger" at bounding box center [424, 70] width 25 height 4
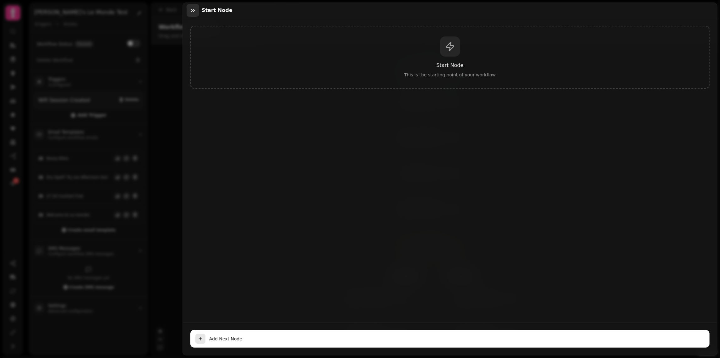
click at [189, 8] on button "button" at bounding box center [193, 10] width 13 height 13
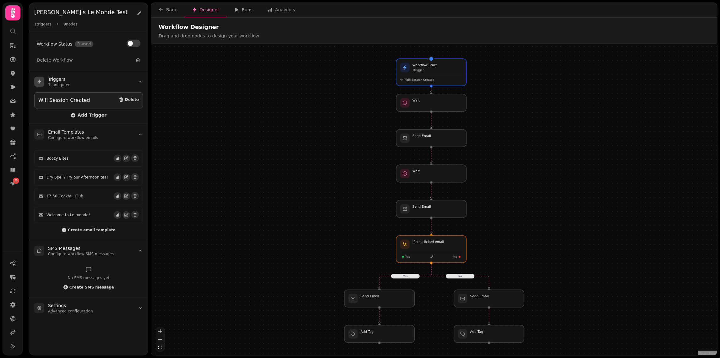
click at [72, 94] on div "Wifi Session Created Delete" at bounding box center [88, 100] width 109 height 16
click at [65, 77] on h3 "Triggers" at bounding box center [59, 79] width 23 height 6
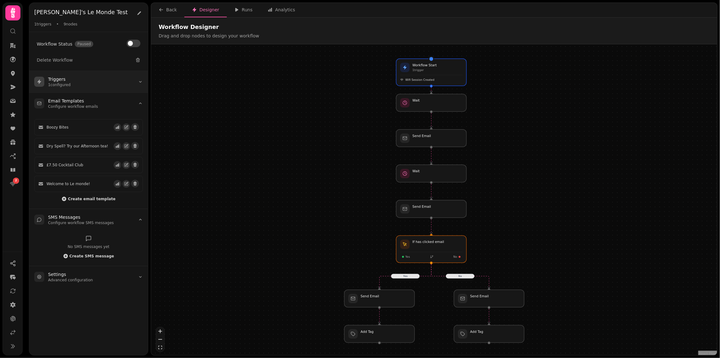
click at [65, 77] on h3 "Triggers" at bounding box center [59, 79] width 23 height 6
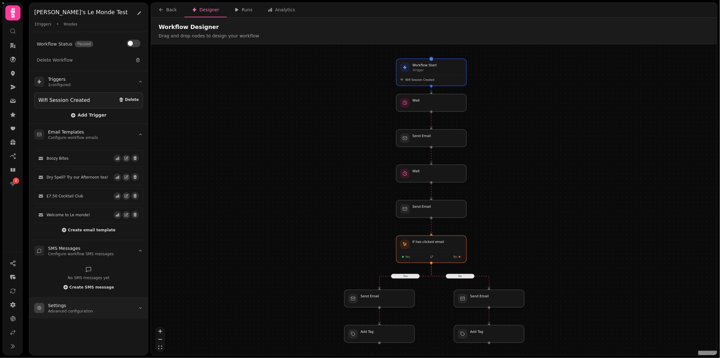
click at [76, 309] on p "Advanced configuration" at bounding box center [70, 311] width 45 height 5
click at [76, 306] on p "Advanced configuration" at bounding box center [70, 308] width 45 height 5
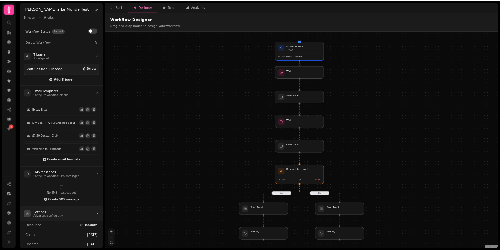
scroll to position [0, 0]
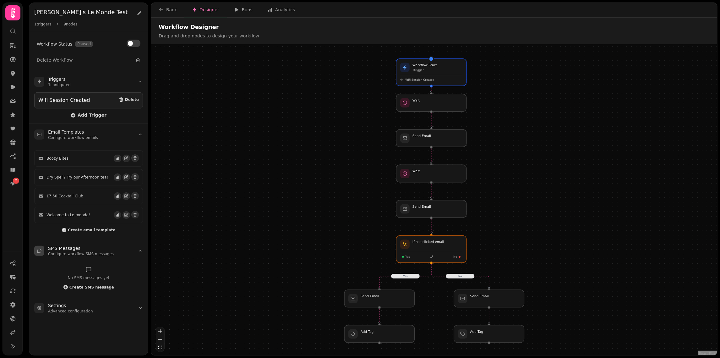
click at [52, 268] on div "No SMS messages yet" at bounding box center [88, 274] width 109 height 14
click at [66, 246] on h3 "SMS Messages" at bounding box center [81, 248] width 66 height 6
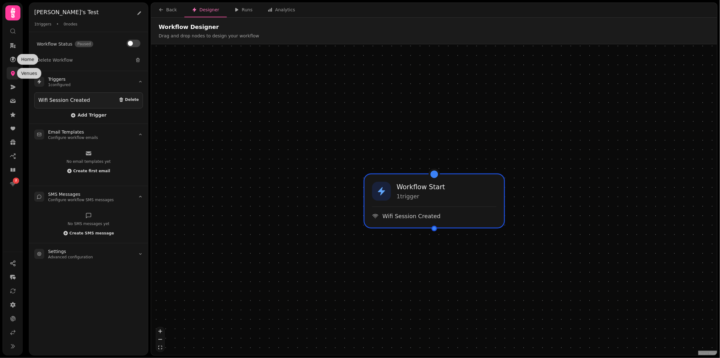
click at [11, 74] on icon at bounding box center [13, 73] width 6 height 6
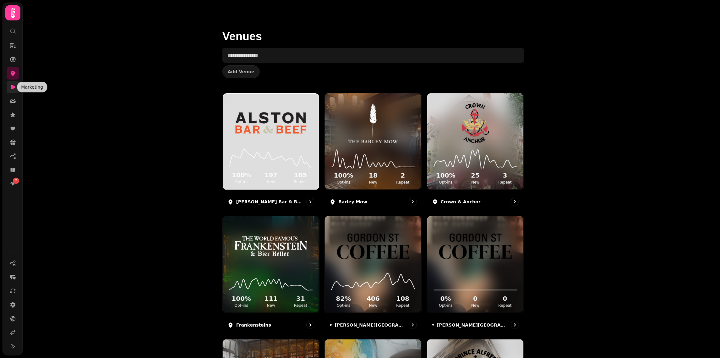
click at [13, 85] on icon at bounding box center [13, 87] width 6 height 6
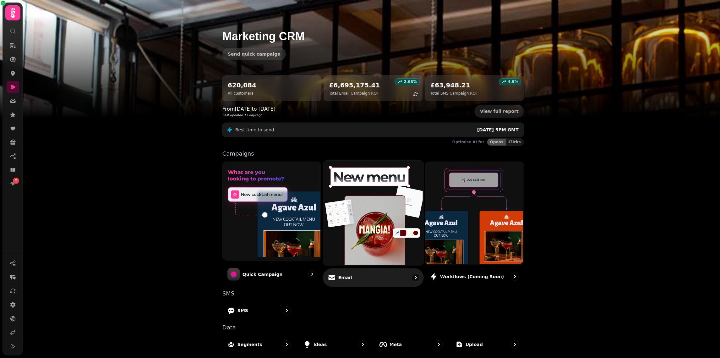
click at [357, 205] on img at bounding box center [373, 212] width 100 height 105
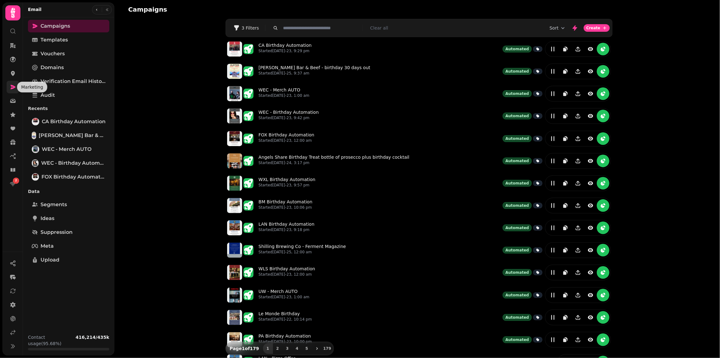
click at [15, 86] on icon at bounding box center [13, 87] width 6 height 6
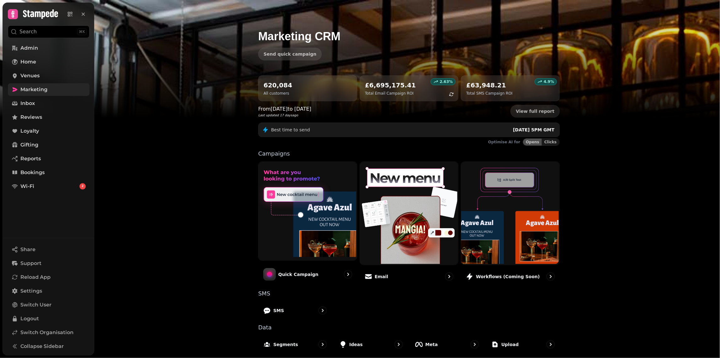
click at [228, 213] on div "Marketing CRM Send quick campaign 620,084 All customers 2.63 % £6,695,175.41 To…" at bounding box center [407, 179] width 626 height 358
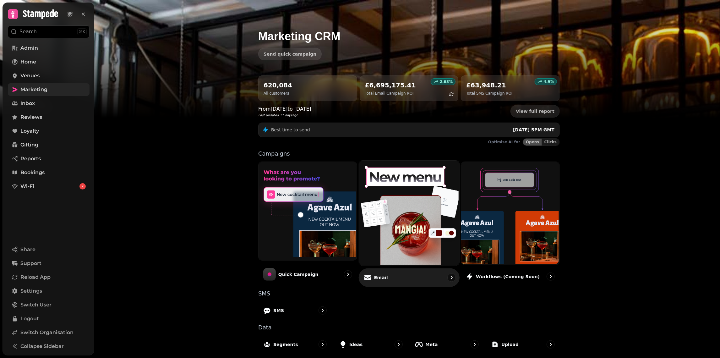
click at [400, 215] on img at bounding box center [408, 212] width 100 height 105
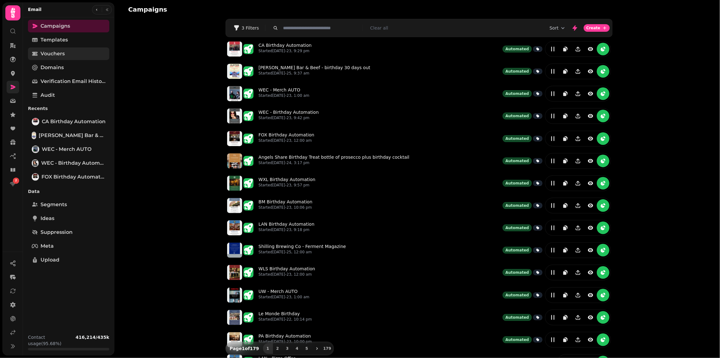
click at [44, 52] on span "Vouchers" at bounding box center [53, 54] width 24 height 8
select select "**"
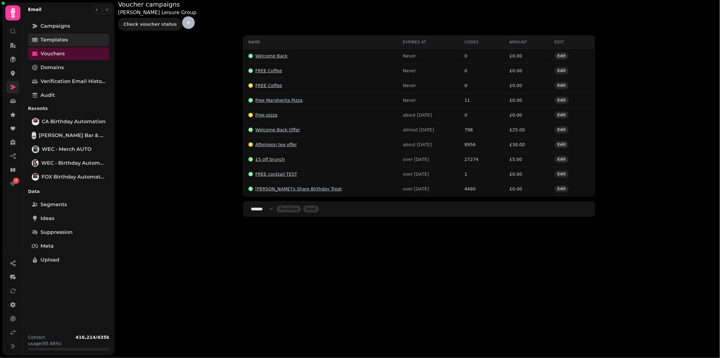
click at [58, 39] on span "Templates" at bounding box center [54, 40] width 27 height 8
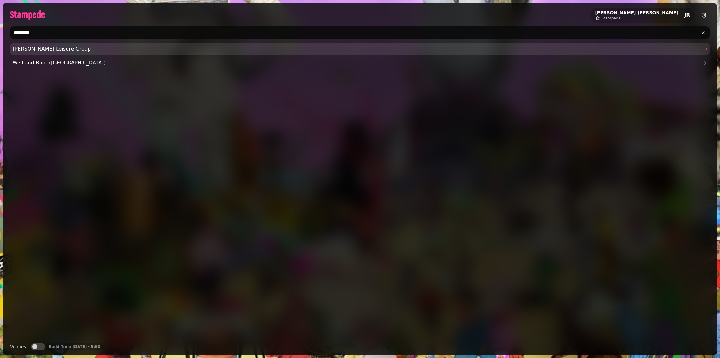
type input "********"
click at [52, 52] on span "[PERSON_NAME] Leisure Group" at bounding box center [357, 49] width 689 height 8
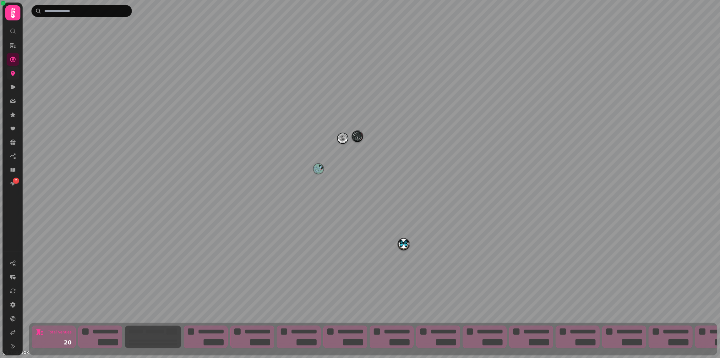
click at [9, 74] on link at bounding box center [13, 73] width 13 height 13
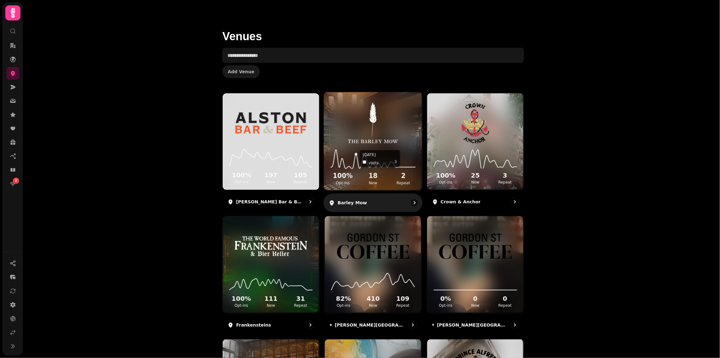
click at [356, 158] on icon at bounding box center [373, 158] width 88 height 20
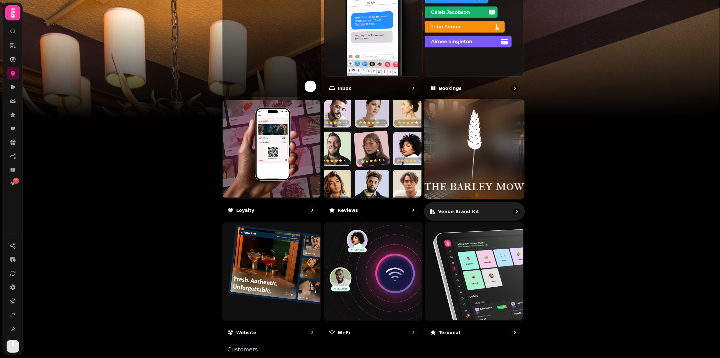
scroll to position [251, 0]
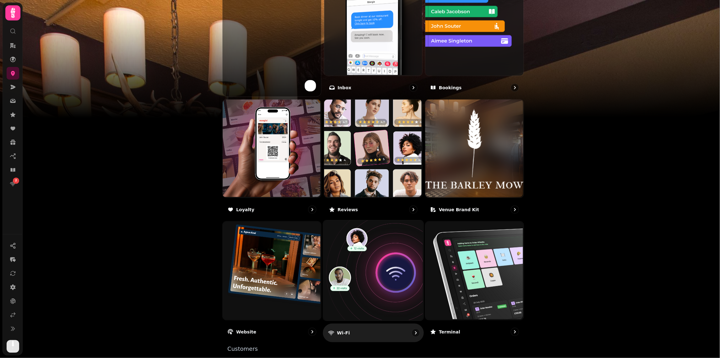
click at [395, 267] on img at bounding box center [373, 270] width 100 height 100
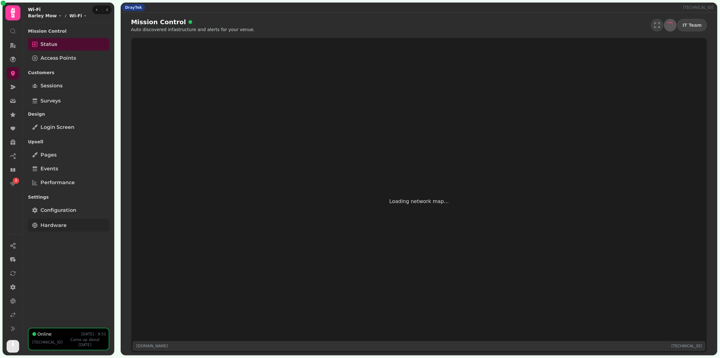
click at [56, 225] on span "Hardware" at bounding box center [54, 226] width 26 height 8
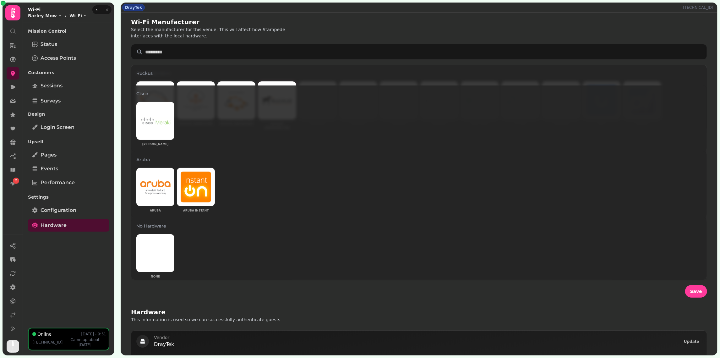
scroll to position [286, 0]
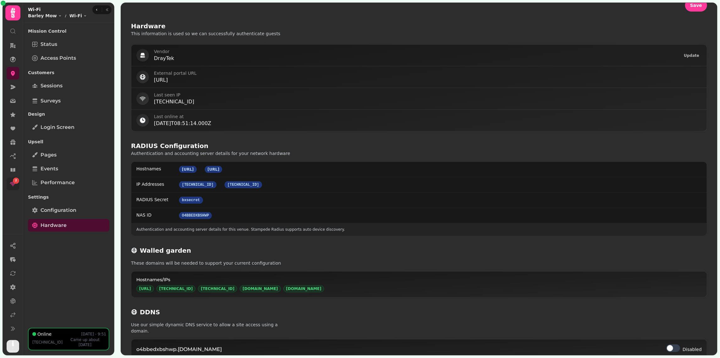
click at [8, 180] on link "2" at bounding box center [13, 184] width 13 height 13
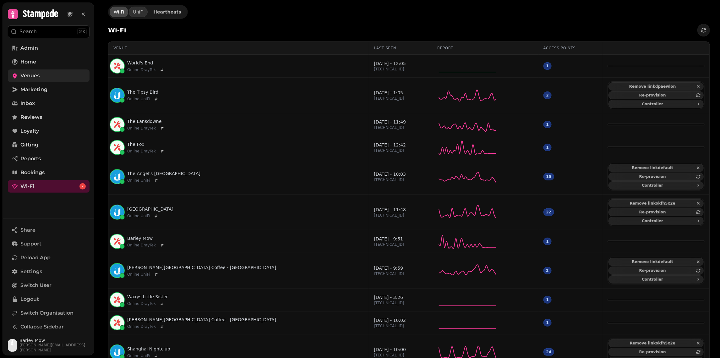
click at [33, 73] on span "Venues" at bounding box center [29, 76] width 19 height 8
